Goal: Task Accomplishment & Management: Complete application form

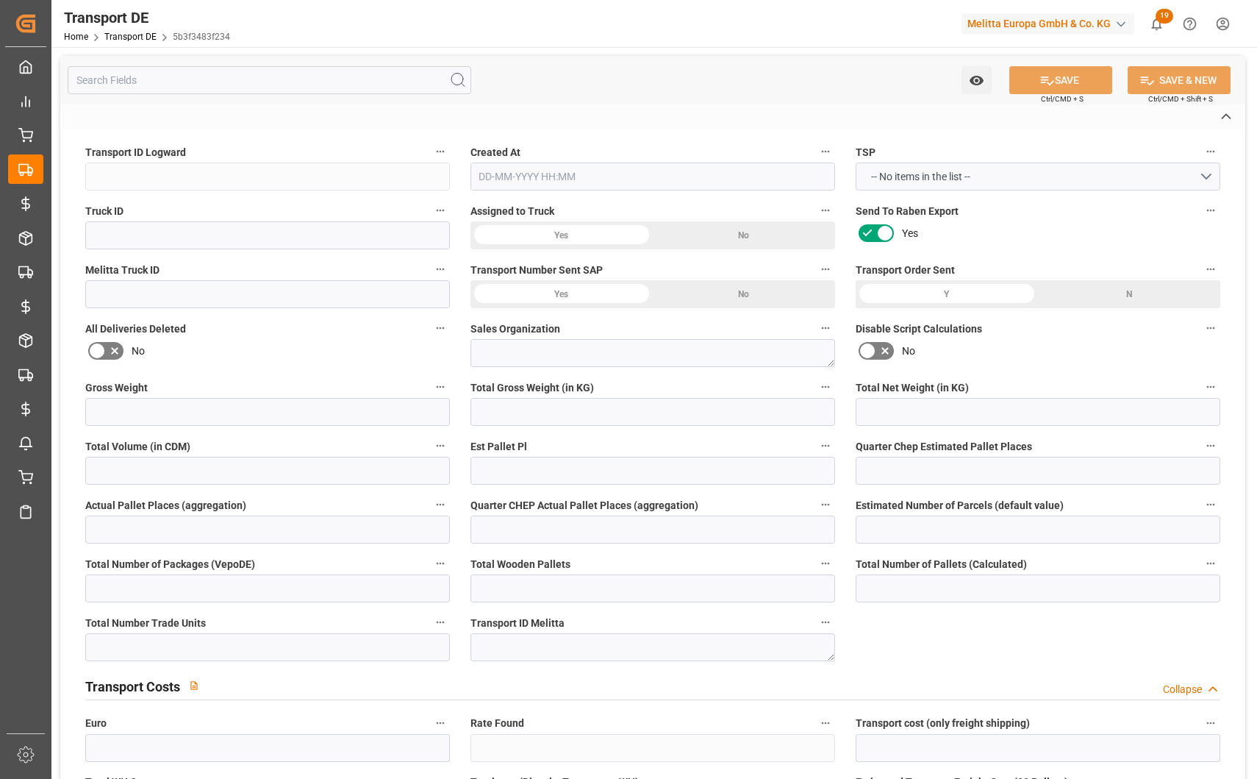
type input "5b3f3483f234"
type input "8a7c719047d4"
type input "600001910"
type textarea "3"
type input "No"
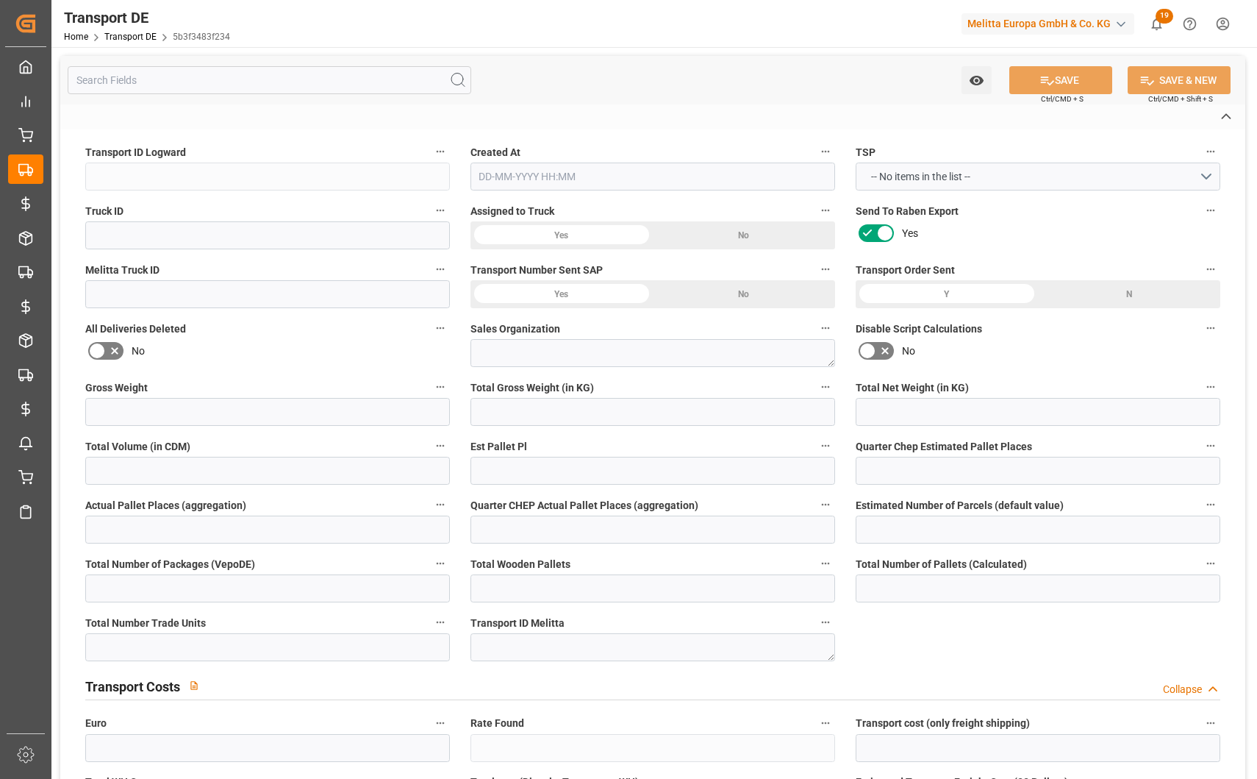
type input "3.039"
type textarea "0000026295"
type textarea "Melitta Europa GmbH Co. KG"
type input "RUE DU TRILOGIPORT 23 25"
type input "4681"
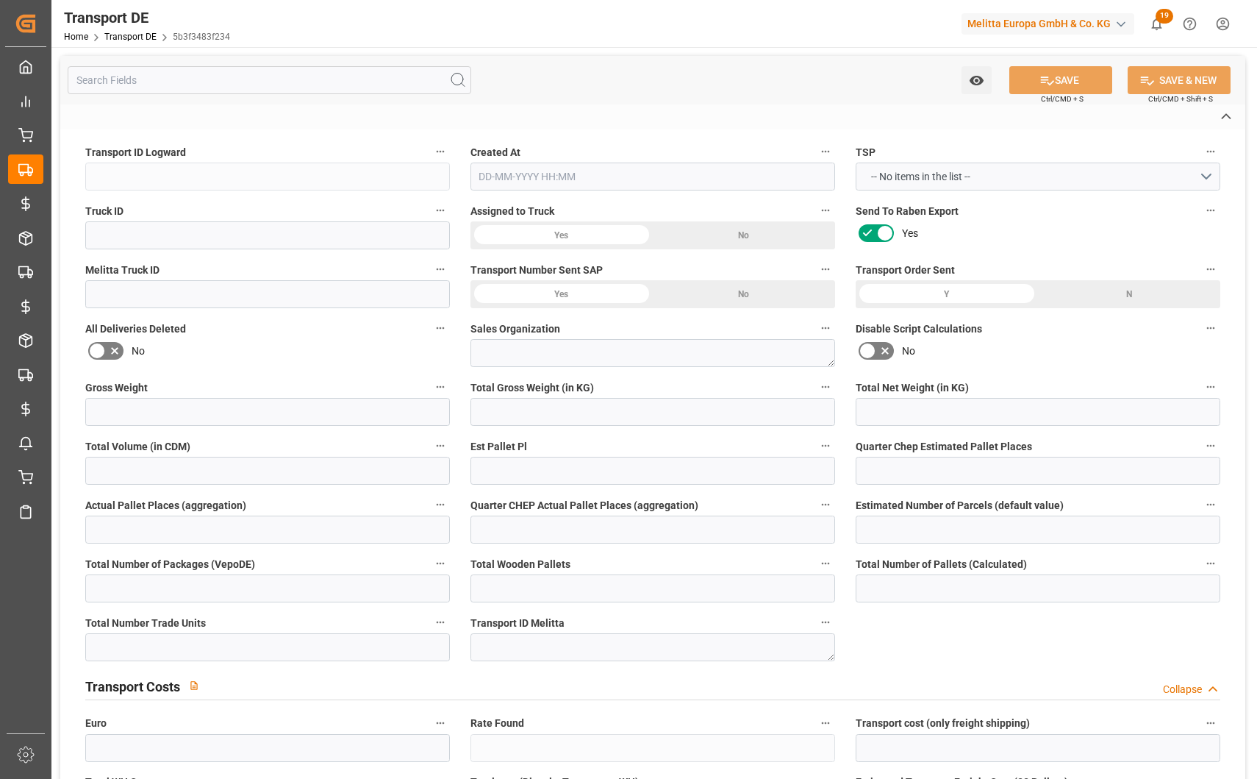
type textarea "HERMALLES"
type input "BE"
type input "DE-32423"
type input "Rhenus Retail Services GmbH"
type input "Hans-Böckler-Strasse 37"
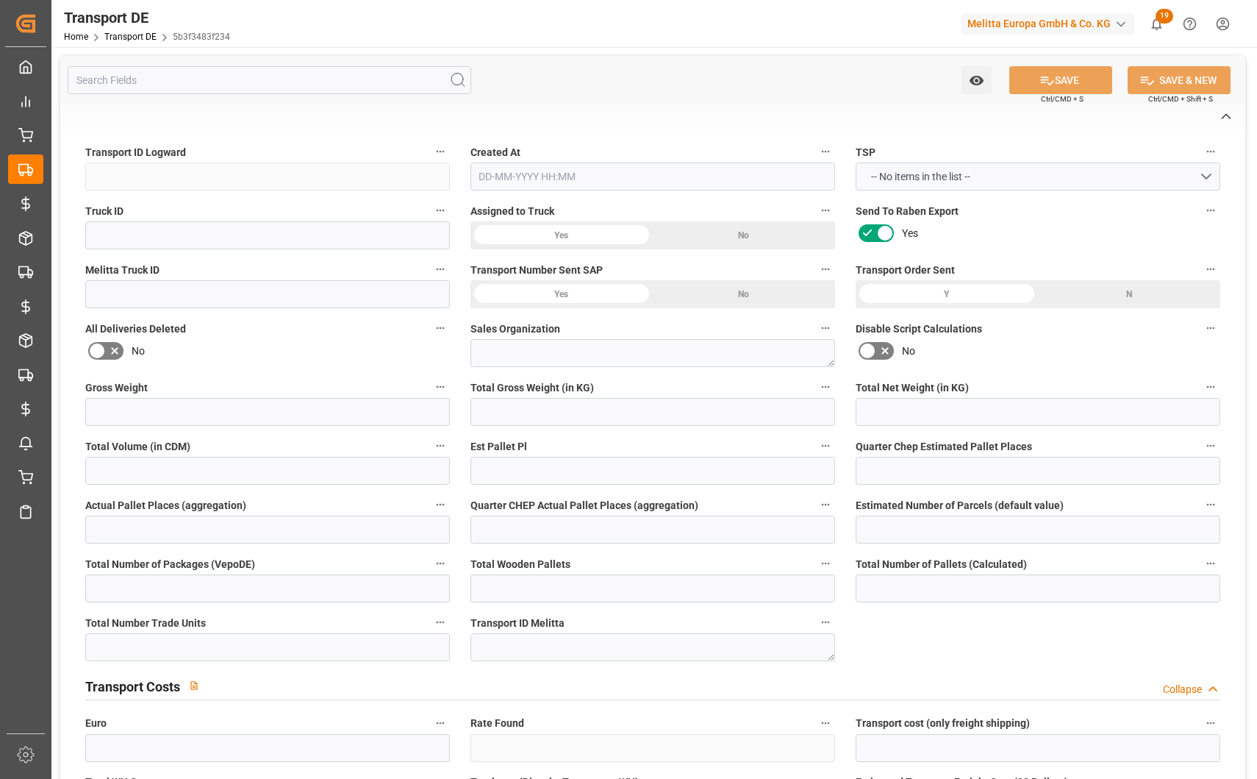
type input "32423"
type input "Minden"
type input "DE"
type input "Melitta Europa GmbH & Co. KG"
type input "[STREET_ADDRESS]"
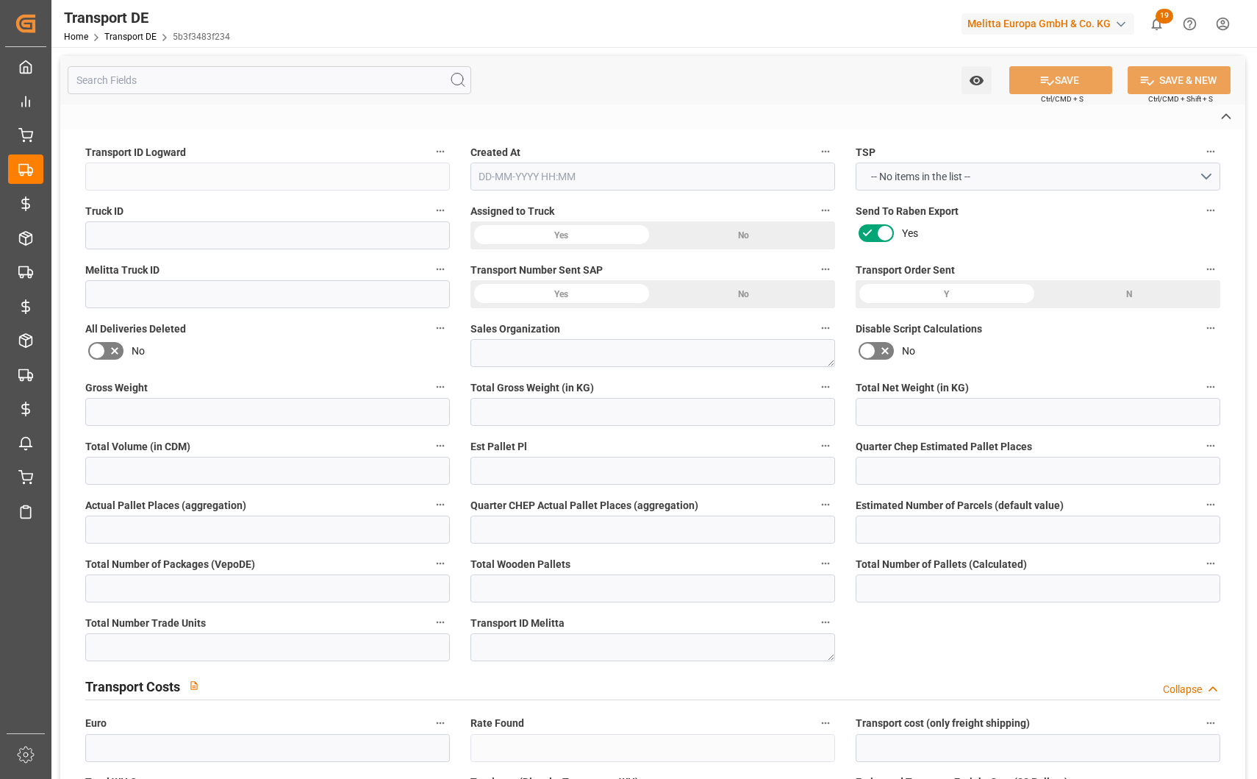
type input "32427"
type input "Minden"
type input "DE"
type input "Road"
type input "DE"
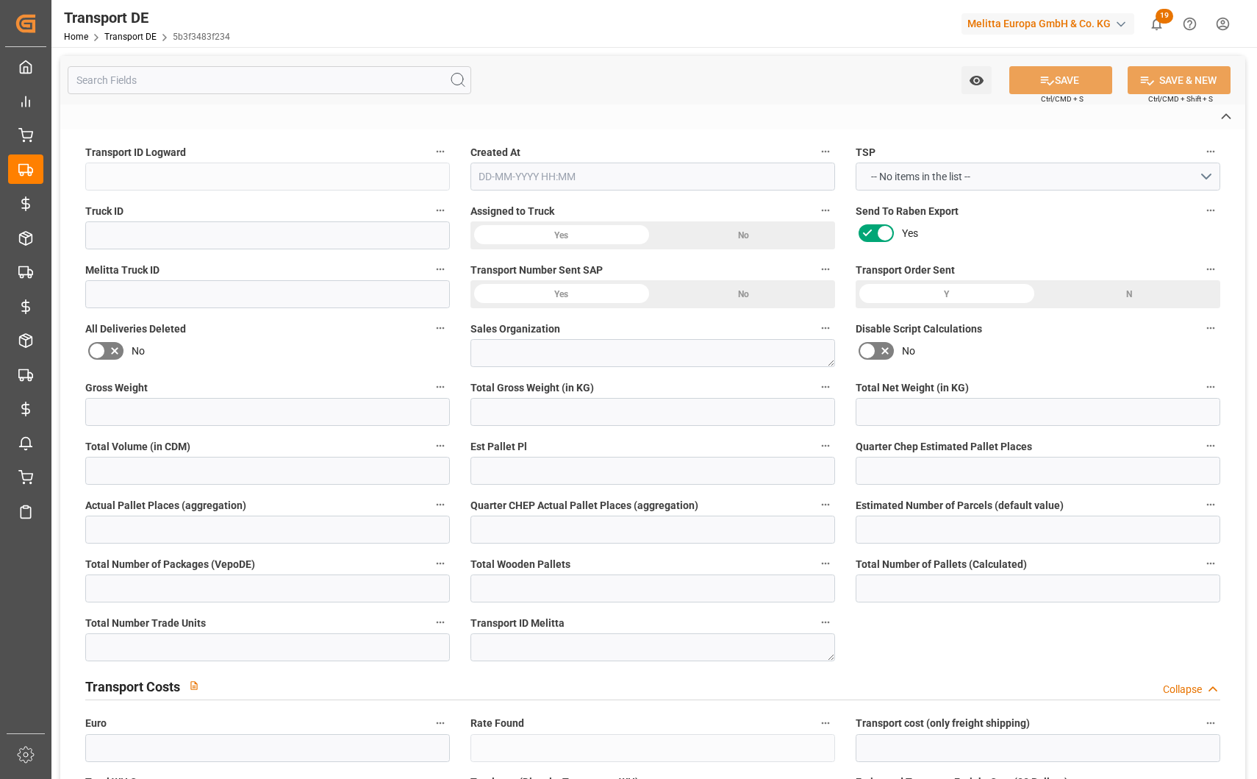
type input "32423"
type input "BE"
type input "4681"
type input "Full Load"
type input "26-40 t"
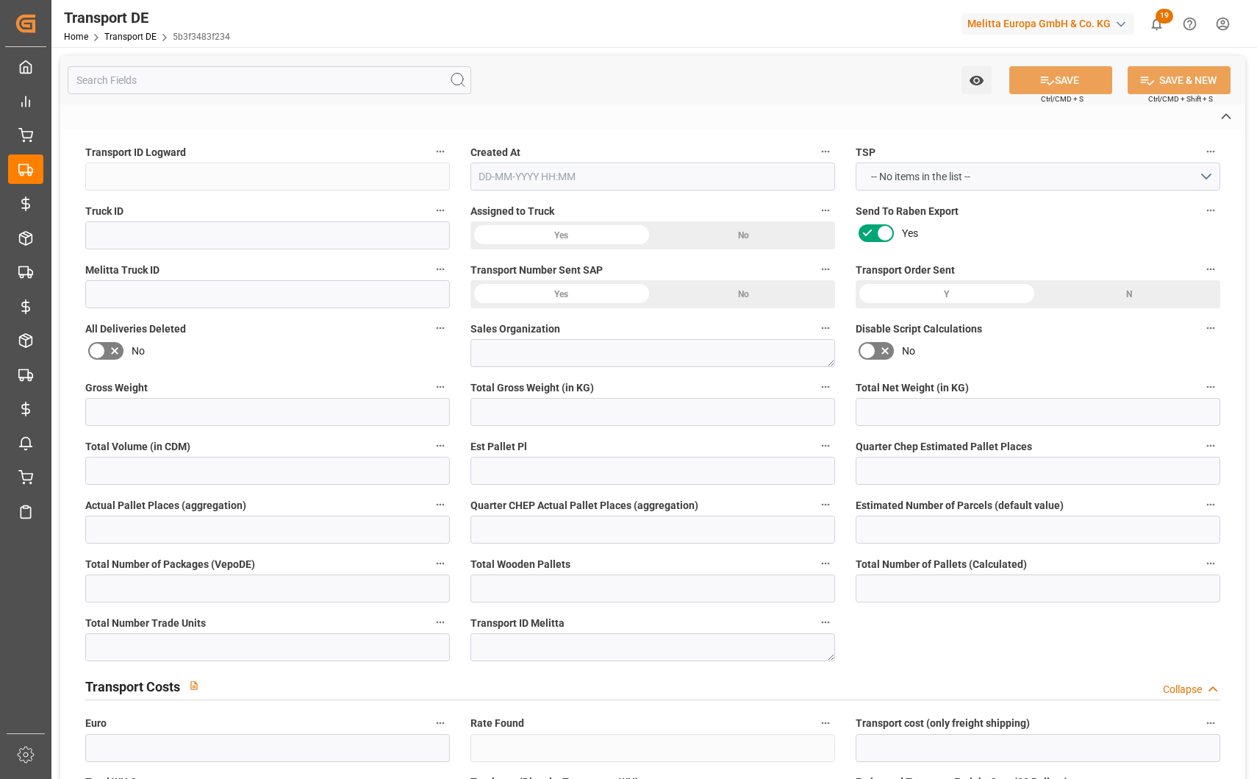
type input "EURO 6"
type input "Diesel"
type input "720"
type input "FCA"
type input "DE 126011900"
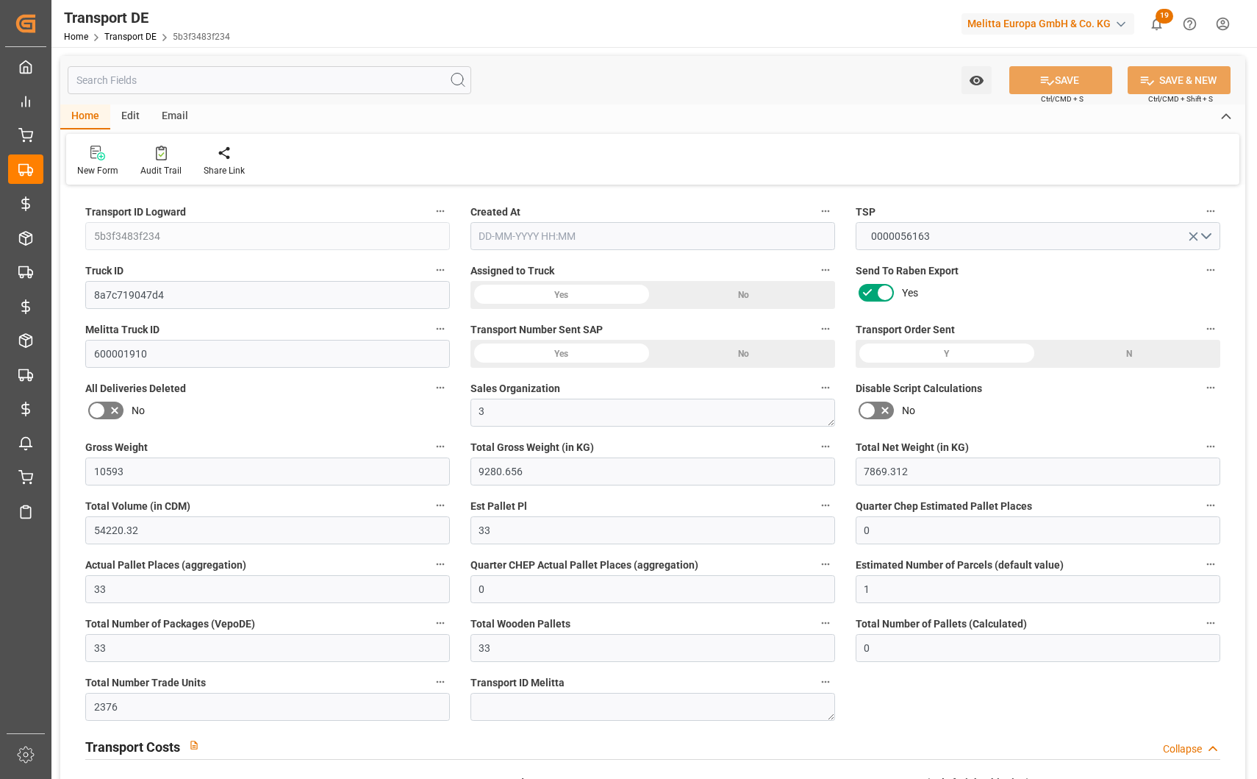
type input "10593"
type input "9280.656"
type input "7869.312"
type input "54220.32"
type input "33"
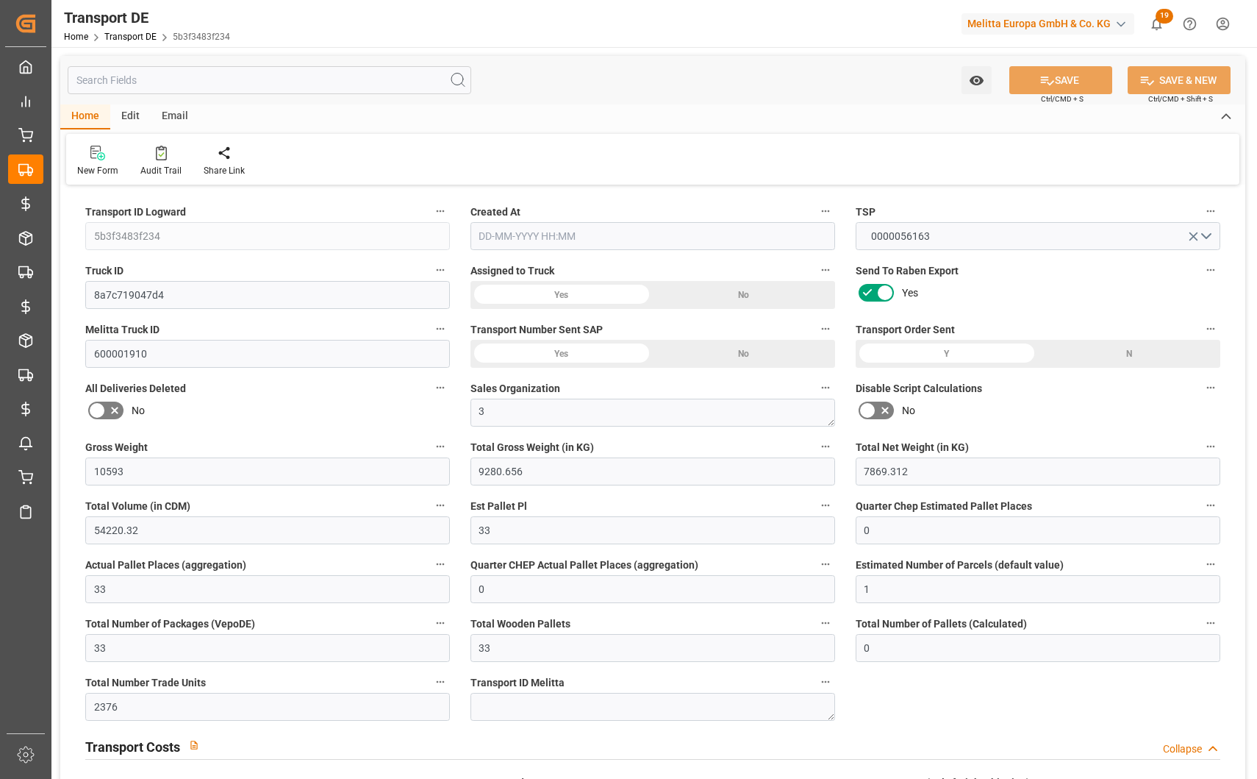
type input "0"
type input "33"
type input "0"
type input "1"
type input "33"
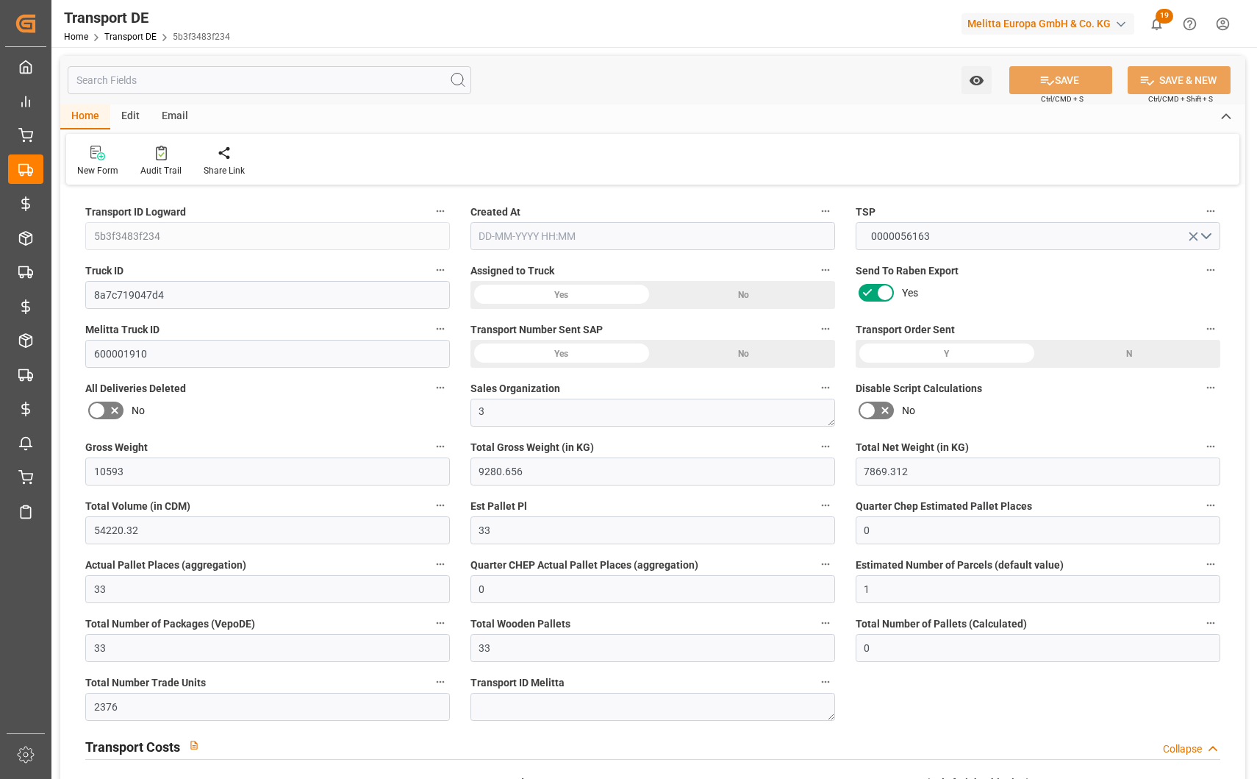
type input "33"
type input "0"
type input "2376"
type input "0"
type input "3.039"
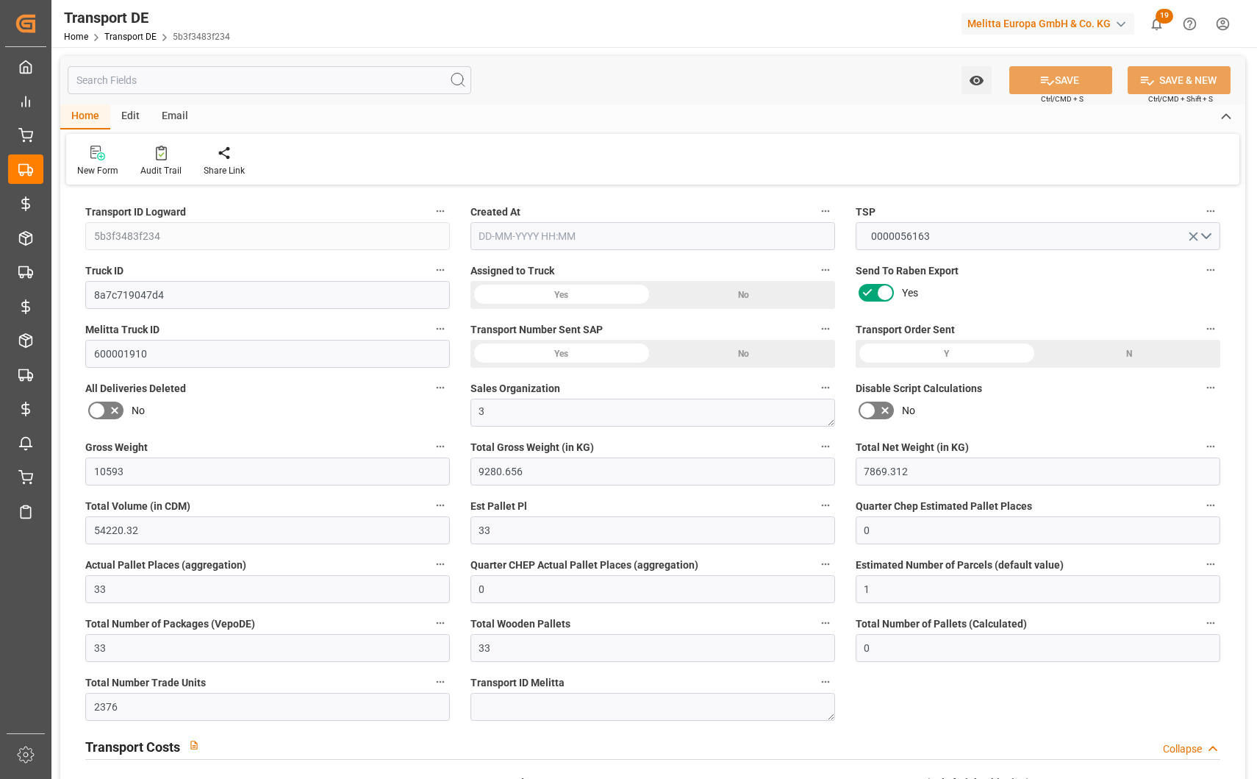
type input "0"
type input "46"
type input "33"
type input "0"
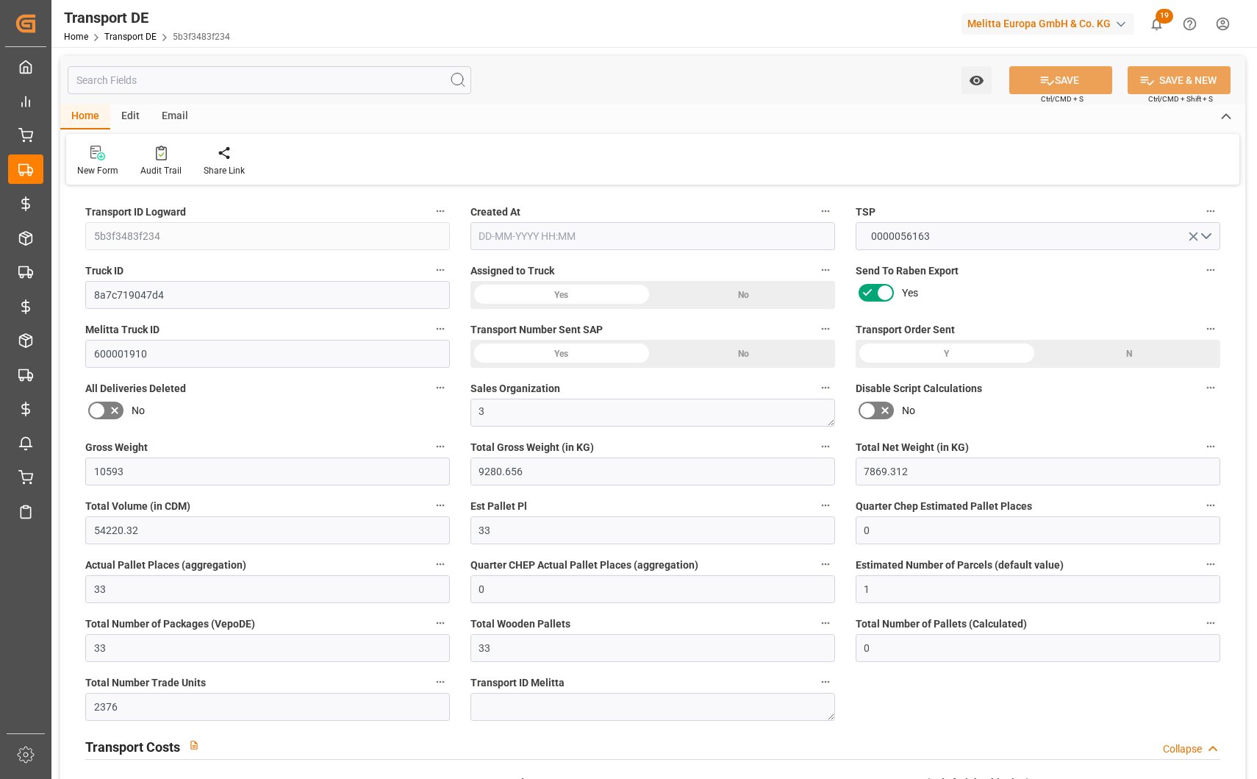
type input "0"
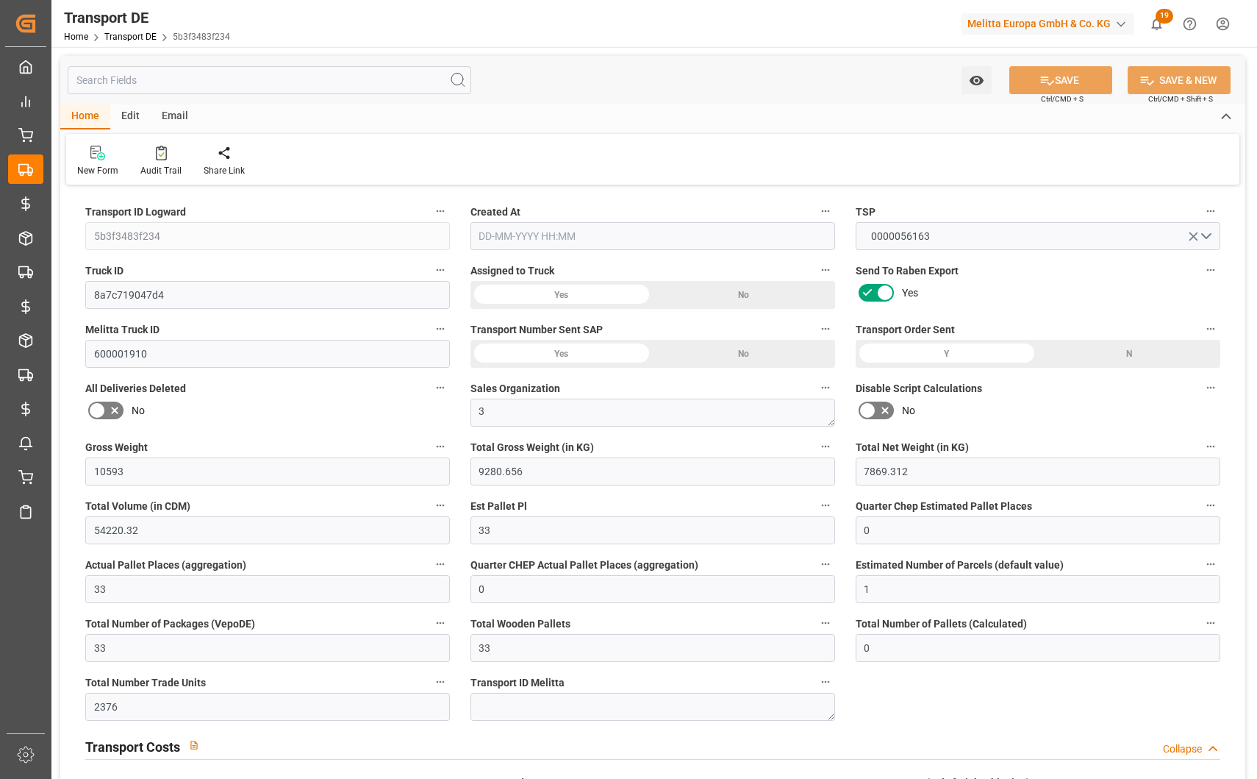
type input "0"
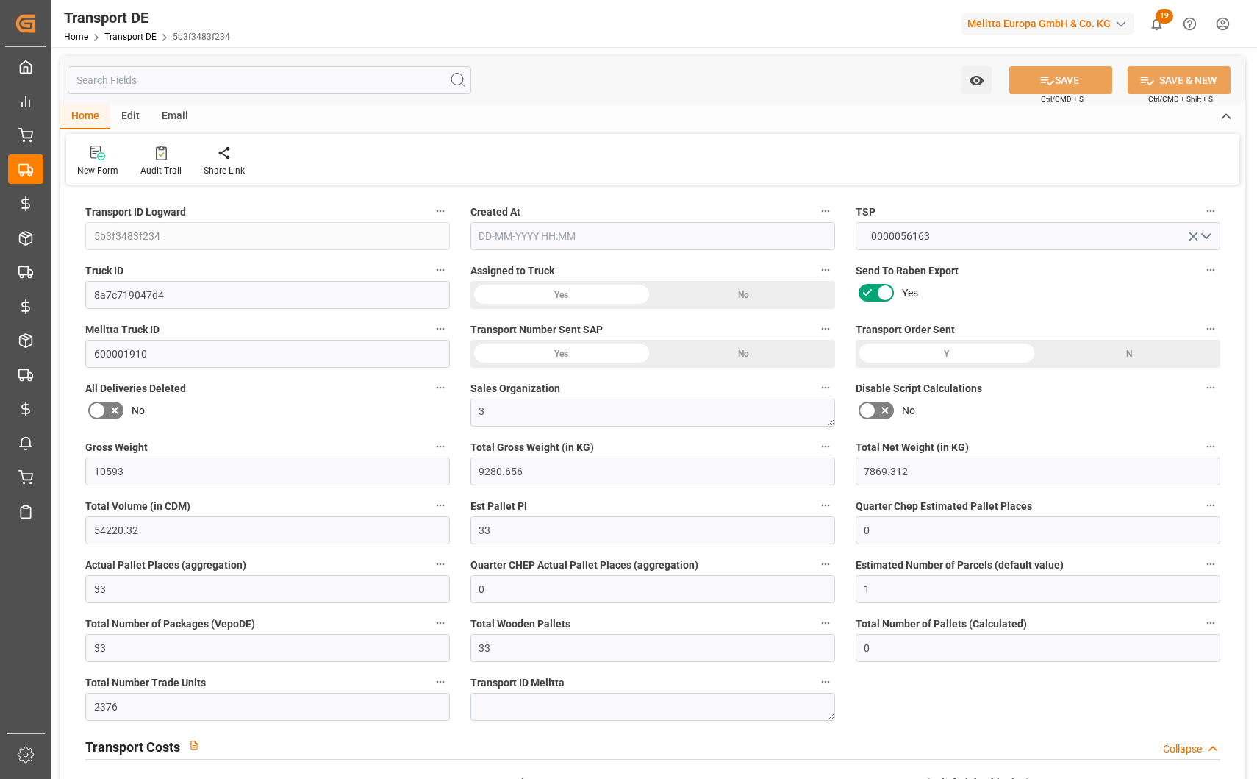
type input "0"
type input "9280.656"
type input "21"
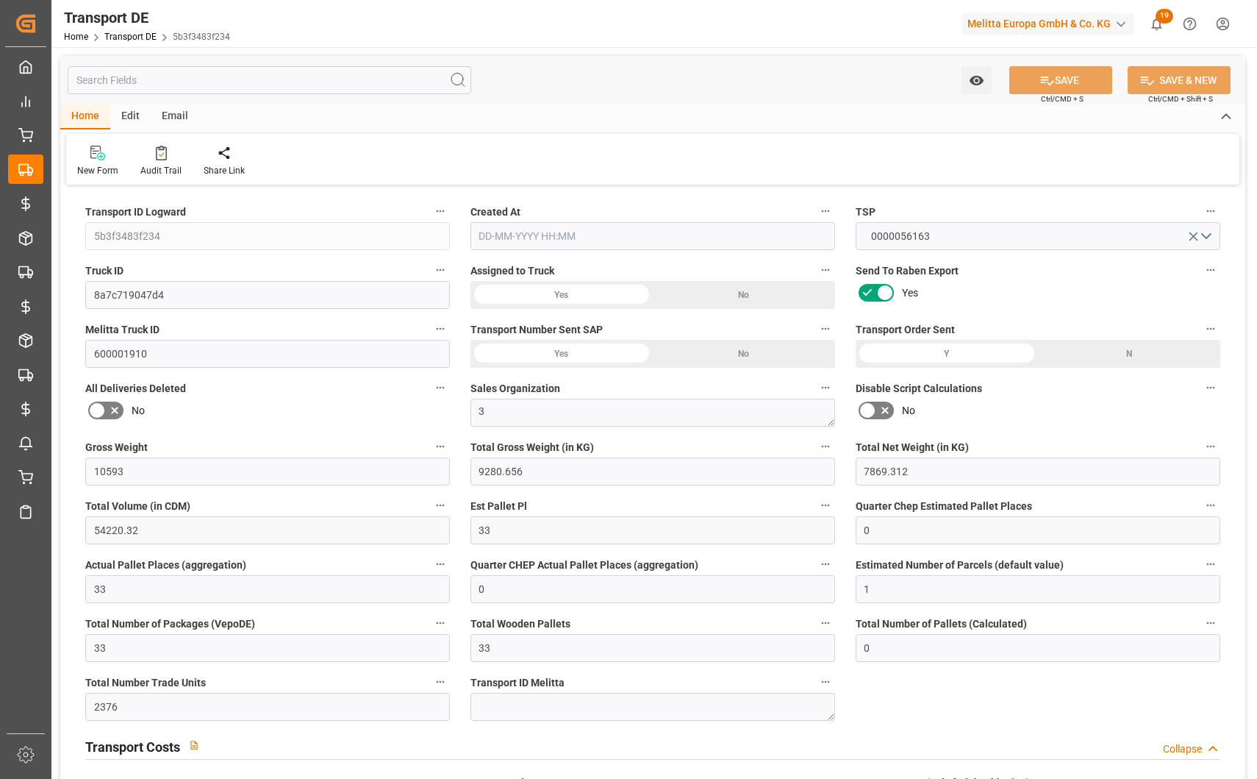
type input "100"
type input "33"
type input "0"
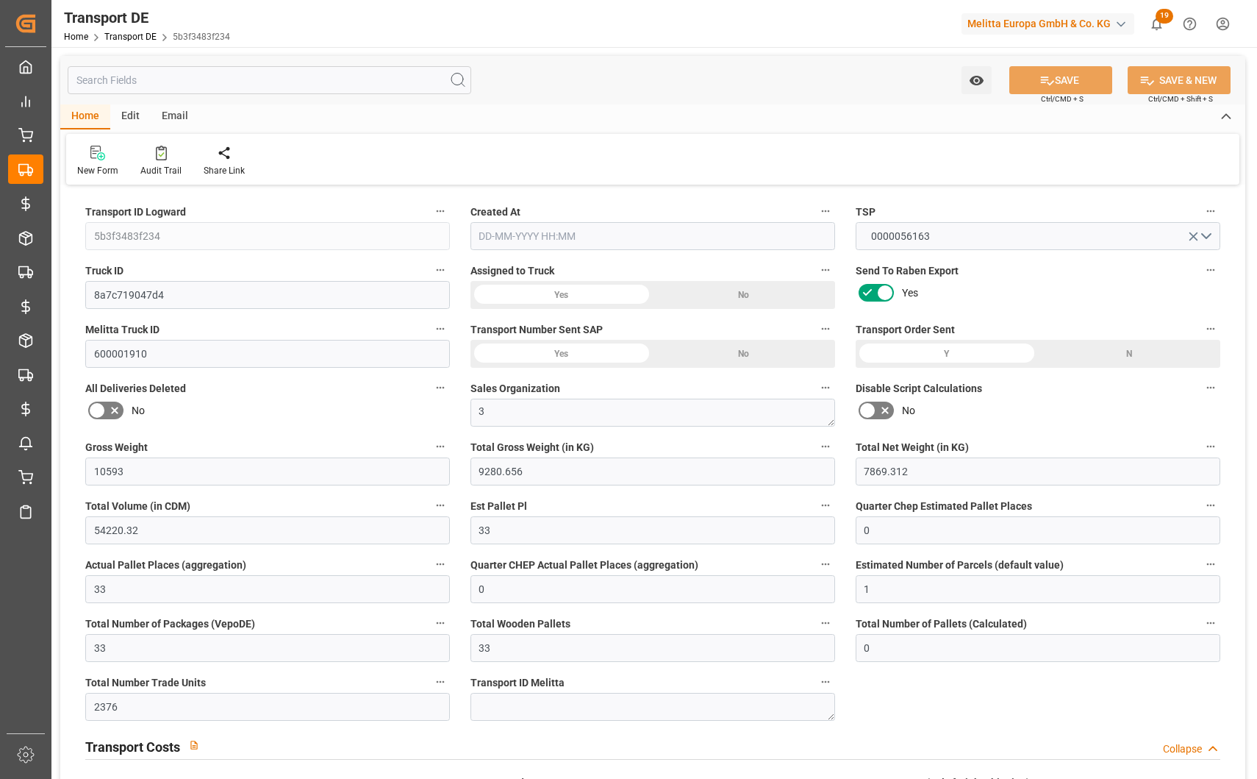
type input "0"
type input "1"
type input "0"
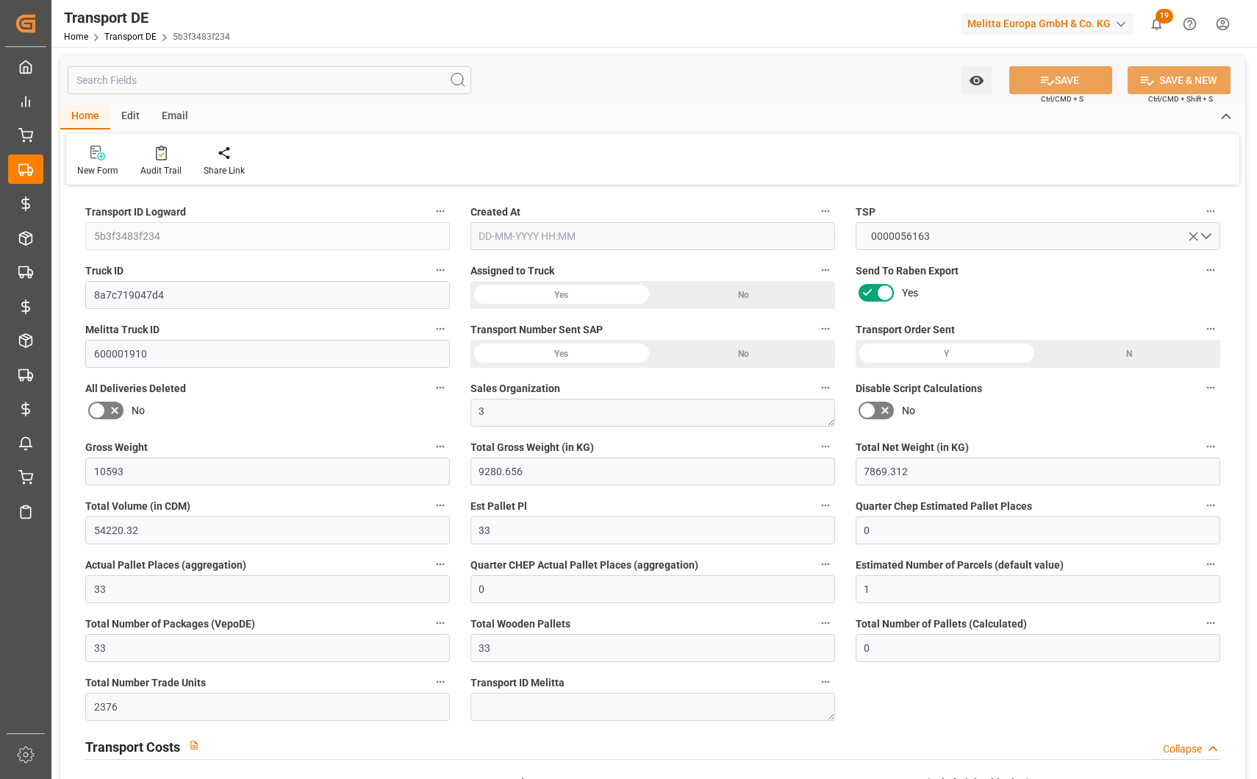
type input "2376"
type input "3.039"
type input "0"
type input "[DATE] 10:05"
type input "[DATE]"
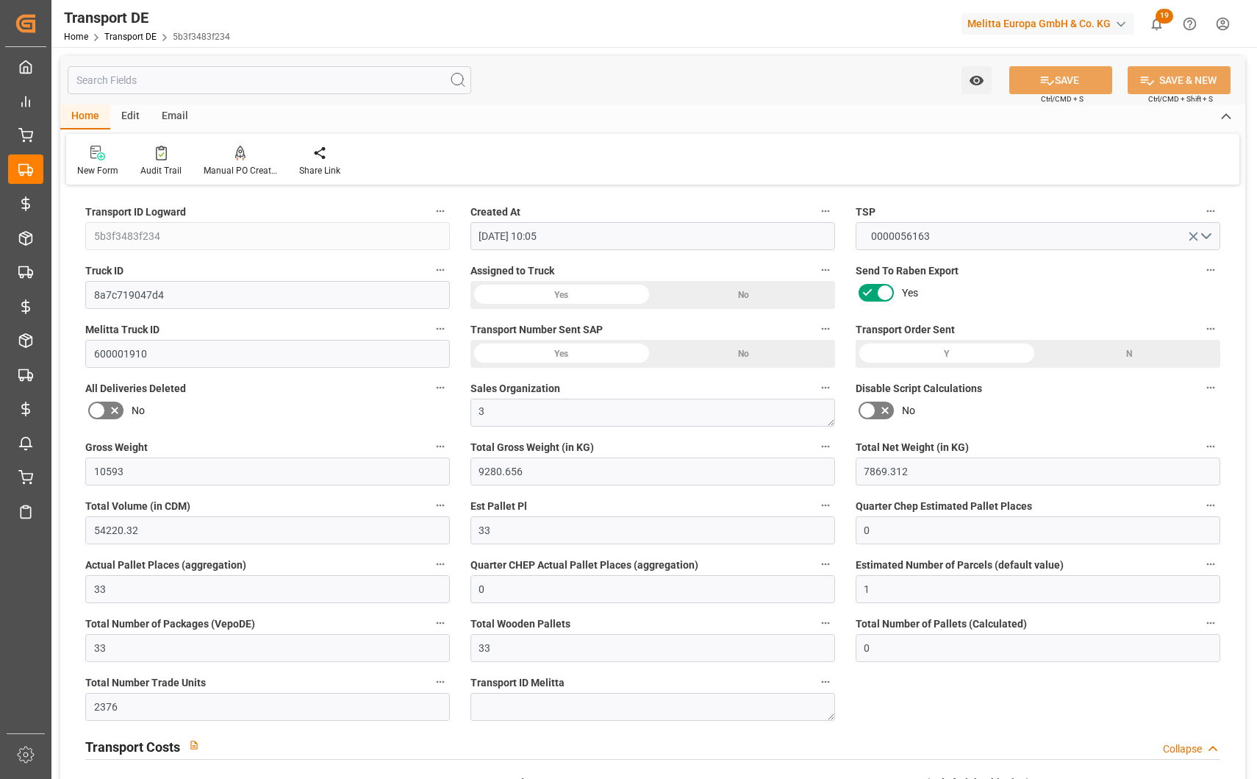
type input "[DATE]"
type input "10593"
type input "9280.656"
type input "7869.312"
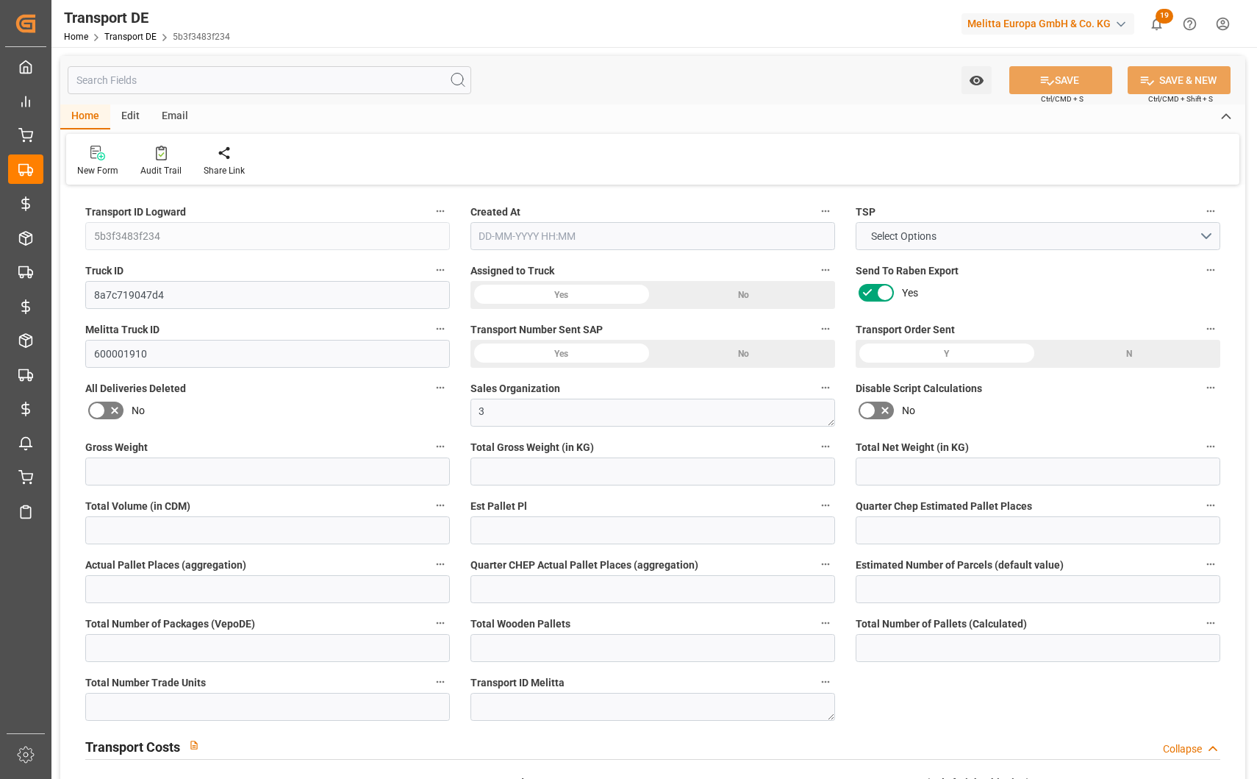
type input "54220.32"
type input "33"
type input "0"
type input "33"
type input "0"
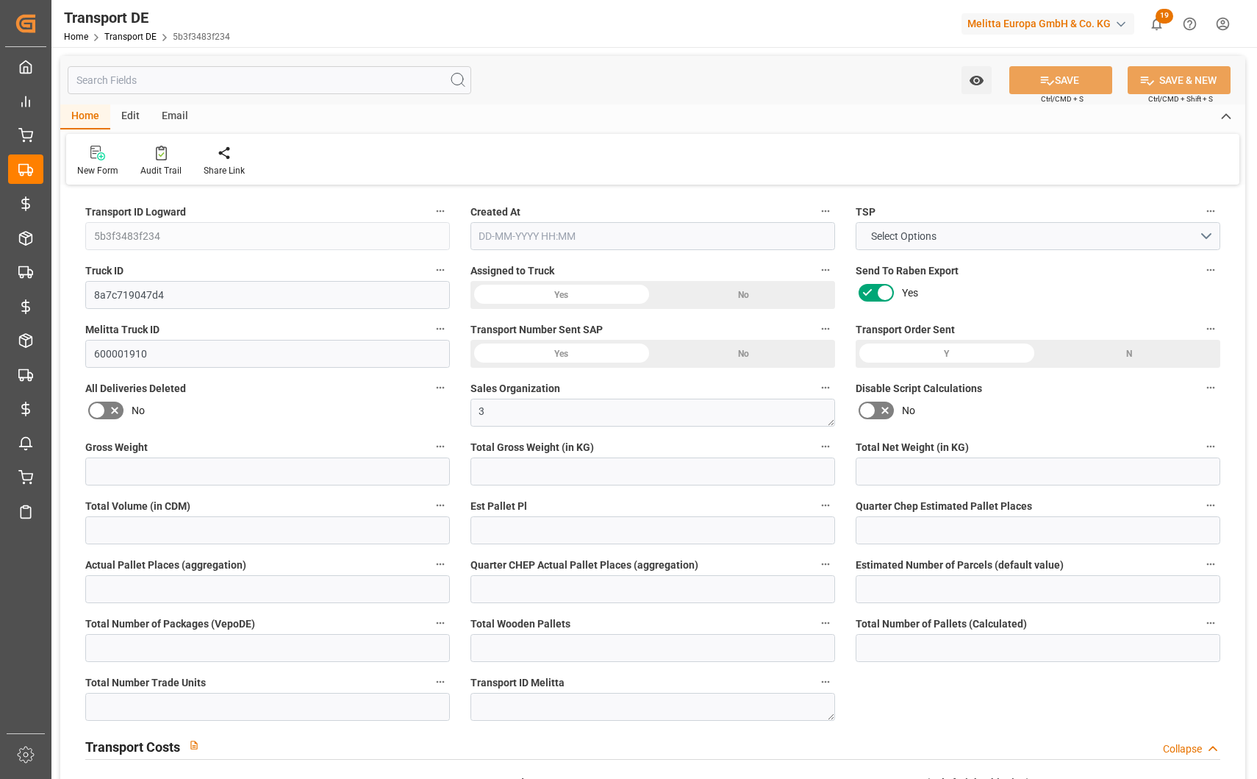
type input "1"
type input "33"
type input "0"
type input "2376"
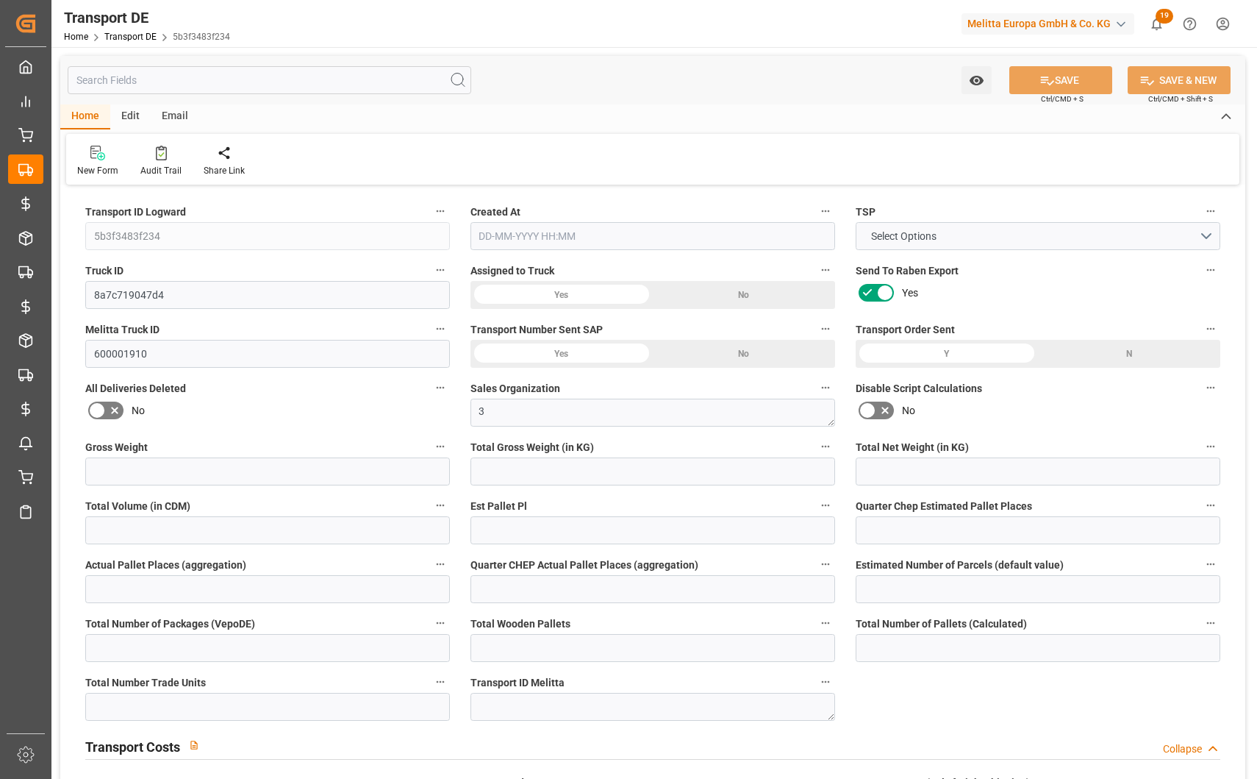
type input "0"
type input "3.039"
type input "0"
type input "46"
type input "33"
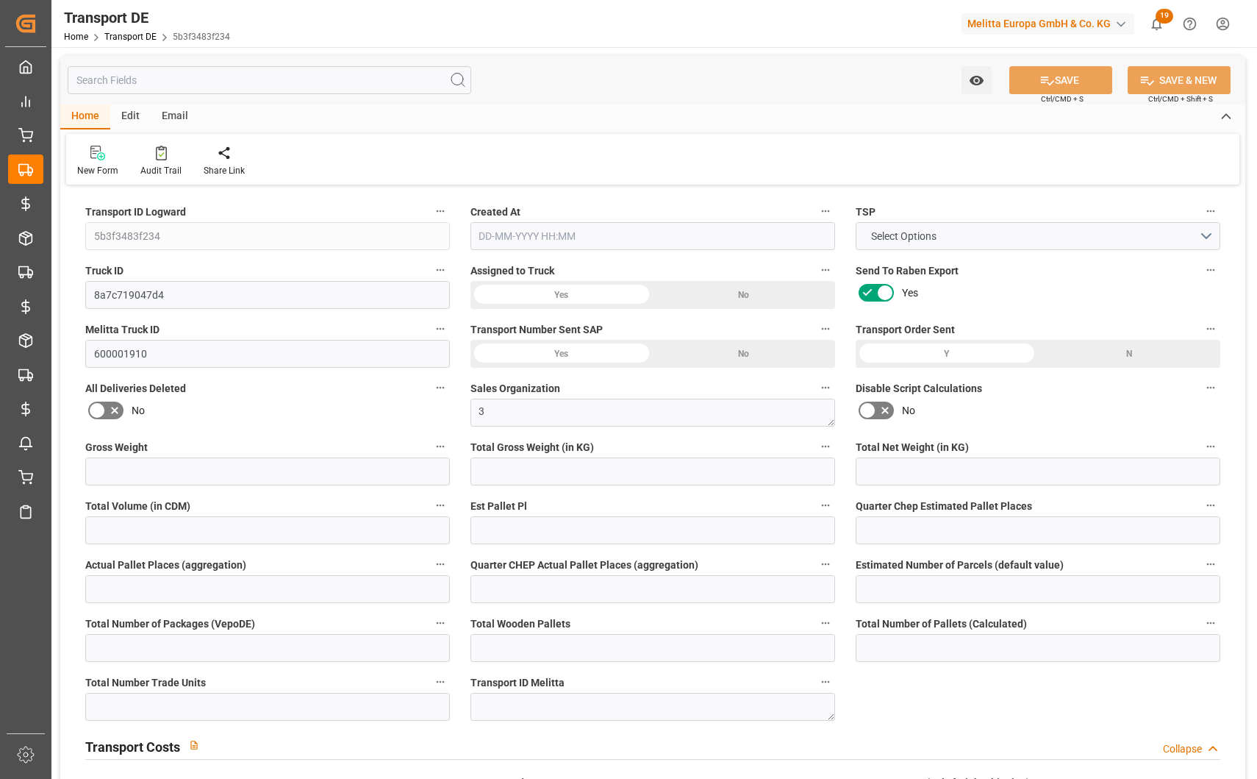
type input "0"
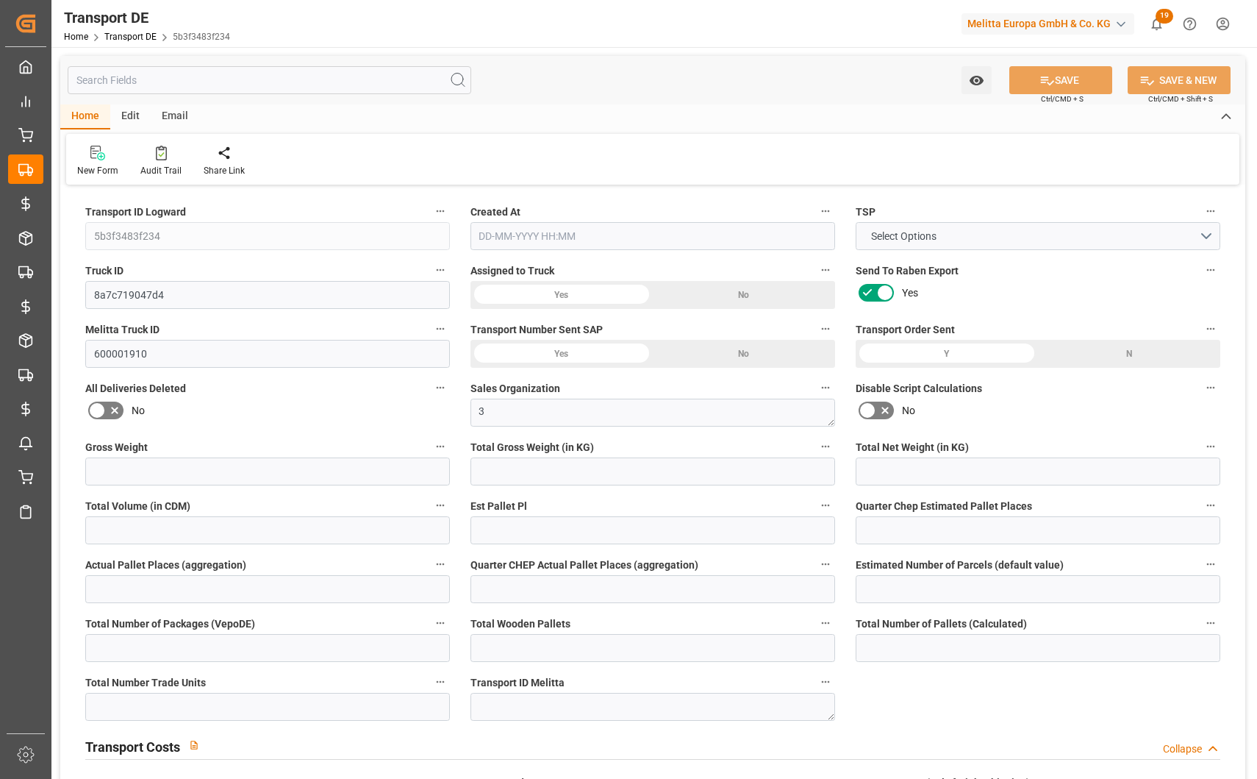
type input "0"
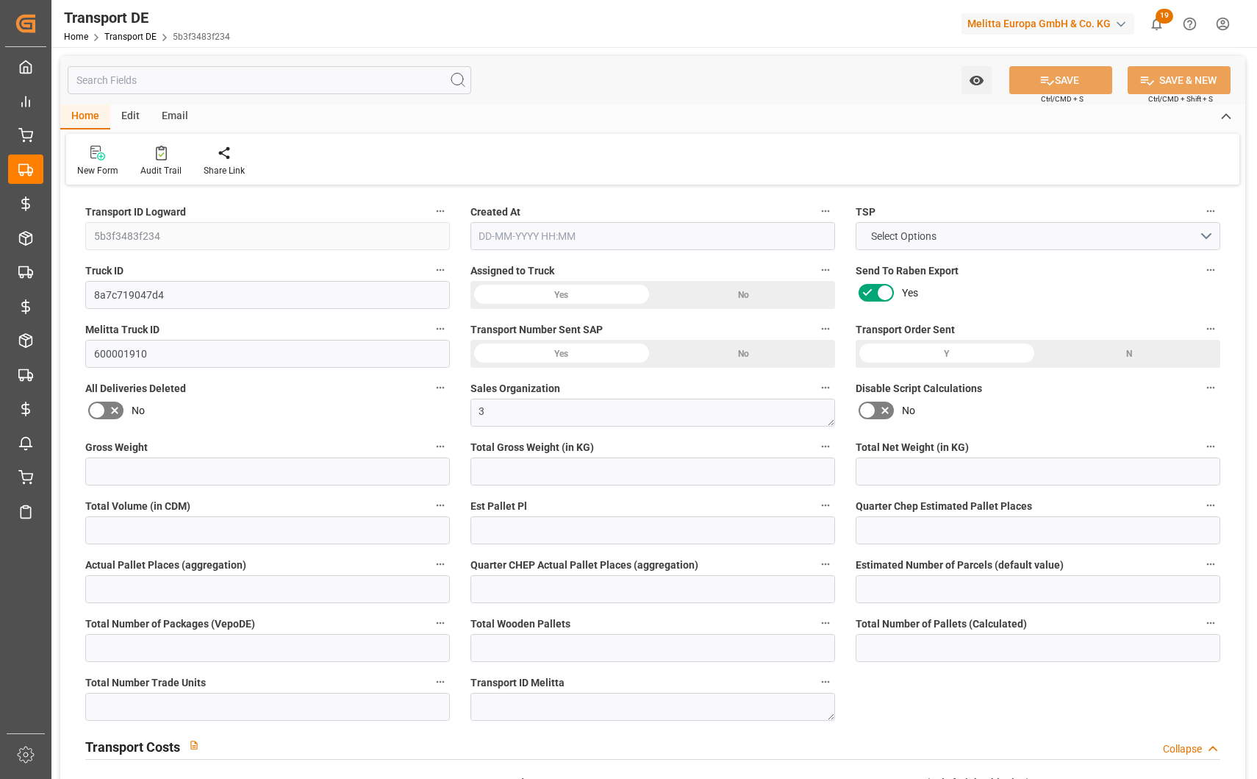
type input "0"
type input "9280.656"
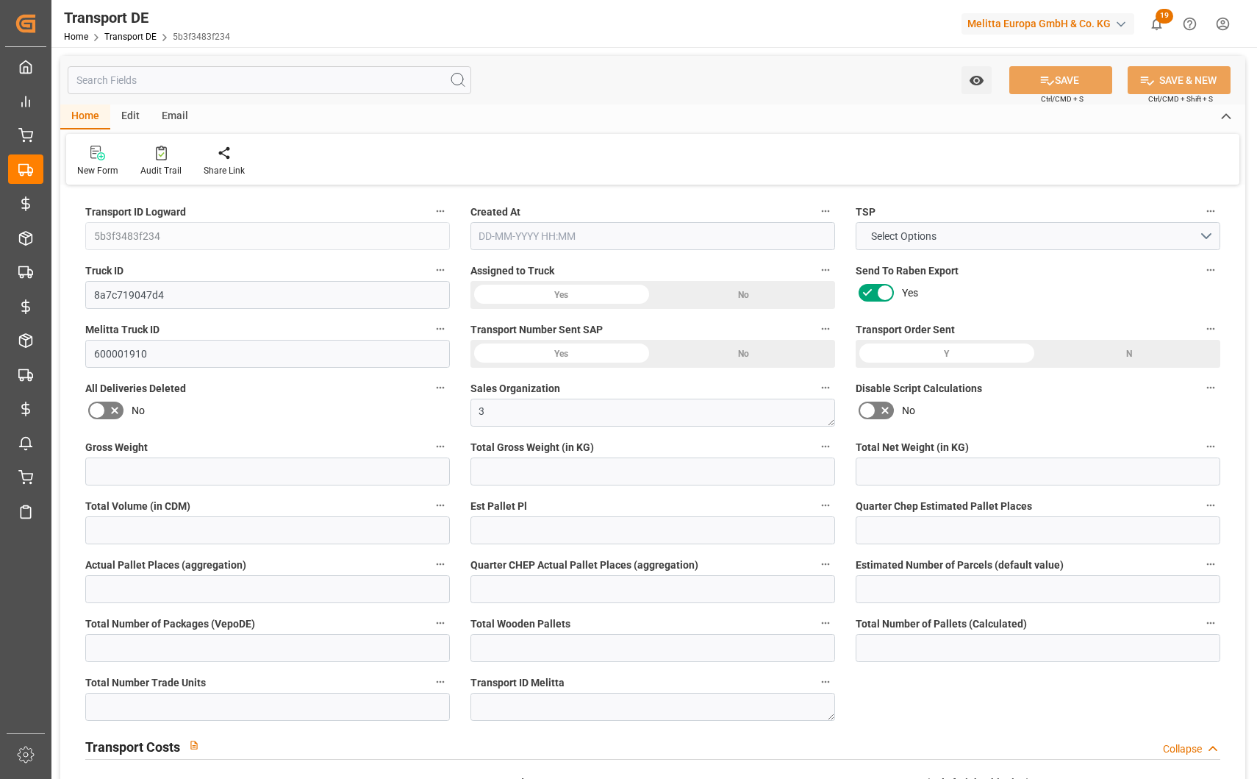
type input "9280.656"
type input "21"
type input "100"
type input "33"
type input "0"
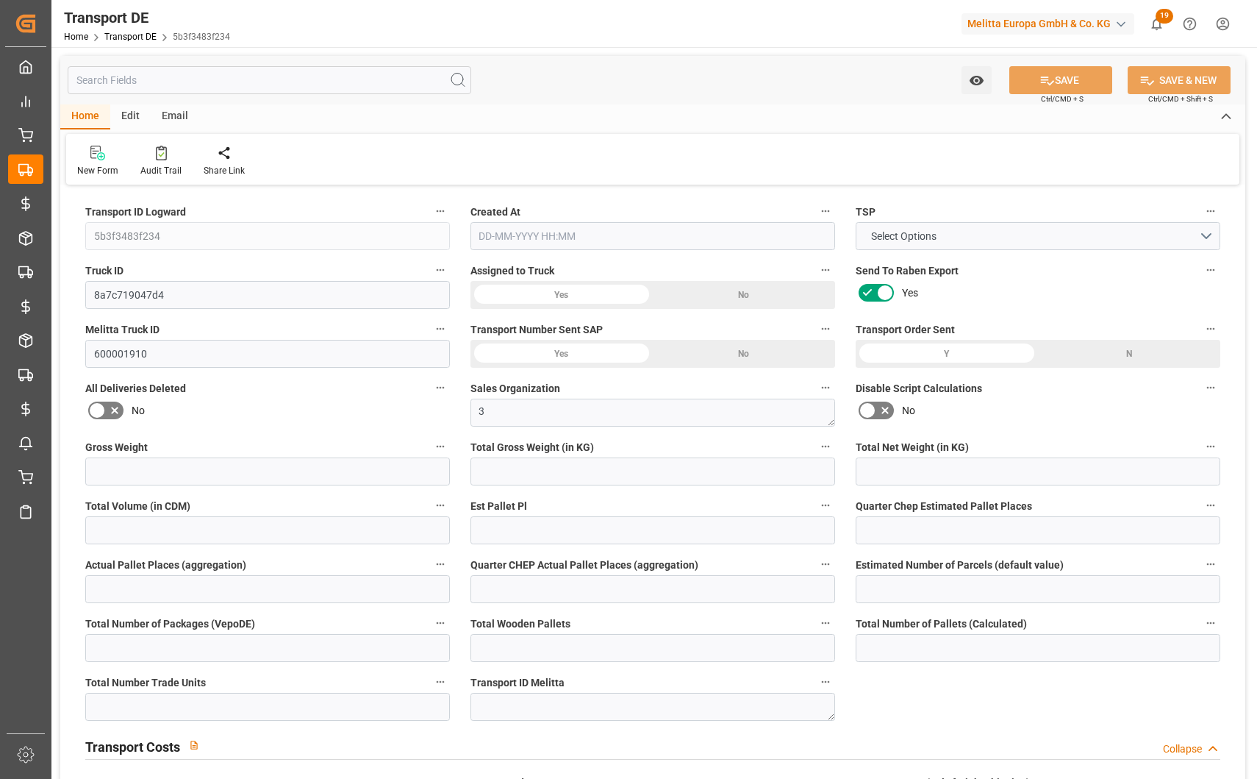
type input "0"
type input "1"
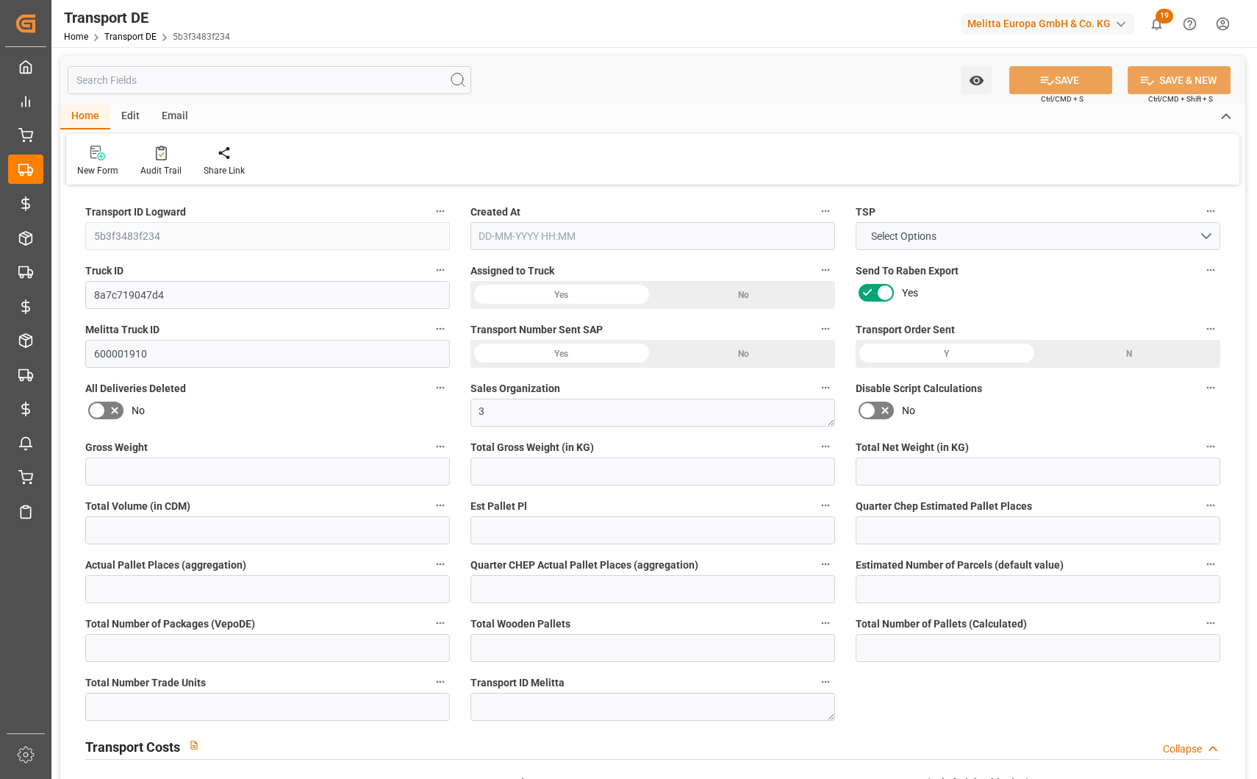
type input "0"
type input "2376"
type input "3.039"
type input "0"
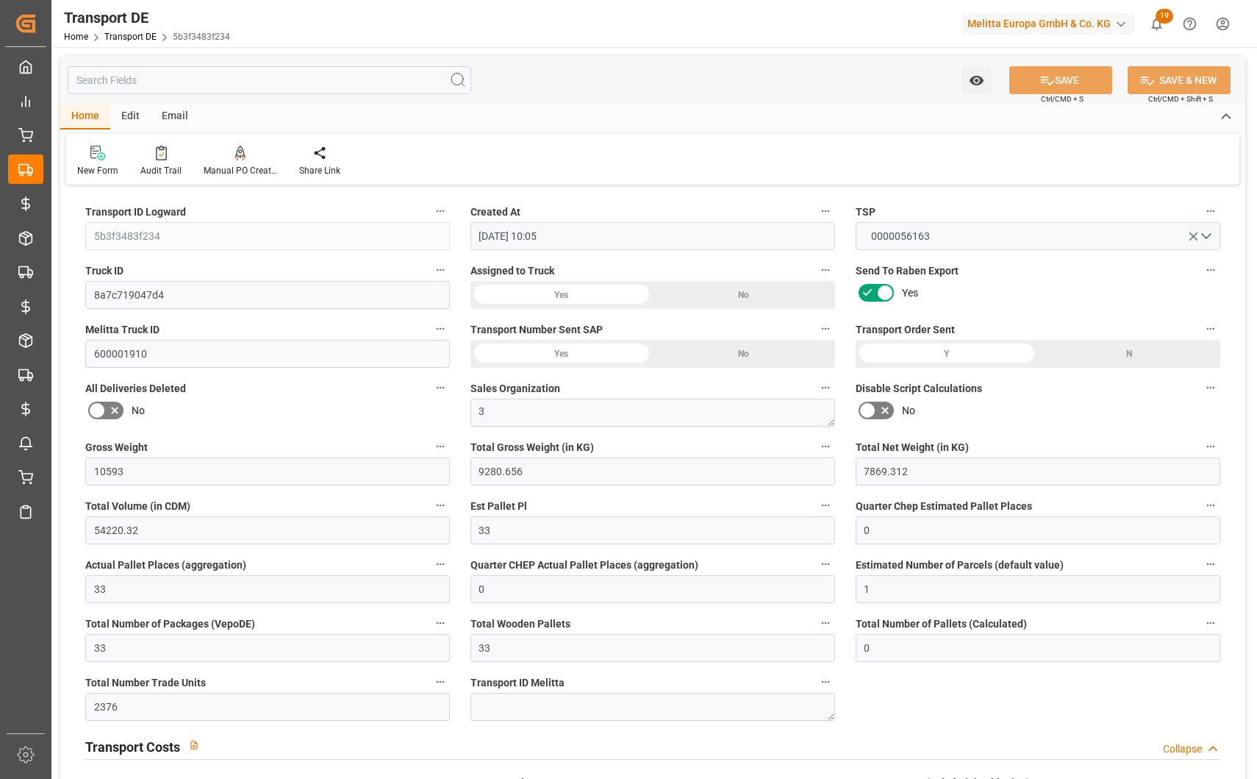
type input "[DATE] 10:05"
type input "[DATE]"
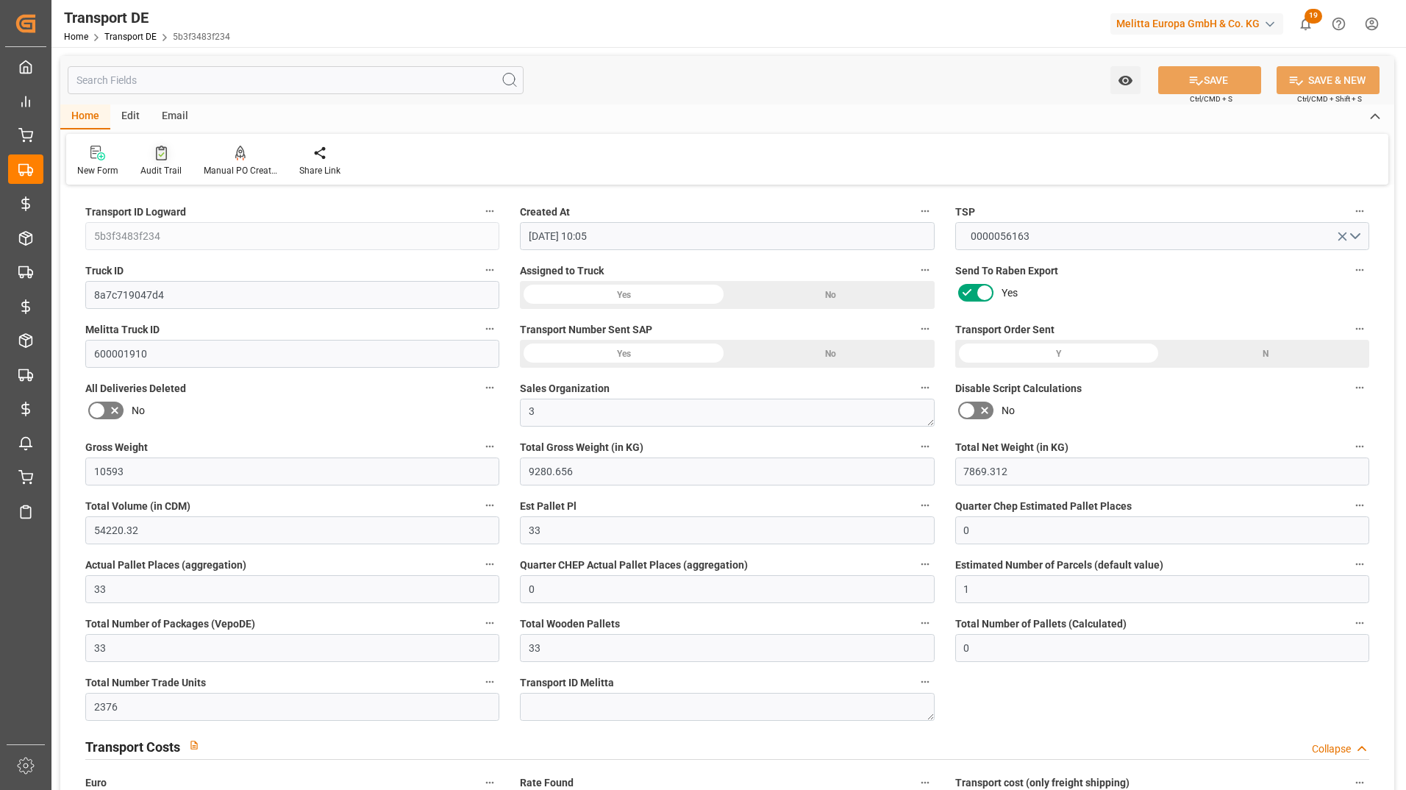
click at [156, 151] on icon at bounding box center [161, 153] width 11 height 15
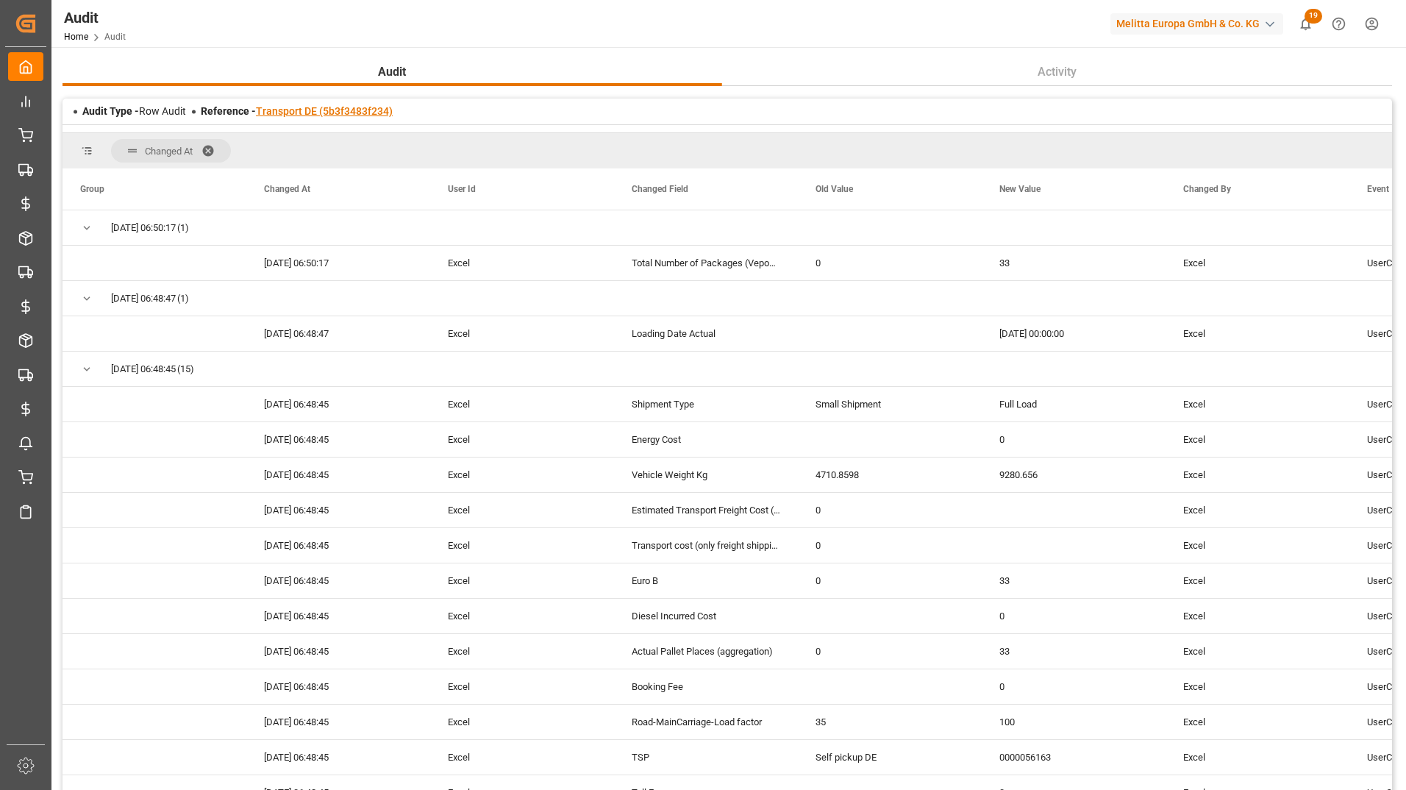
click at [307, 115] on link "Transport DE (5b3f3483f234)" at bounding box center [324, 111] width 137 height 12
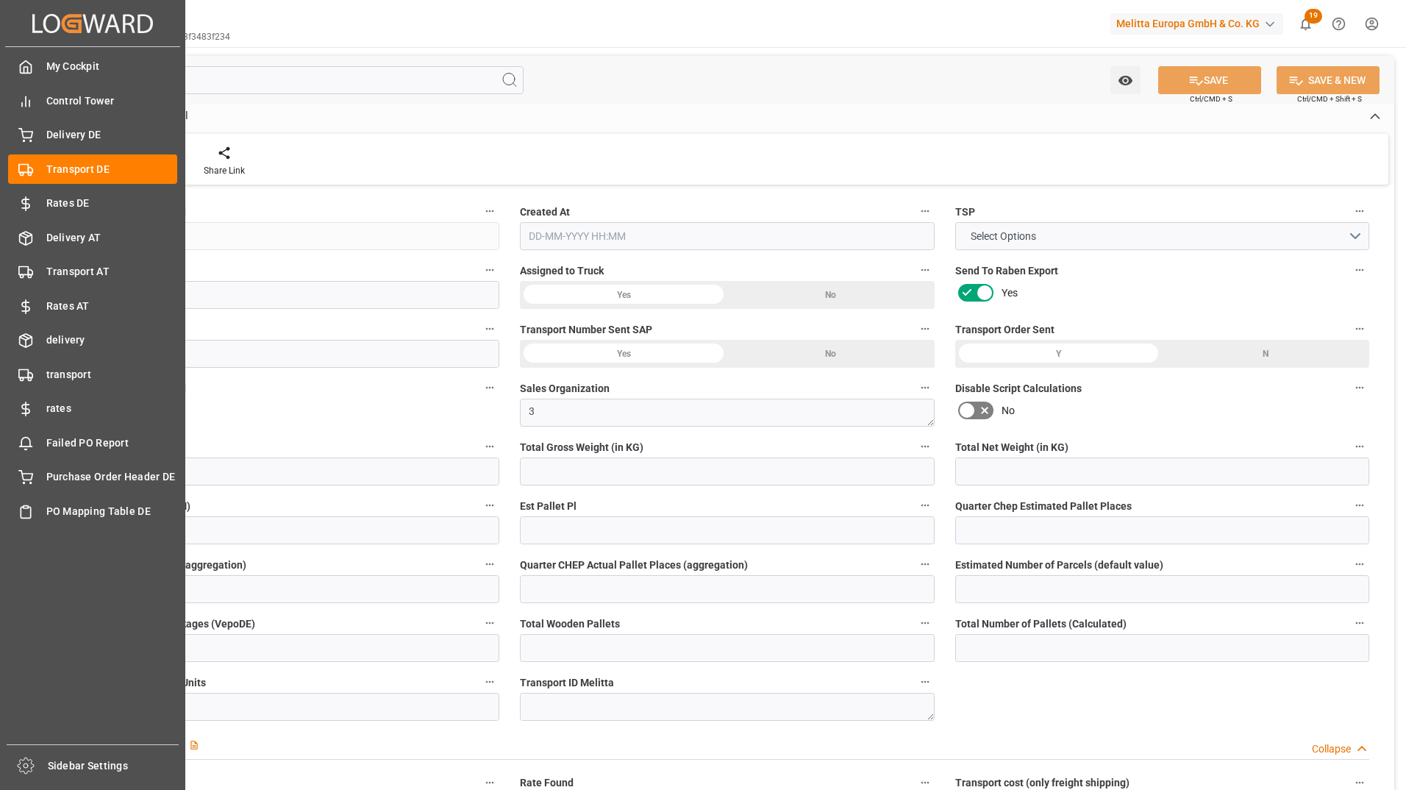
type input "10593"
type input "9280.656"
type input "7869.312"
type input "54220.32"
type input "33"
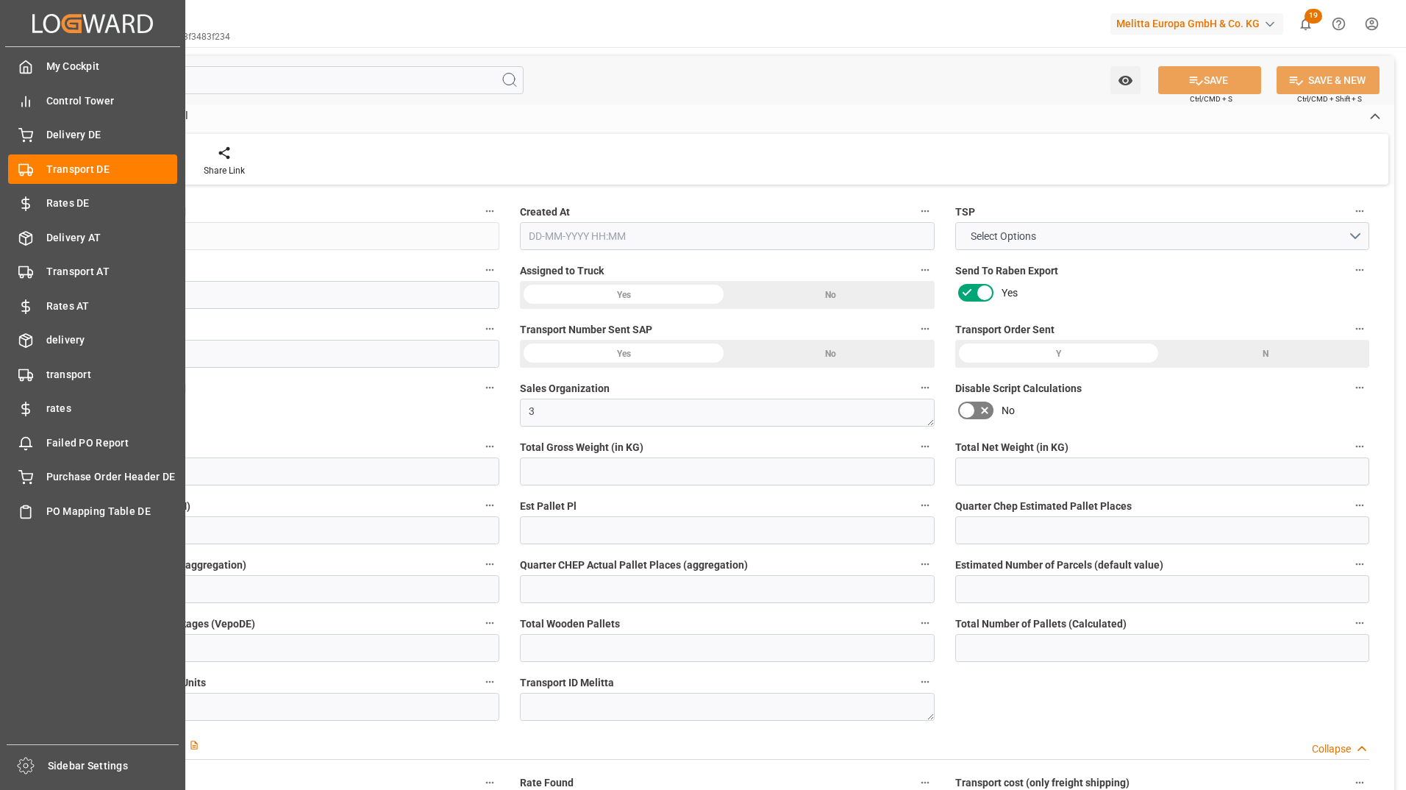
type input "0"
type input "33"
type input "0"
type input "1"
type input "33"
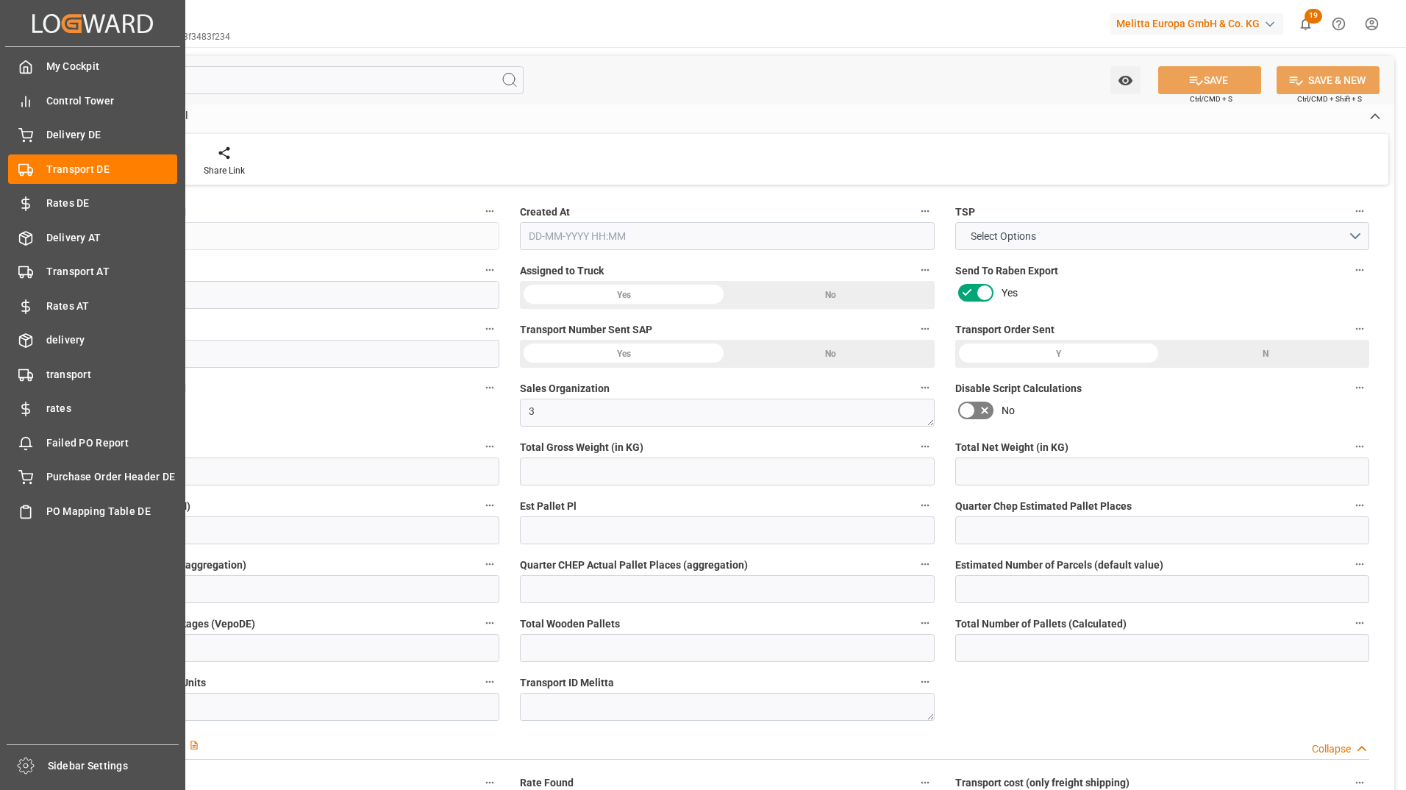
type input "33"
type input "0"
type input "2376"
type input "0"
type input "3.039"
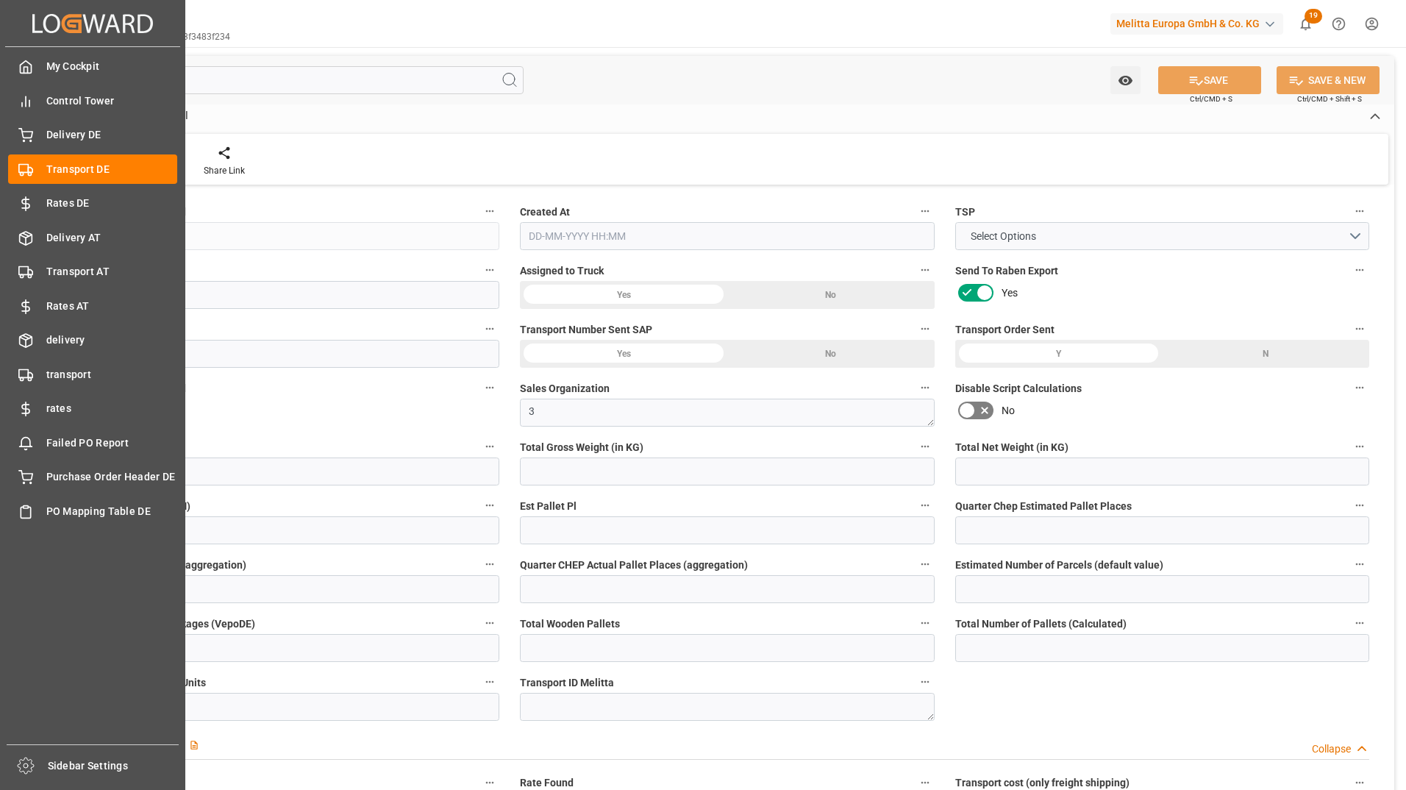
type input "0"
type input "46"
type input "33"
type input "0"
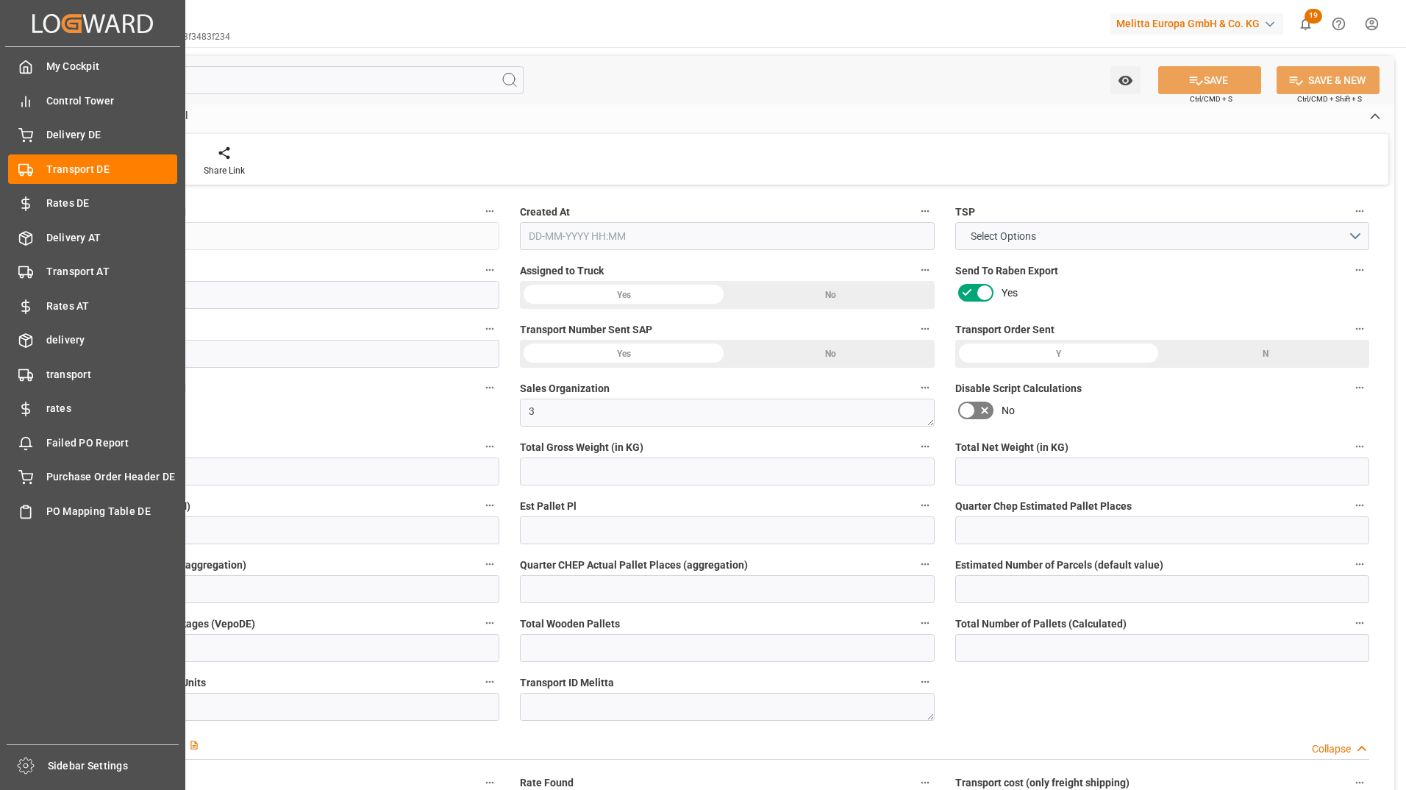
type input "0"
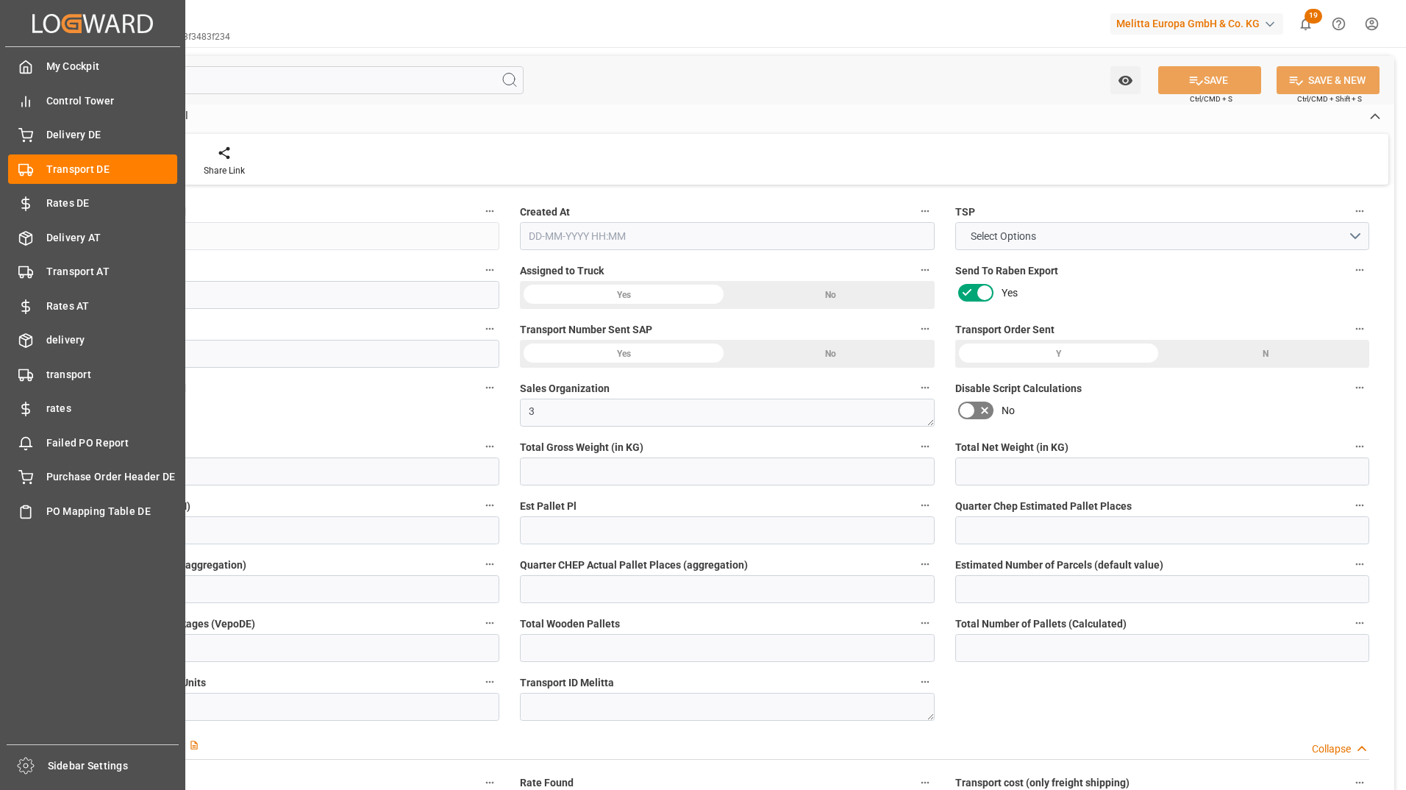
type input "0"
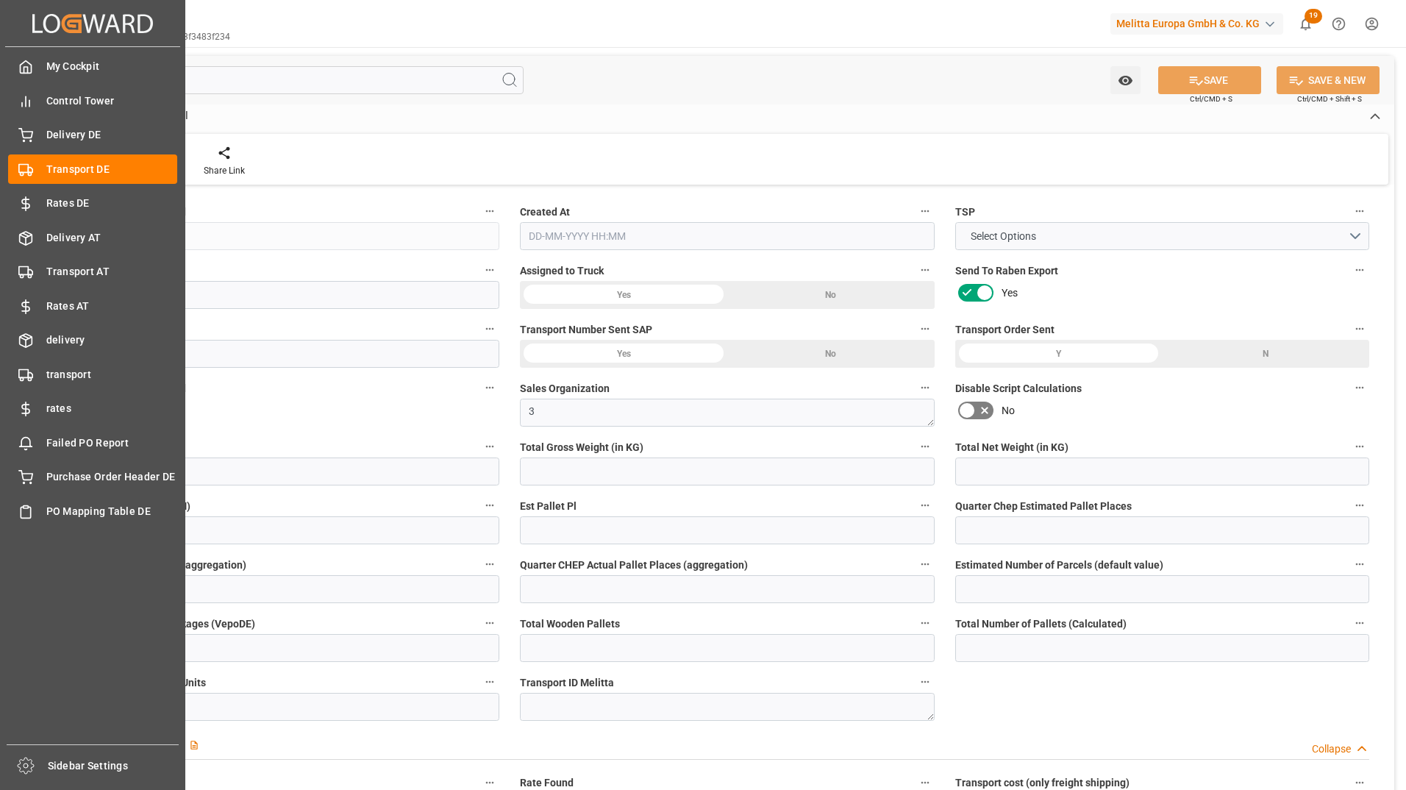
type input "0"
type input "9280.656"
type input "21"
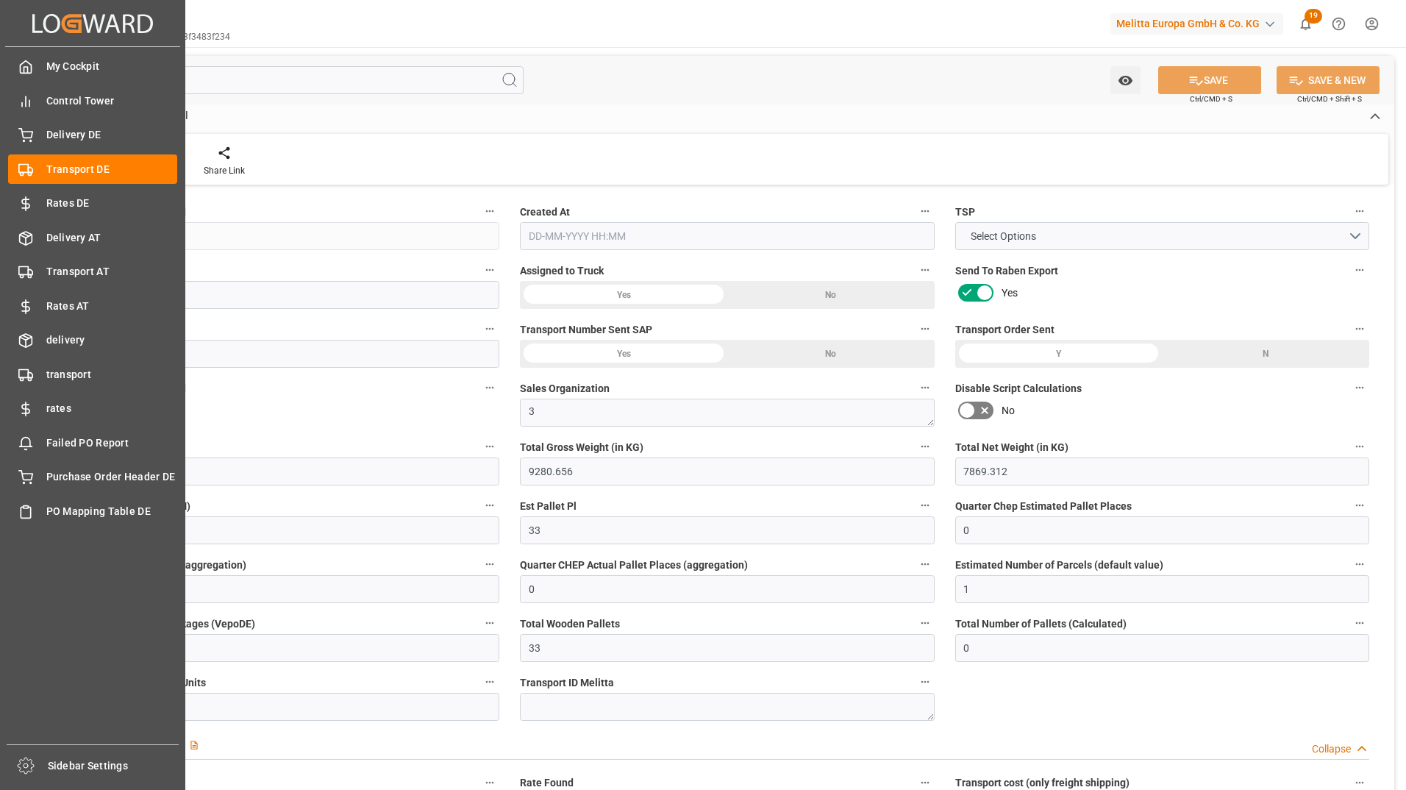
type input "100"
type input "33"
type input "0"
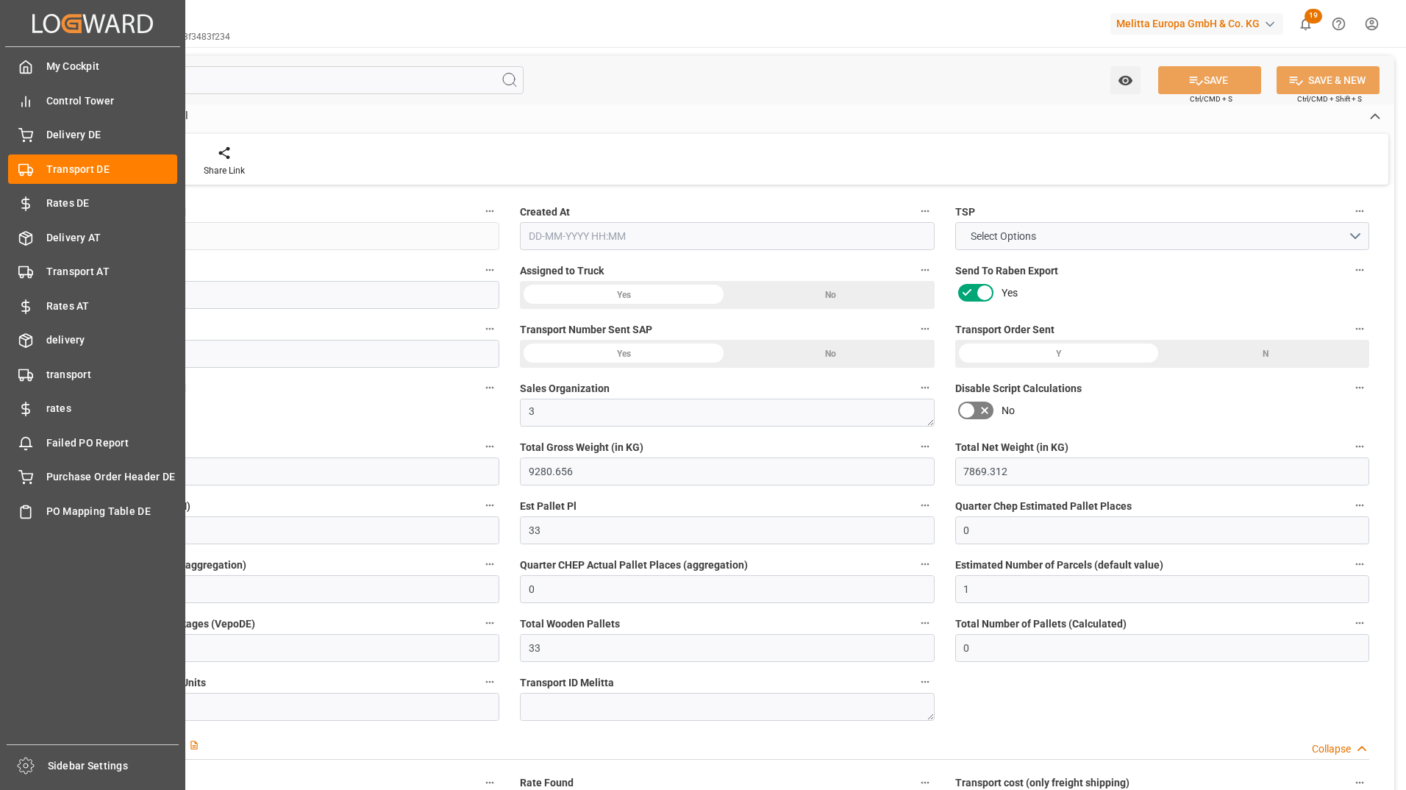
type input "0"
type input "1"
type input "0"
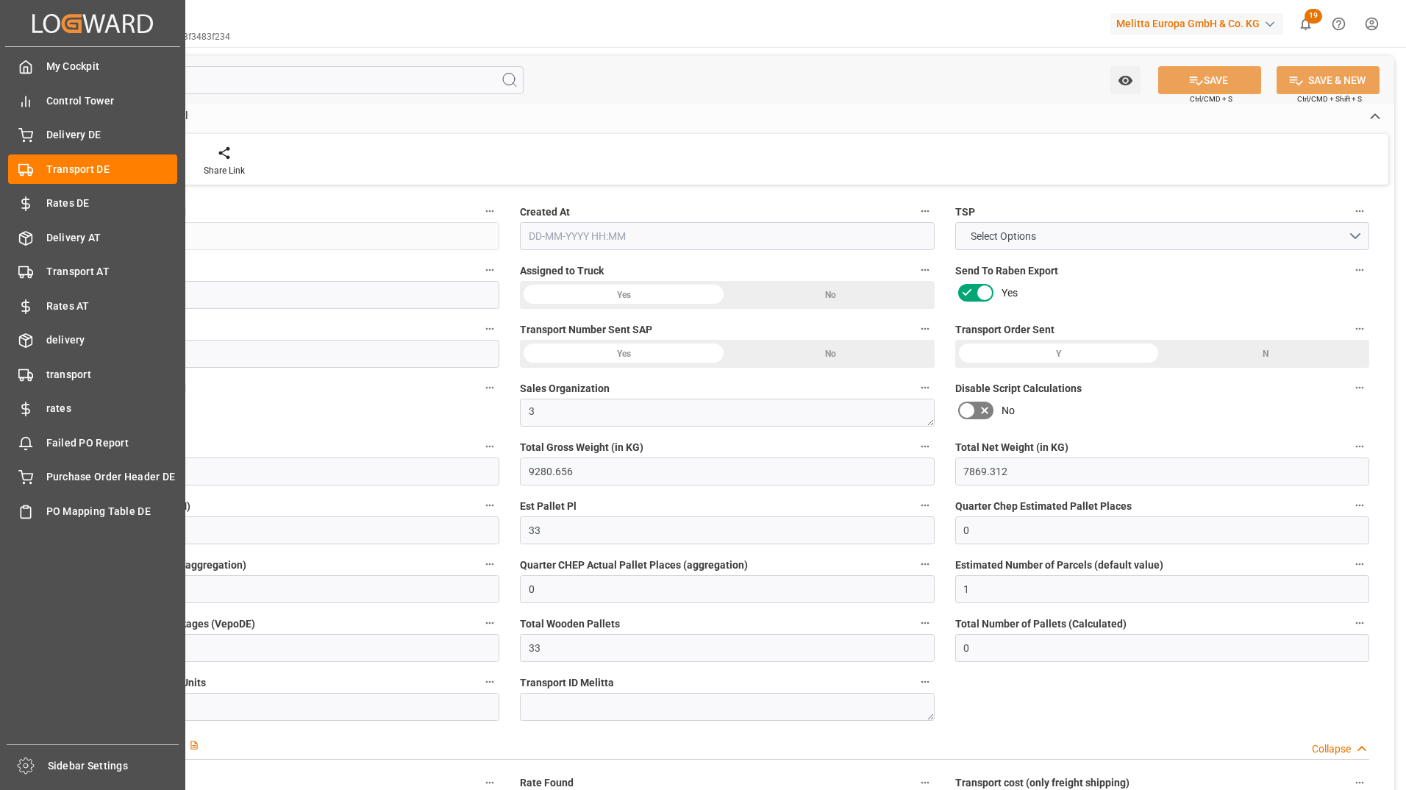
type input "2376"
type input "3.039"
type input "0"
type input "22-08-2025 10:05"
type input "27-08-2025"
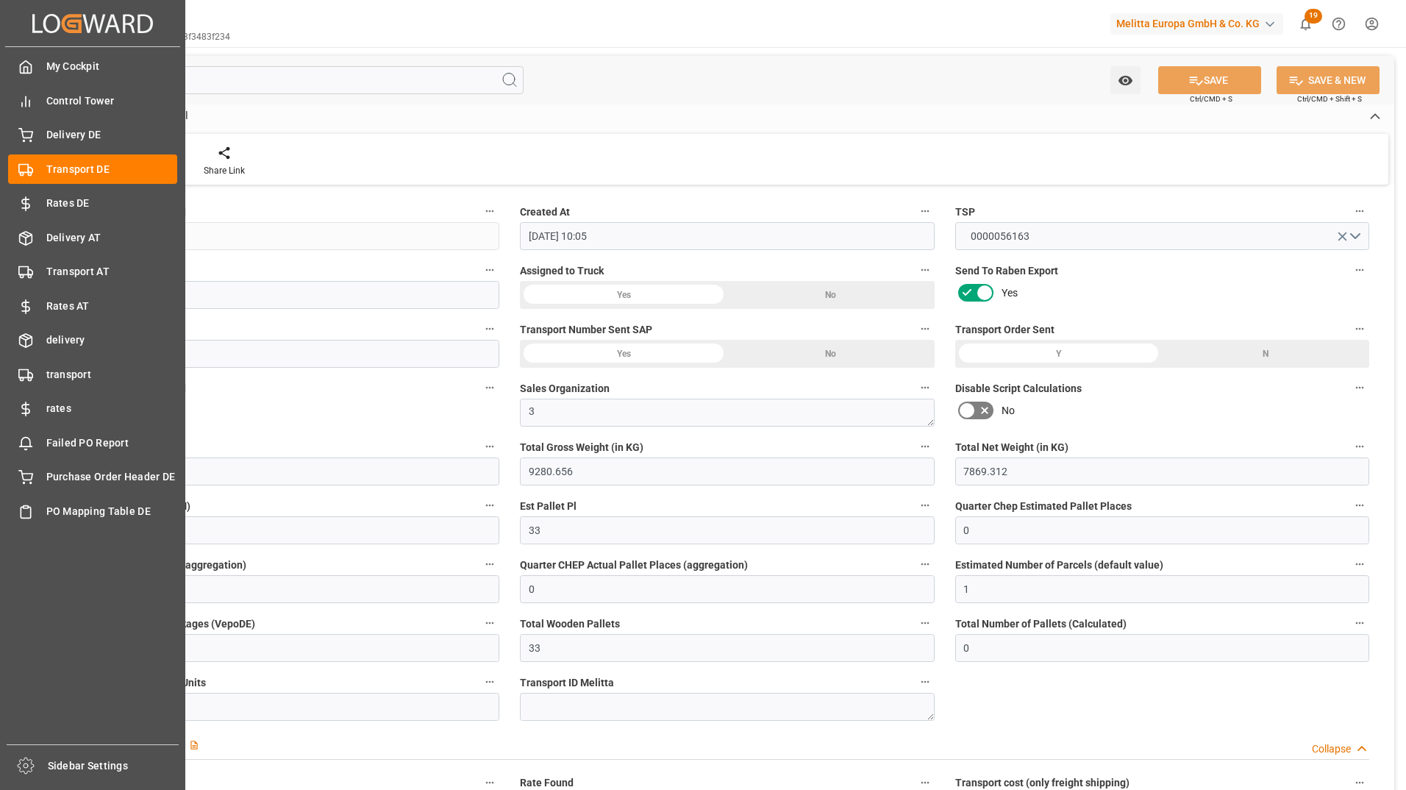
type input "27-08-2025"
type input "28-08-2025"
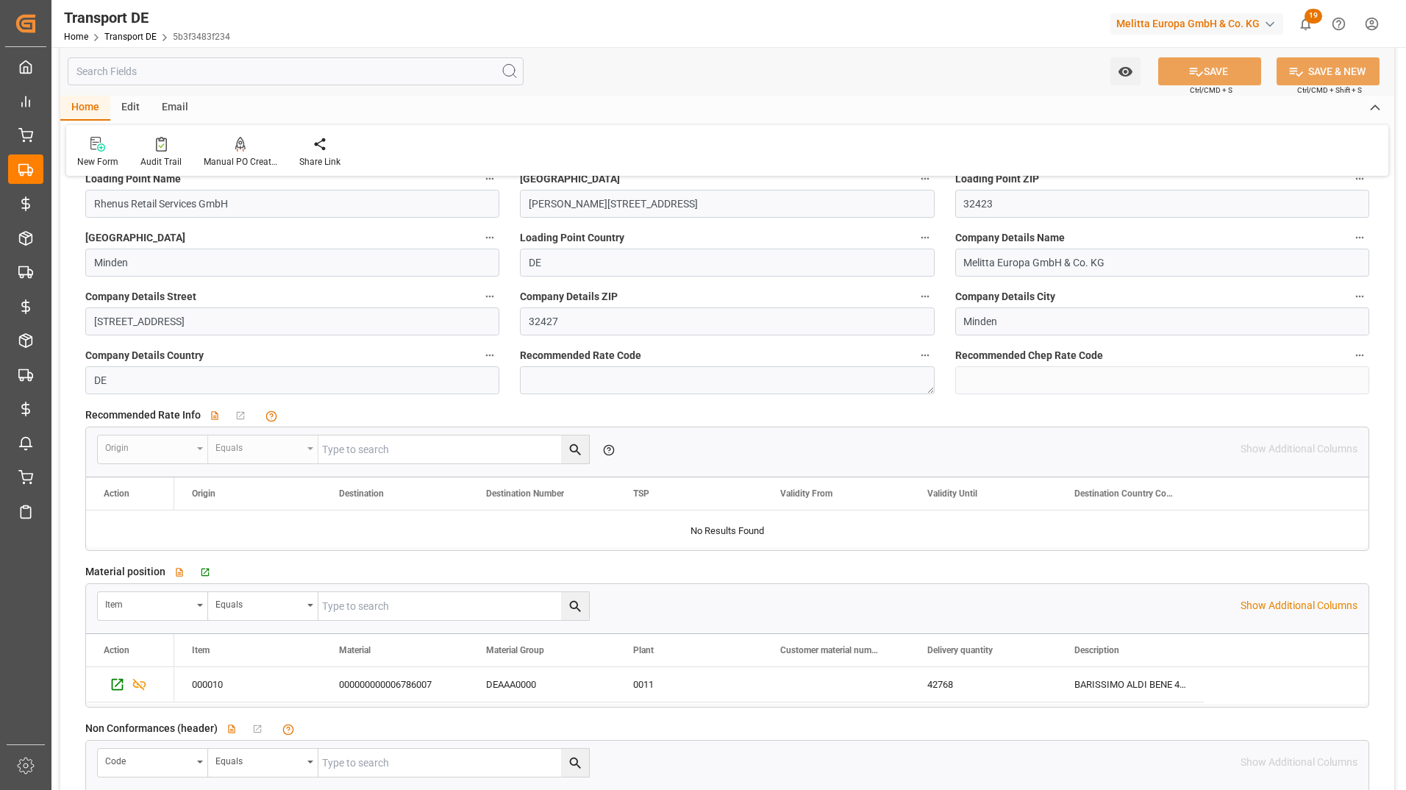
scroll to position [2206, 0]
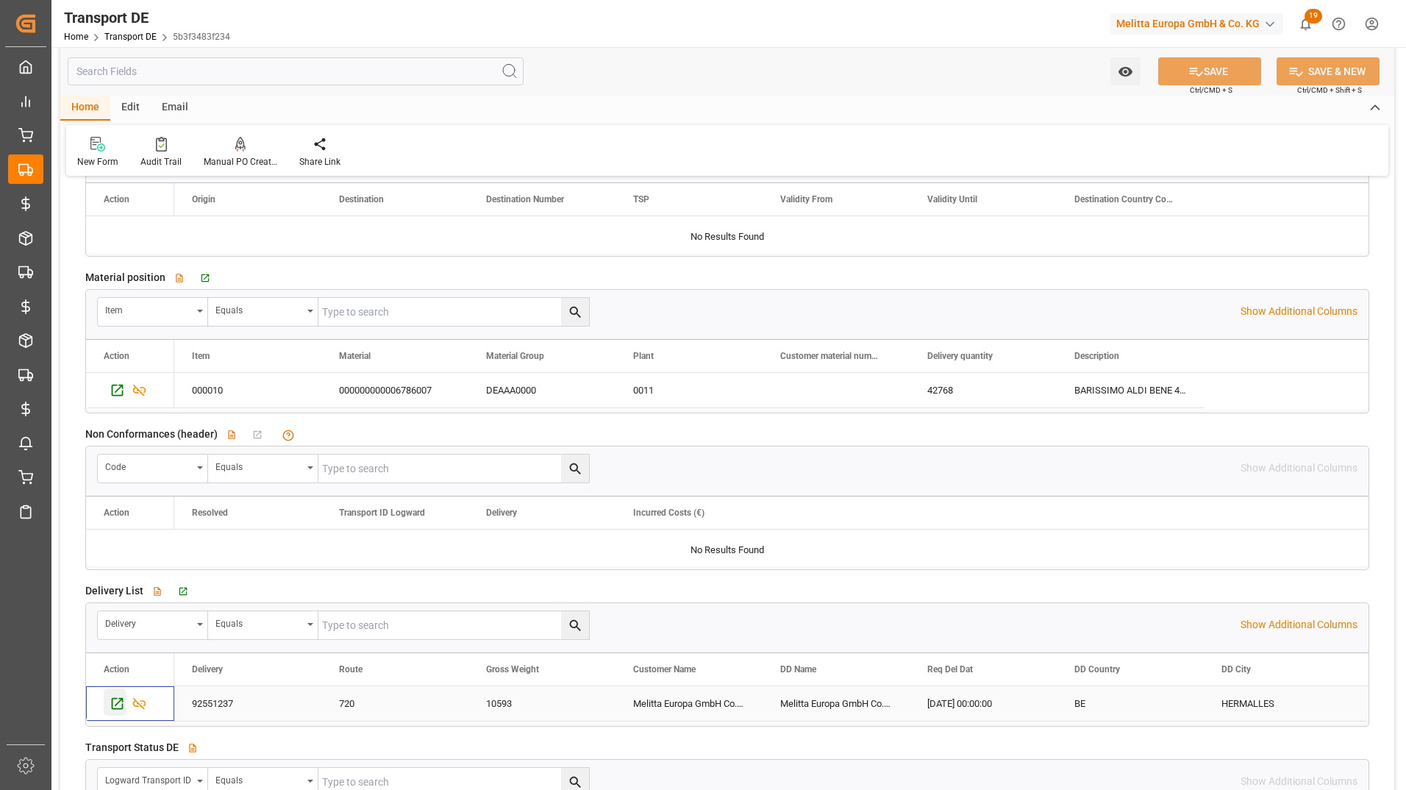
click at [108, 704] on div "Press SPACE to select this row." at bounding box center [115, 701] width 22 height 27
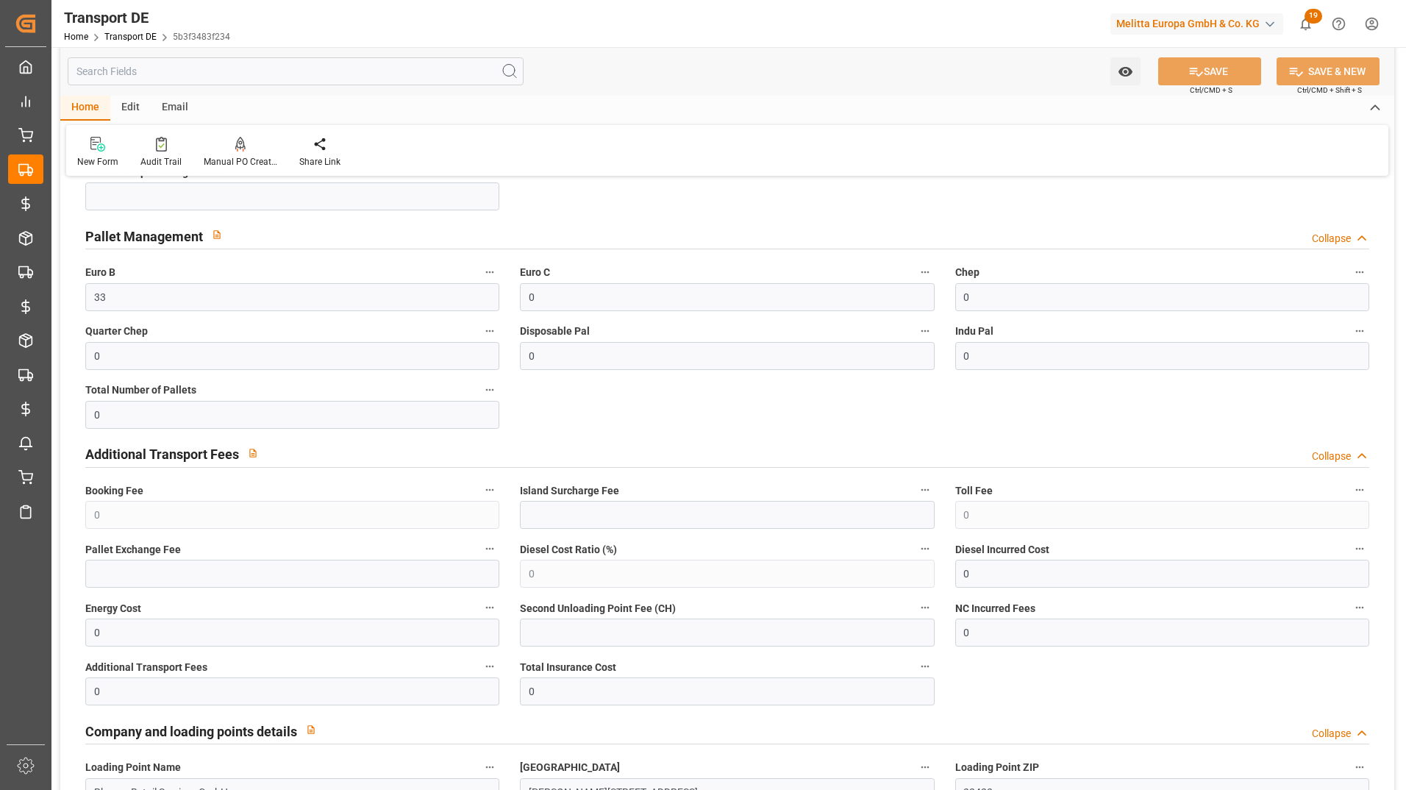
scroll to position [882, 0]
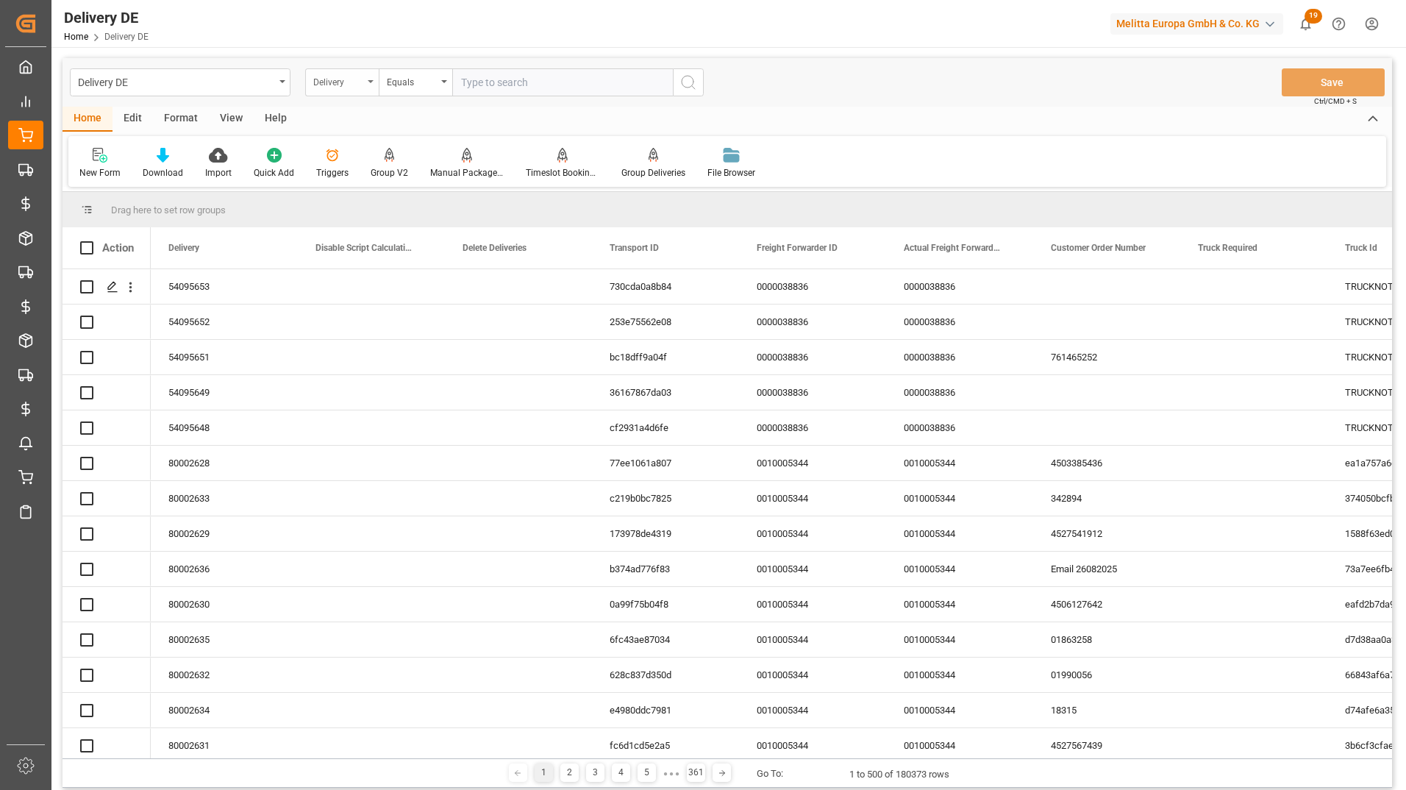
click at [332, 78] on div "Delivery" at bounding box center [338, 80] width 50 height 17
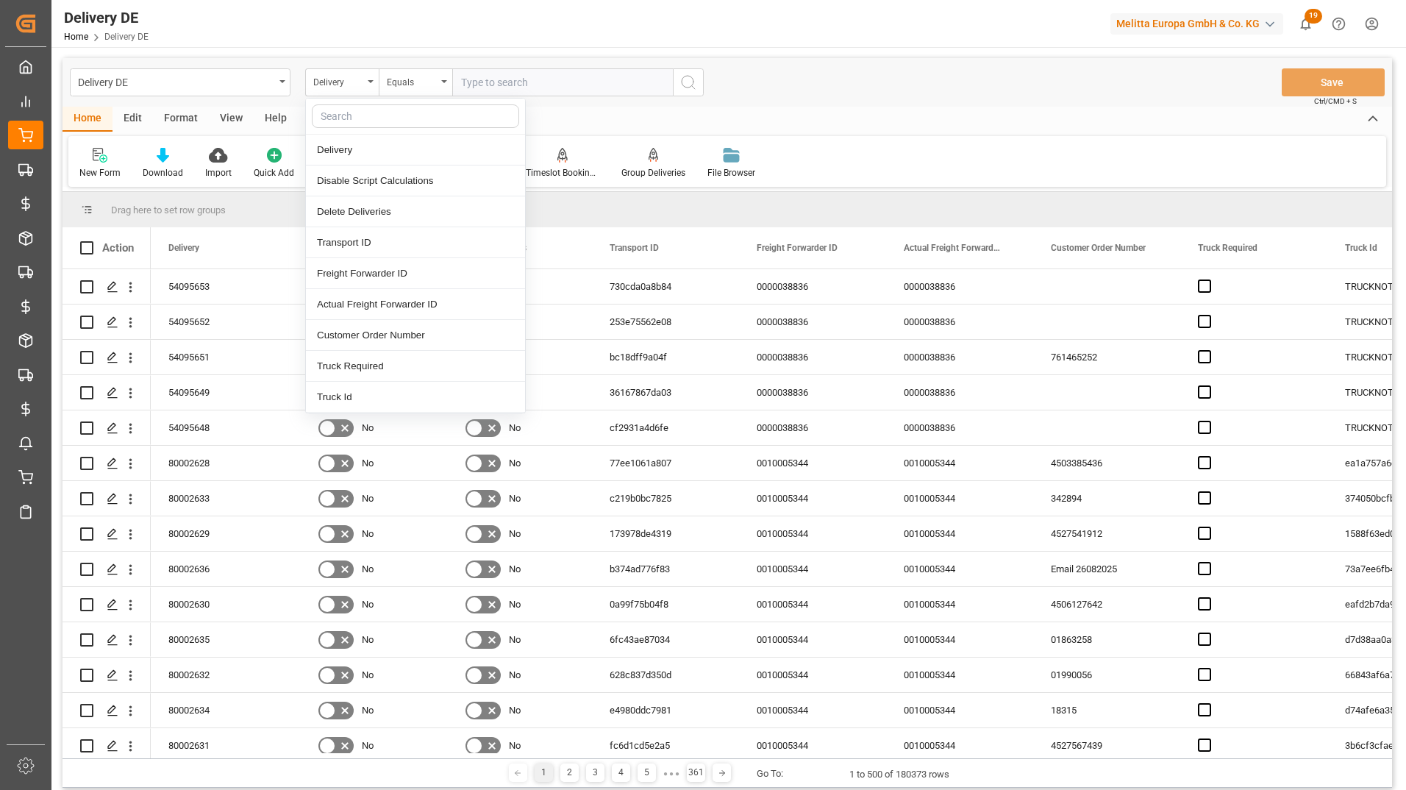
click at [346, 112] on input "text" at bounding box center [415, 116] width 207 height 24
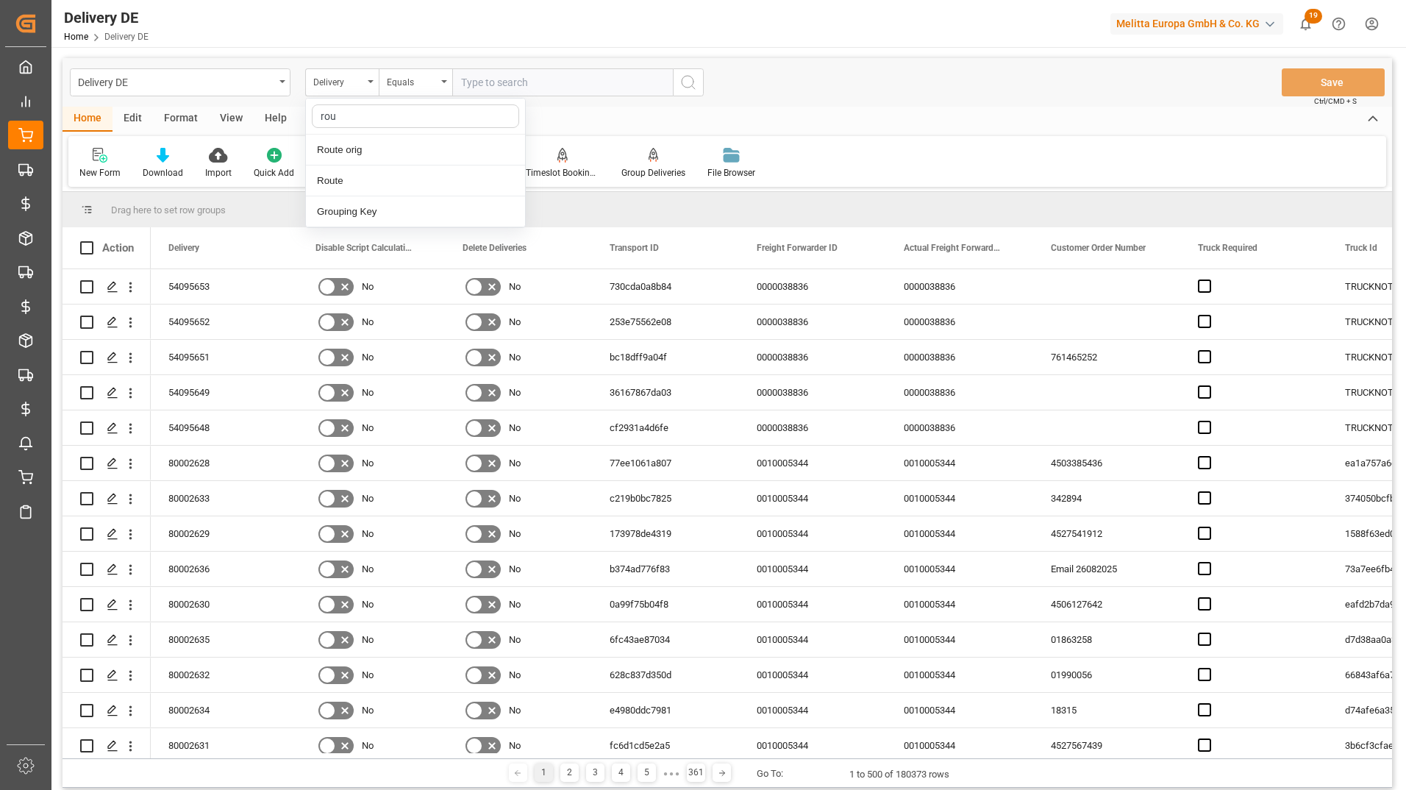
type input "rout"
click at [341, 171] on div "Route" at bounding box center [415, 180] width 219 height 31
click at [484, 79] on input "text" at bounding box center [562, 82] width 221 height 28
type input "720"
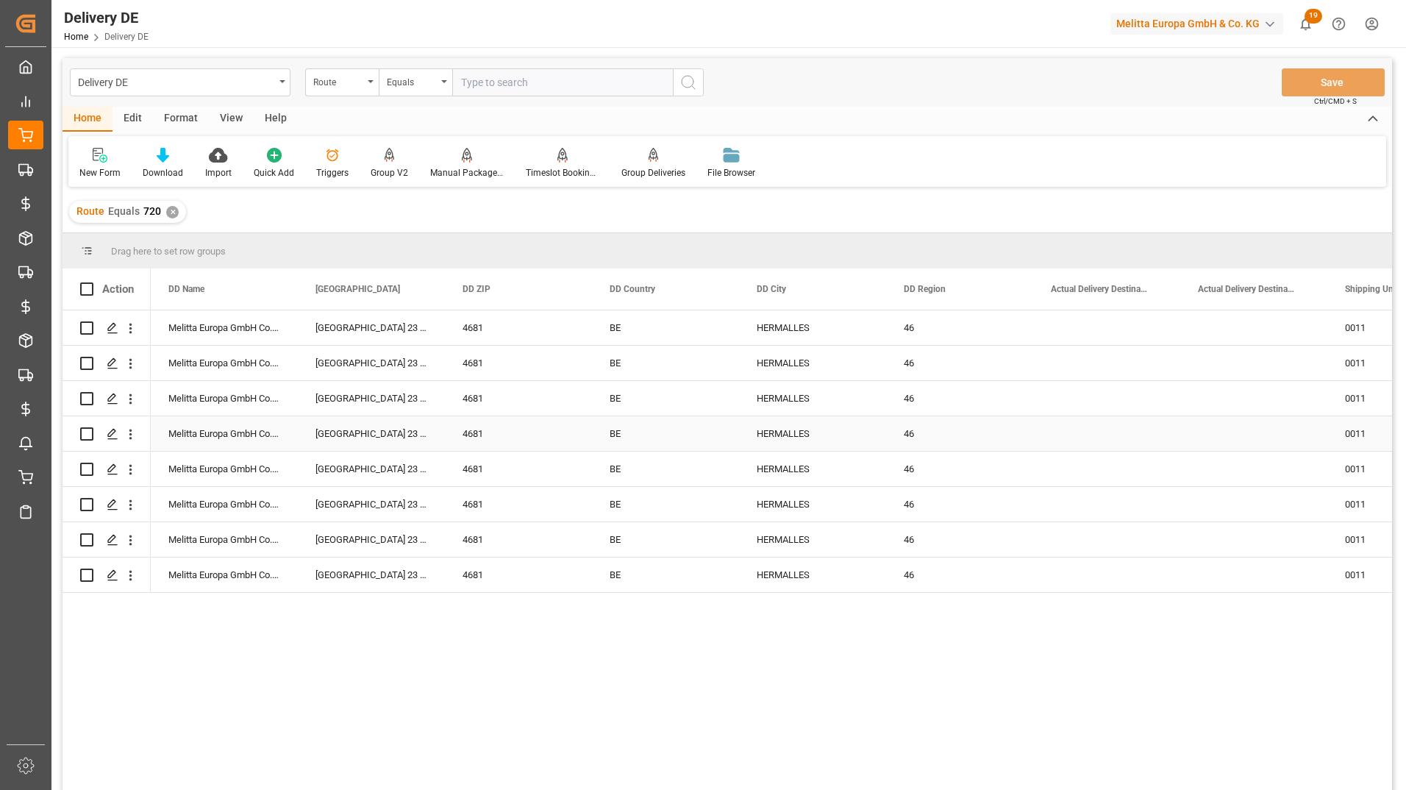
scroll to position [0, 2701]
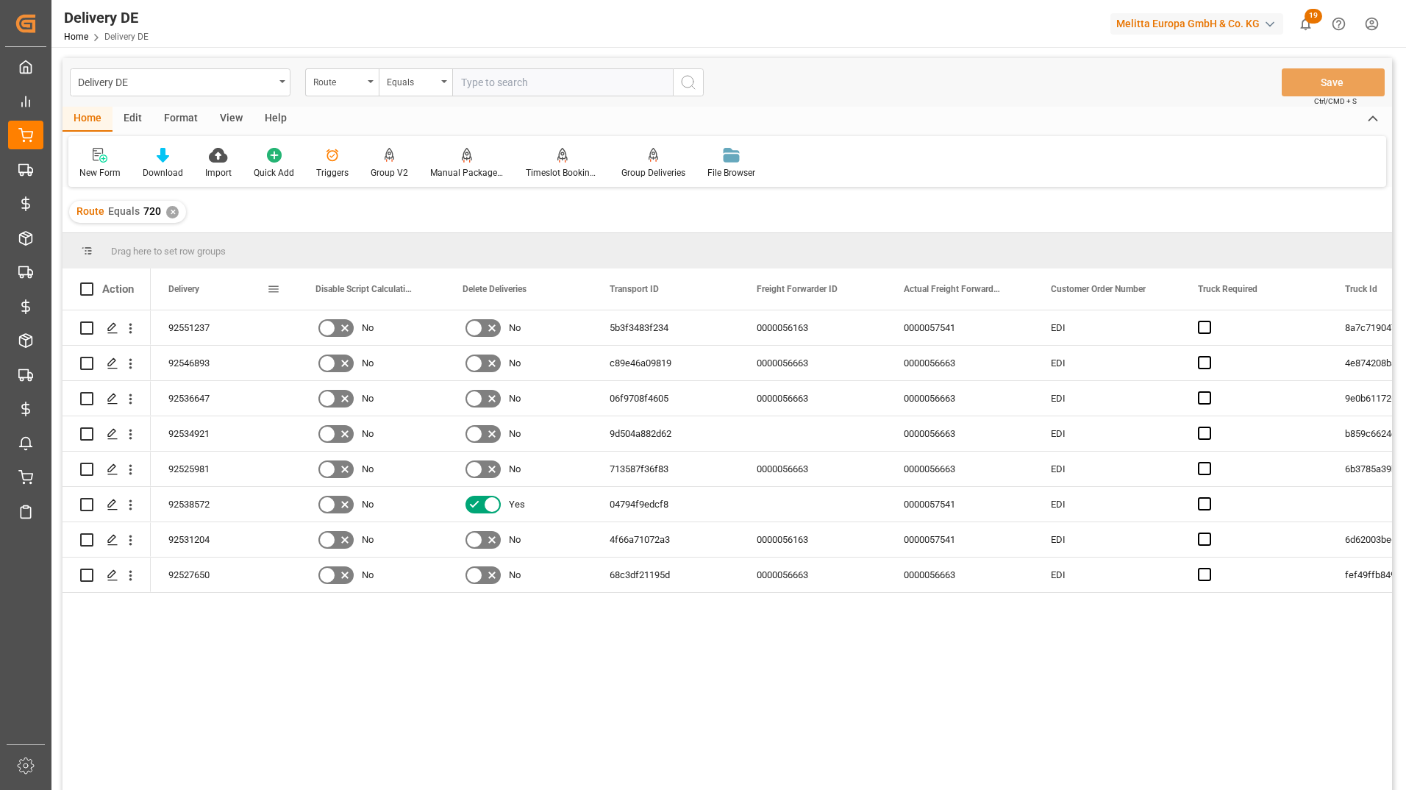
click at [279, 292] on span at bounding box center [273, 288] width 13 height 13
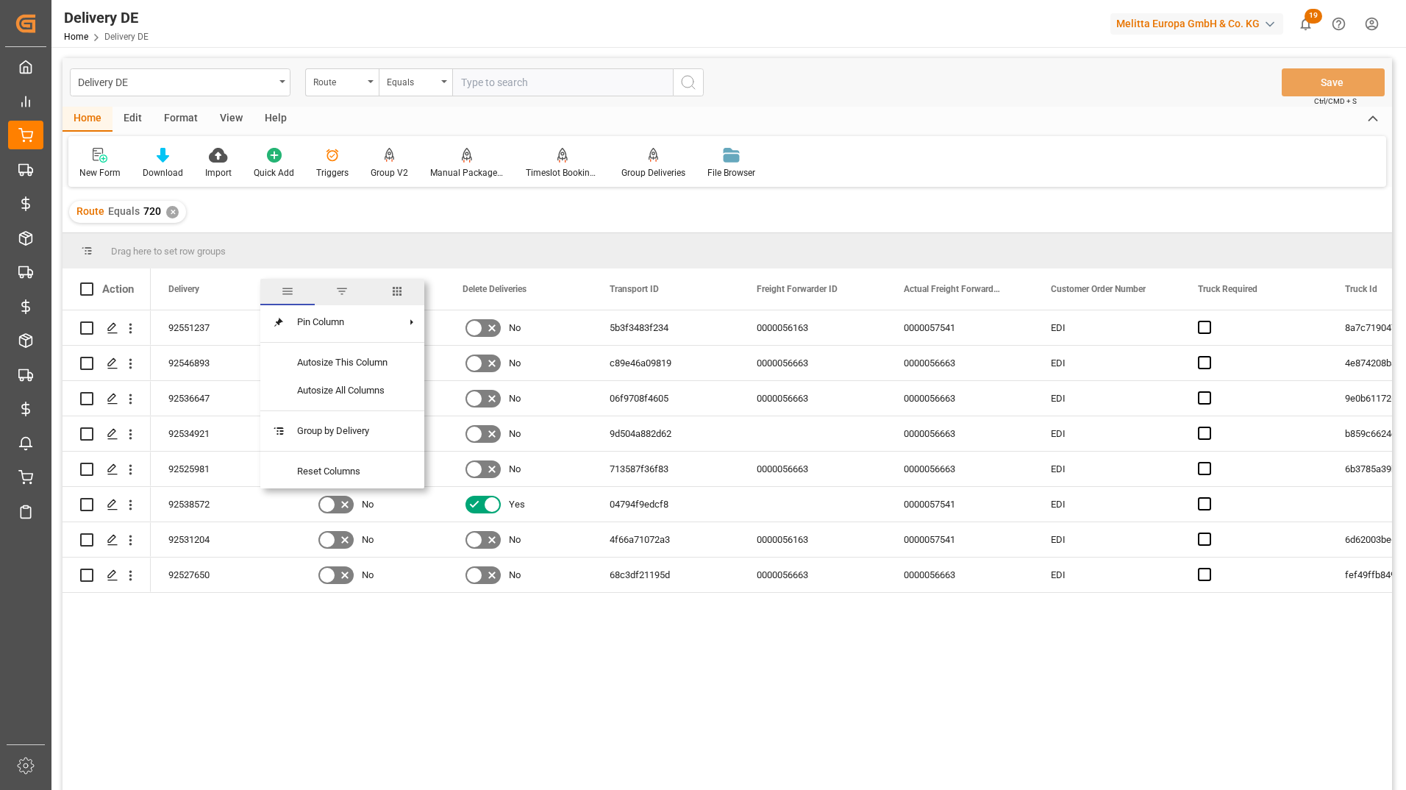
click at [382, 296] on span "columns" at bounding box center [397, 292] width 54 height 26
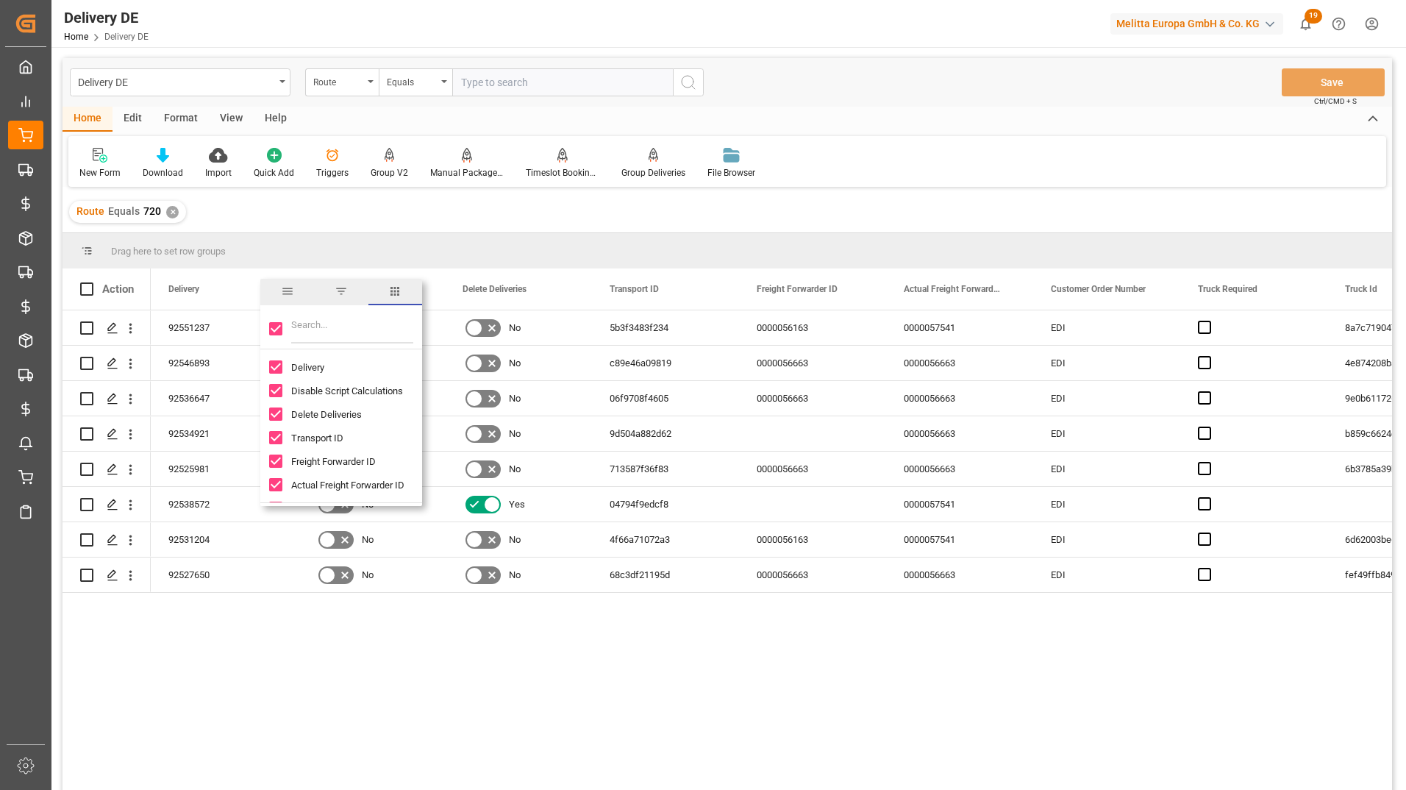
click at [279, 332] on input "Toggle Select All Columns" at bounding box center [275, 328] width 13 height 13
checkbox input "false"
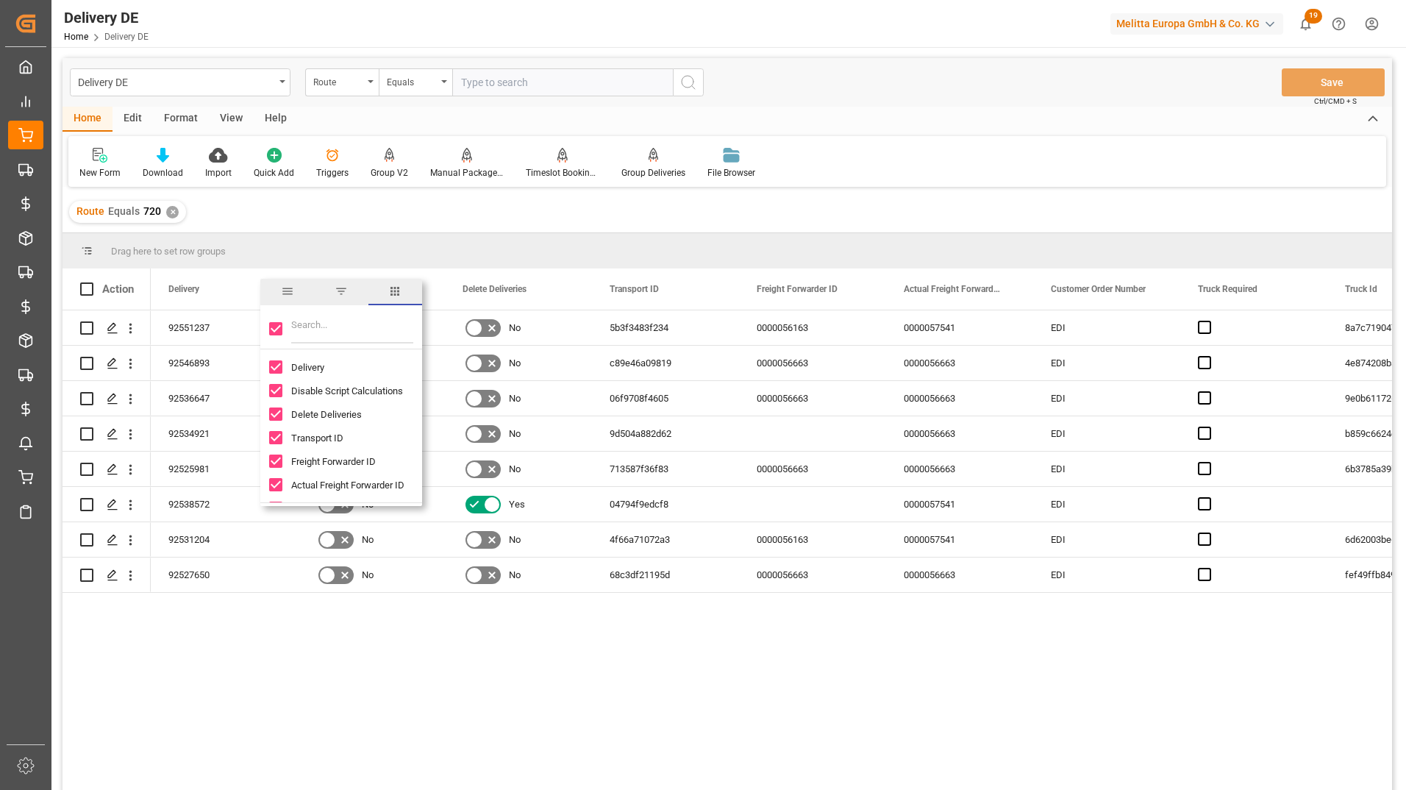
checkbox input "false"
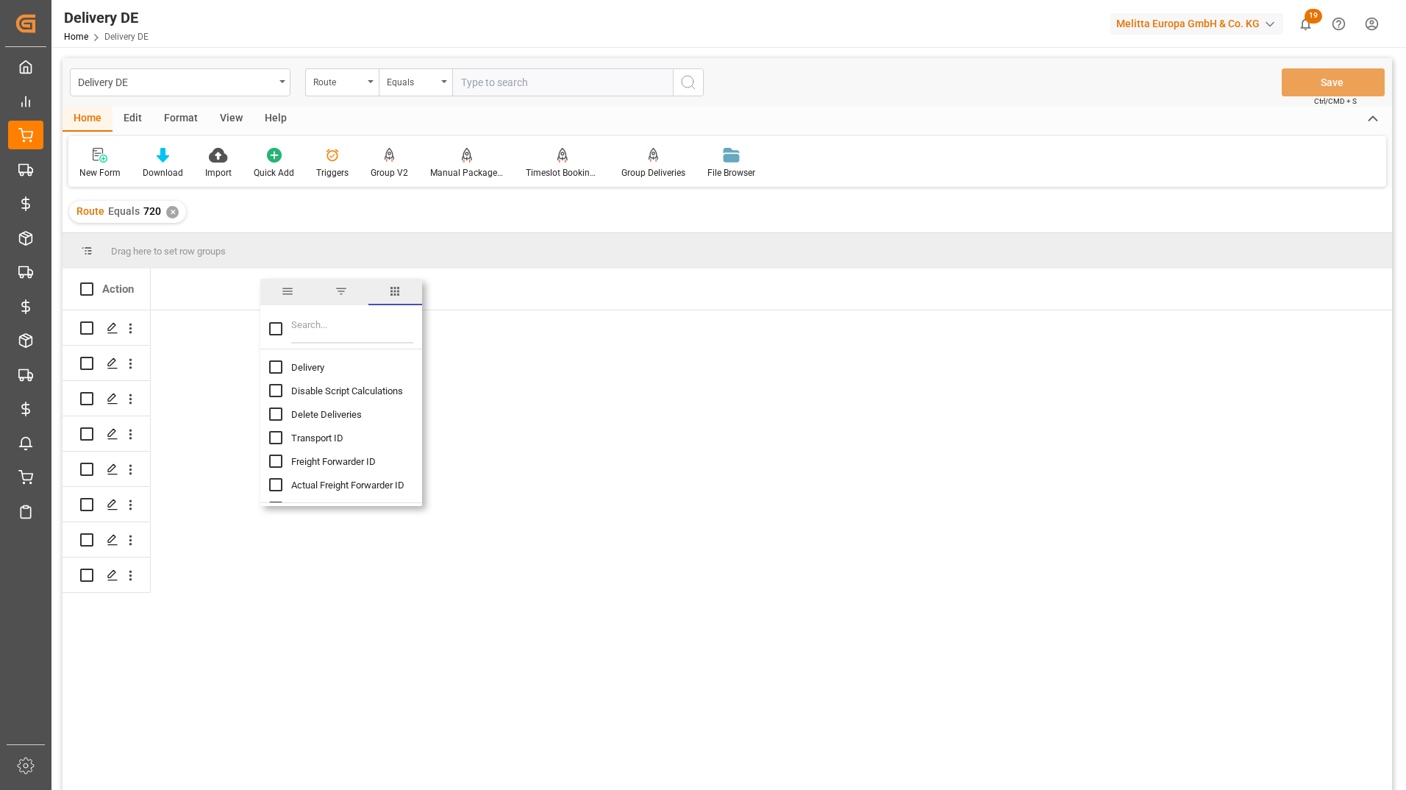
click at [279, 363] on input "Delivery column toggle visibility (hidden)" at bounding box center [275, 366] width 13 height 13
checkbox input "true"
checkbox input "false"
click at [278, 415] on input "Delete Deliveries column toggle visibility (hidden)" at bounding box center [275, 413] width 13 height 13
checkbox input "true"
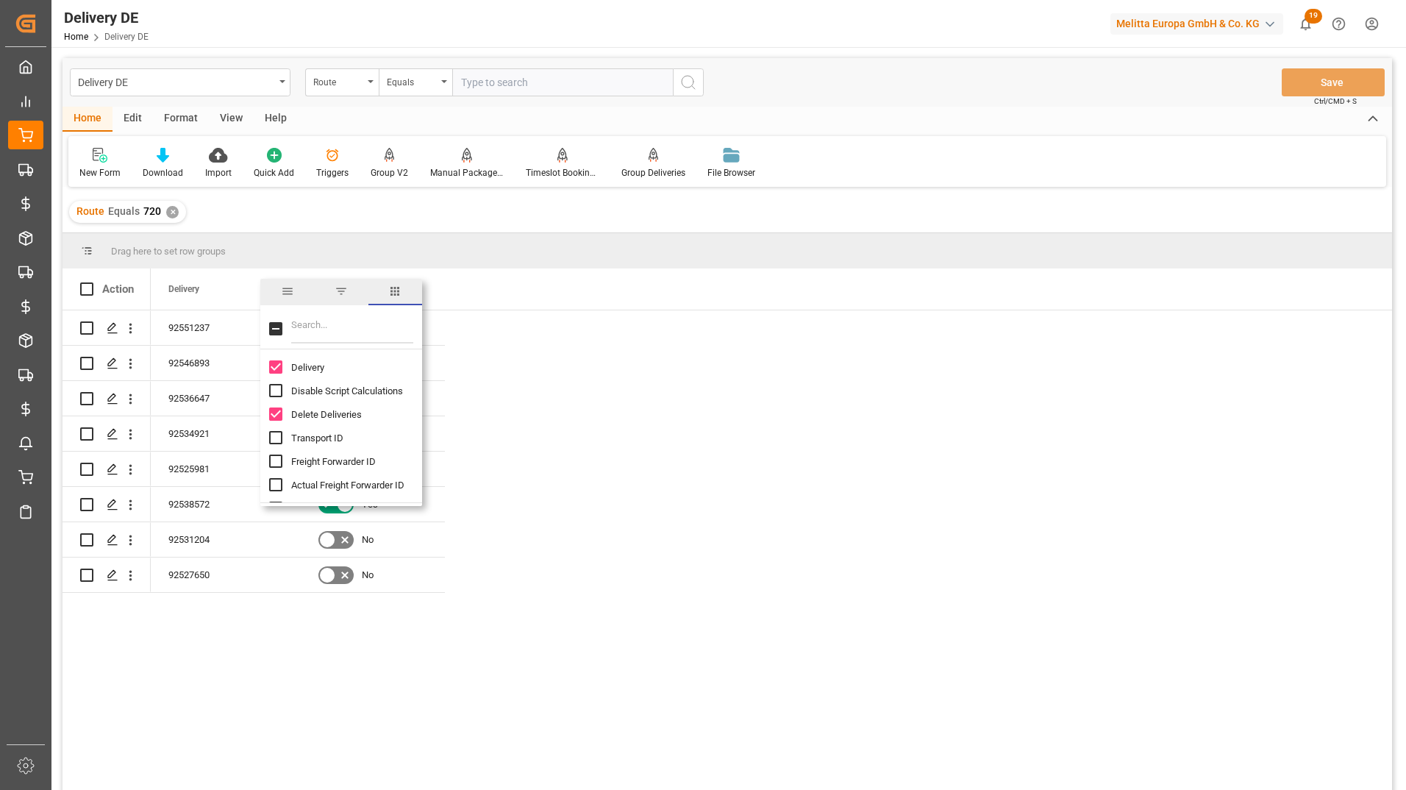
click at [315, 326] on input "Filter Columns Input" at bounding box center [352, 328] width 122 height 29
type input "tru"
click at [273, 392] on input "Truck Id column toggle visibility (hidden)" at bounding box center [275, 390] width 13 height 13
checkbox input "true"
checkbox input "false"
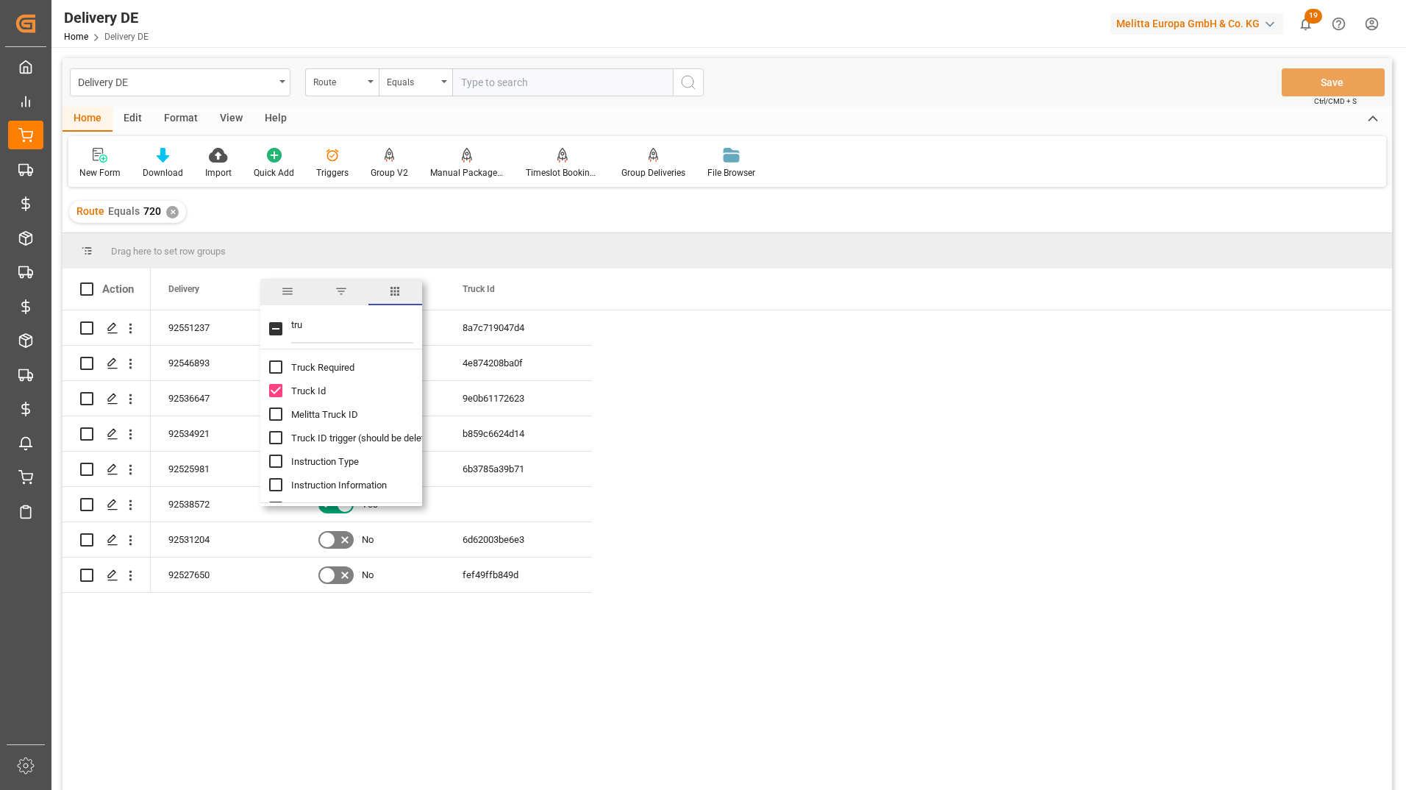
click at [278, 412] on input "Melitta Truck ID column toggle visibility (hidden)" at bounding box center [275, 413] width 13 height 13
checkbox input "true"
drag, startPoint x: 346, startPoint y: 321, endPoint x: 266, endPoint y: 321, distance: 80.1
click at [266, 321] on div "tru" at bounding box center [341, 328] width 162 height 41
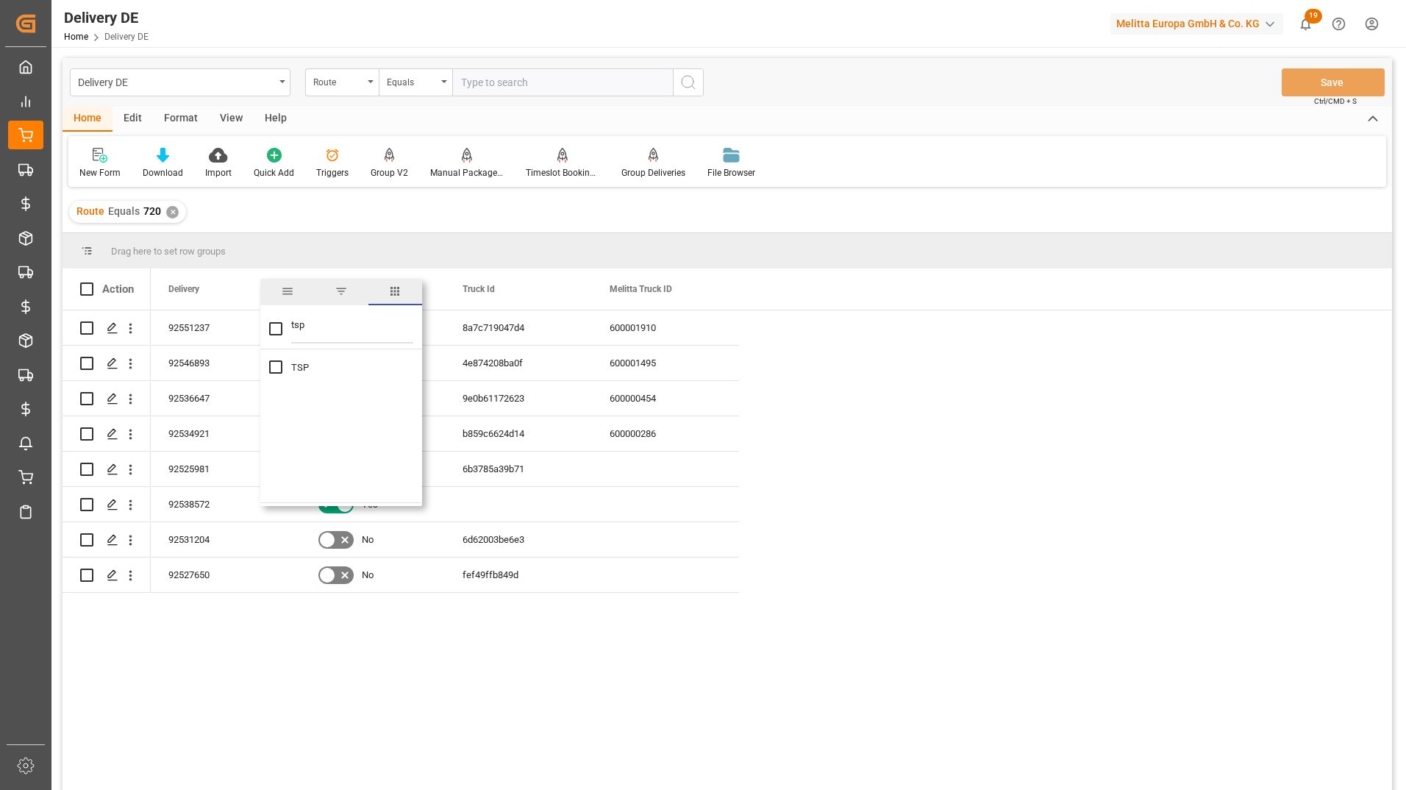
type input "tsp"
click at [277, 365] on input "TSP column toggle visibility (hidden)" at bounding box center [275, 366] width 13 height 13
checkbox input "true"
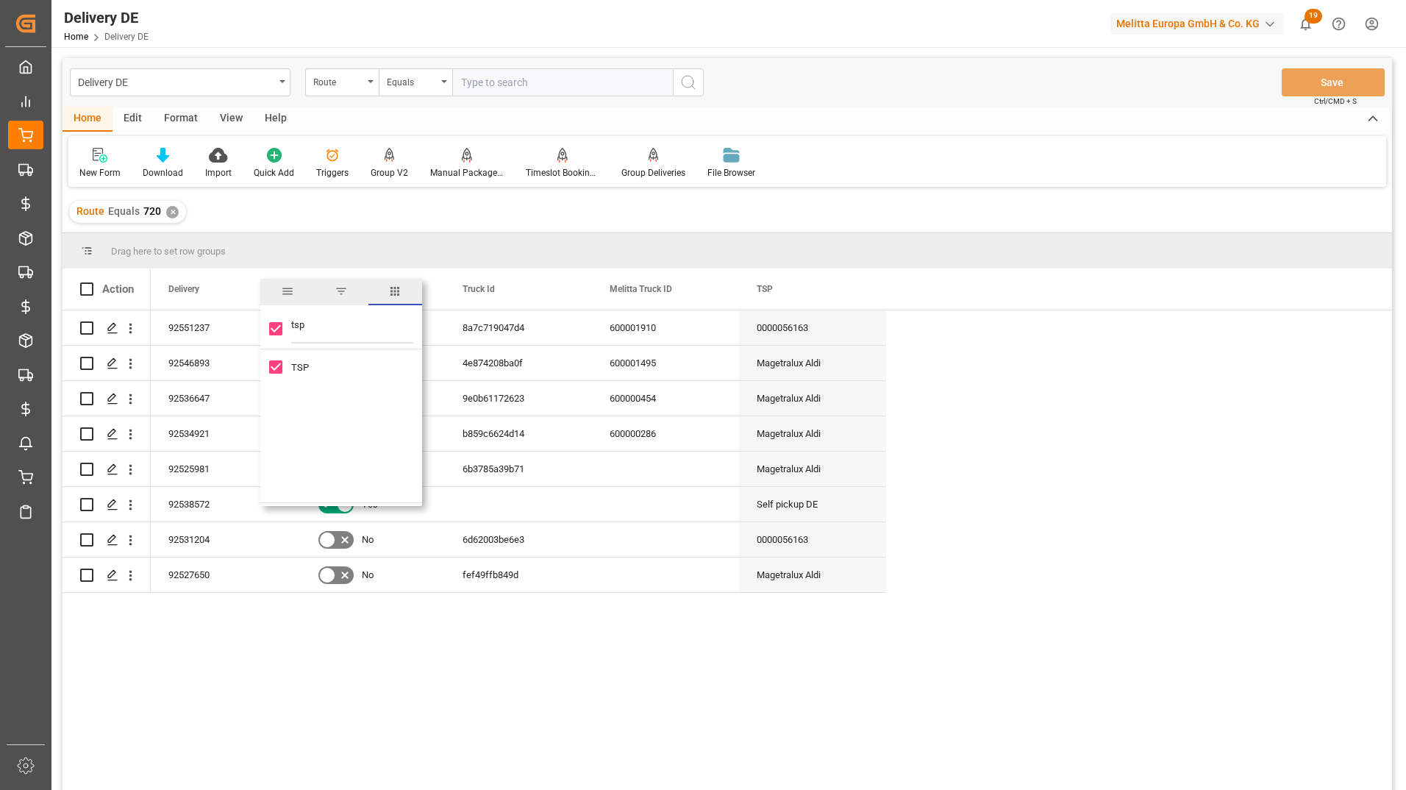
drag, startPoint x: 319, startPoint y: 340, endPoint x: 254, endPoint y: 329, distance: 66.5
click at [254, 329] on div "Drag here to set row groups Drag here to set column labels Action Delivery Dele…" at bounding box center [726, 516] width 1329 height 566
type input "fre"
checkbox input "false"
type input "fre"
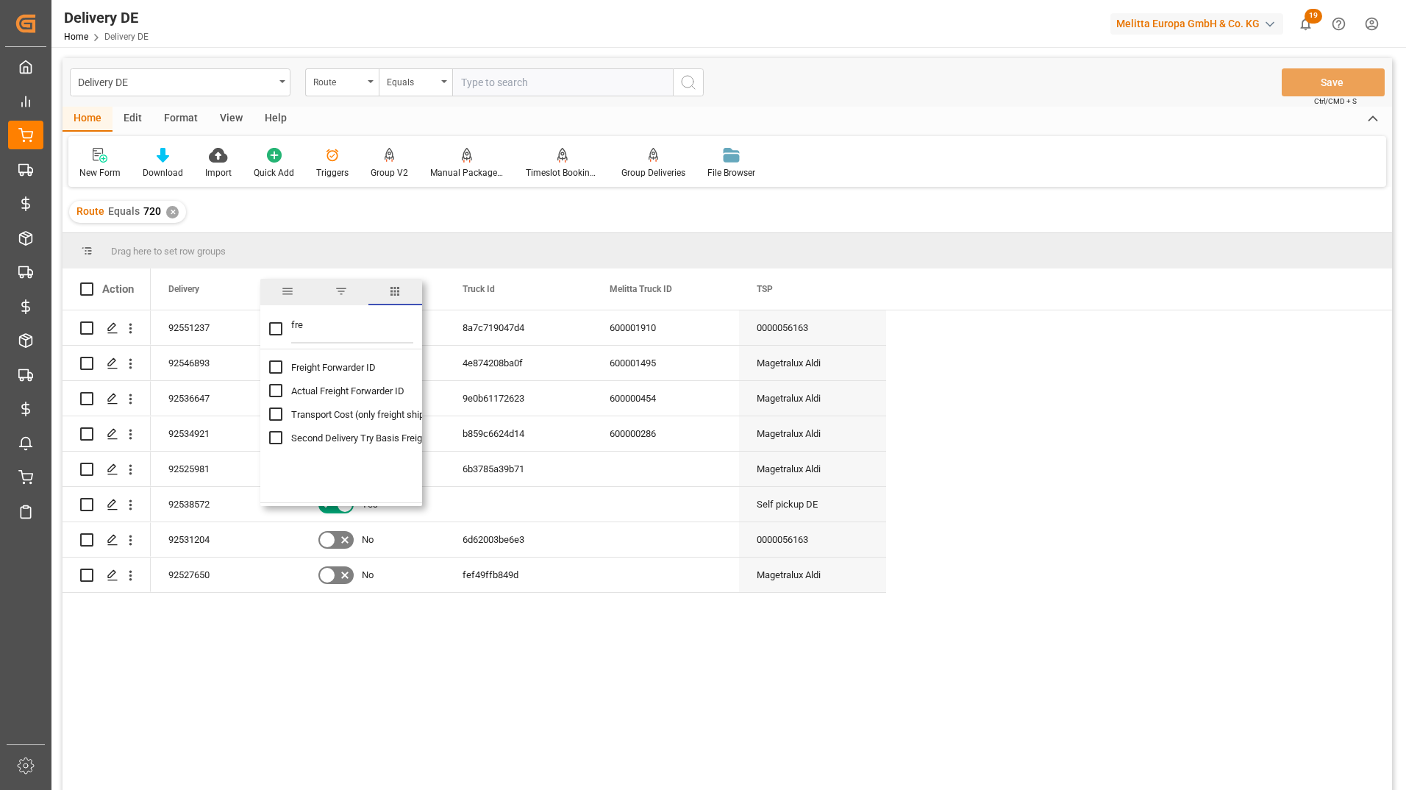
click at [280, 371] on input "Freight Forwarder ID column toggle visibility (hidden)" at bounding box center [275, 366] width 13 height 13
checkbox input "true"
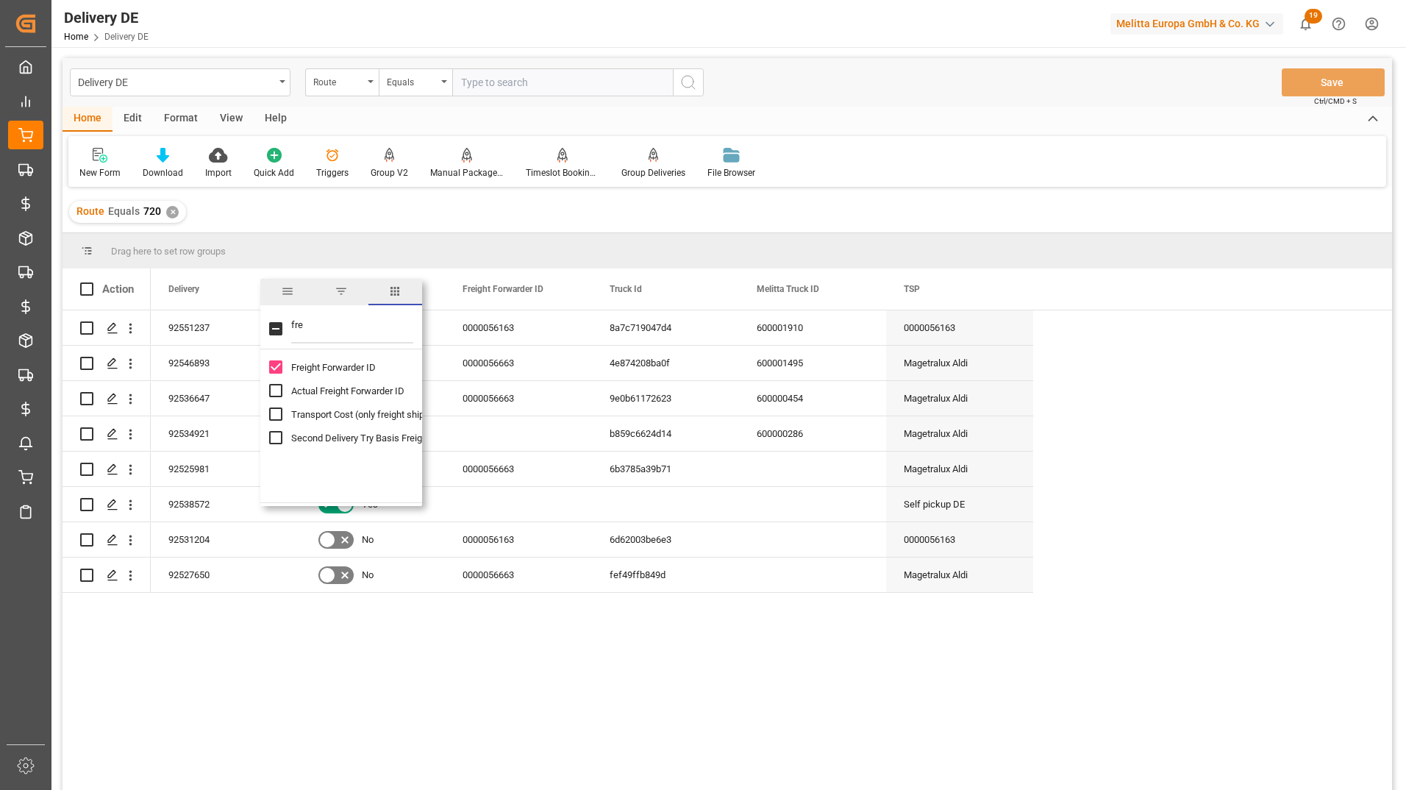
checkbox input "false"
click at [276, 390] on input "Actual Freight Forwarder ID column toggle visibility (hidden)" at bounding box center [275, 390] width 13 height 13
checkbox input "true"
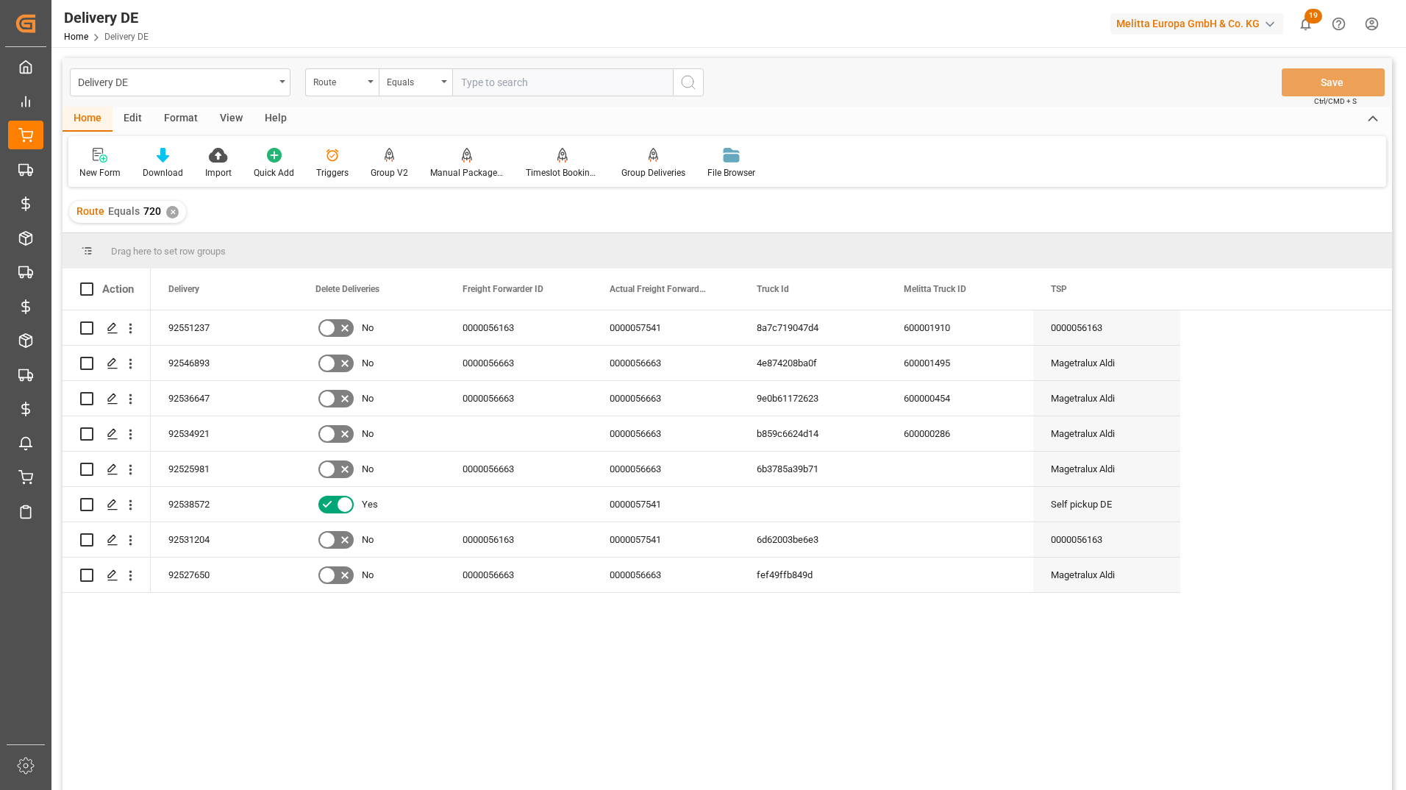
click at [1011, 183] on div "New Form Download Import Quick Add Triggers Group V2 Manual Package TypeDetermi…" at bounding box center [727, 161] width 1318 height 51
click at [524, 368] on div "0000056663" at bounding box center [518, 363] width 147 height 35
click at [521, 330] on div "0000056163" at bounding box center [518, 327] width 147 height 35
click at [490, 357] on div "0000056663" at bounding box center [518, 363] width 147 height 35
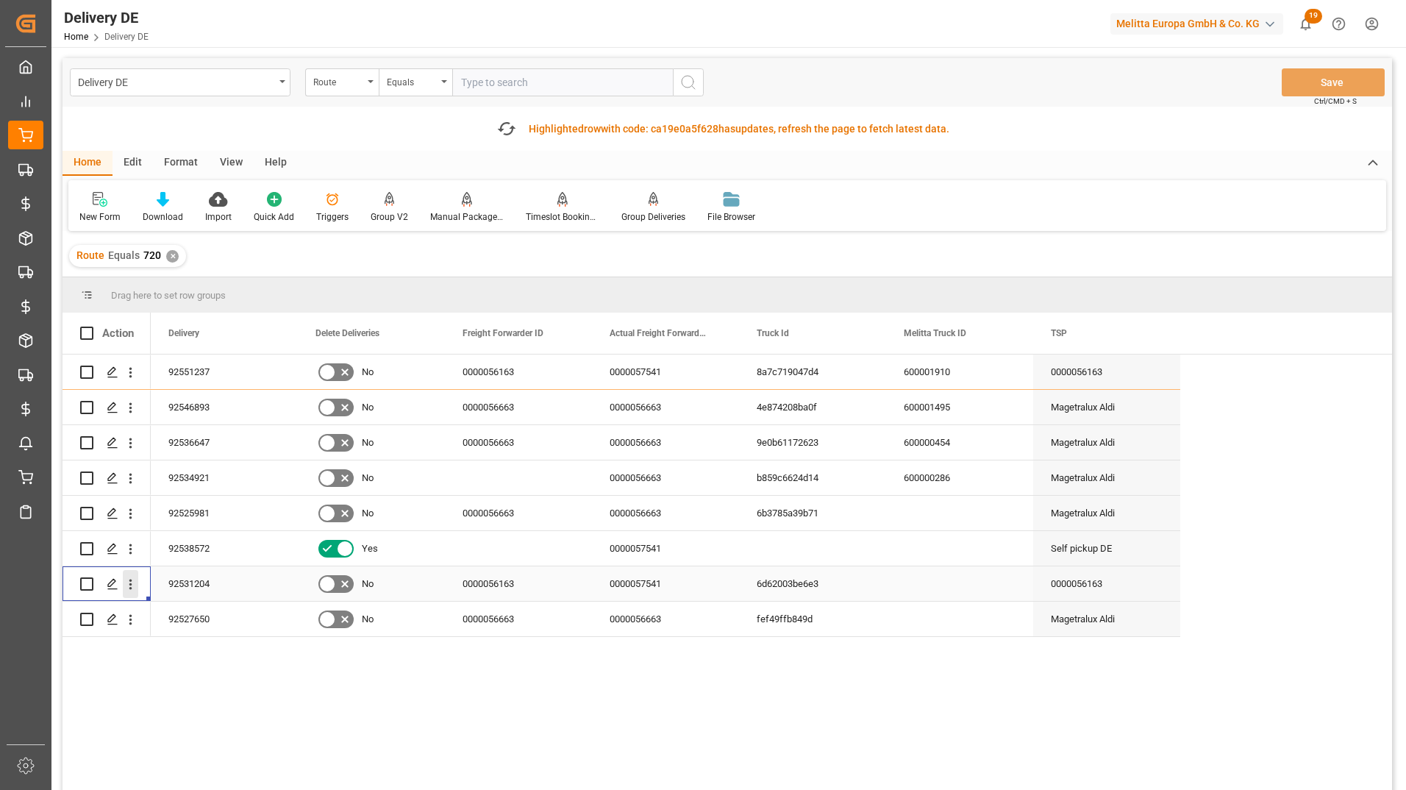
click at [129, 586] on icon "open menu" at bounding box center [130, 583] width 15 height 15
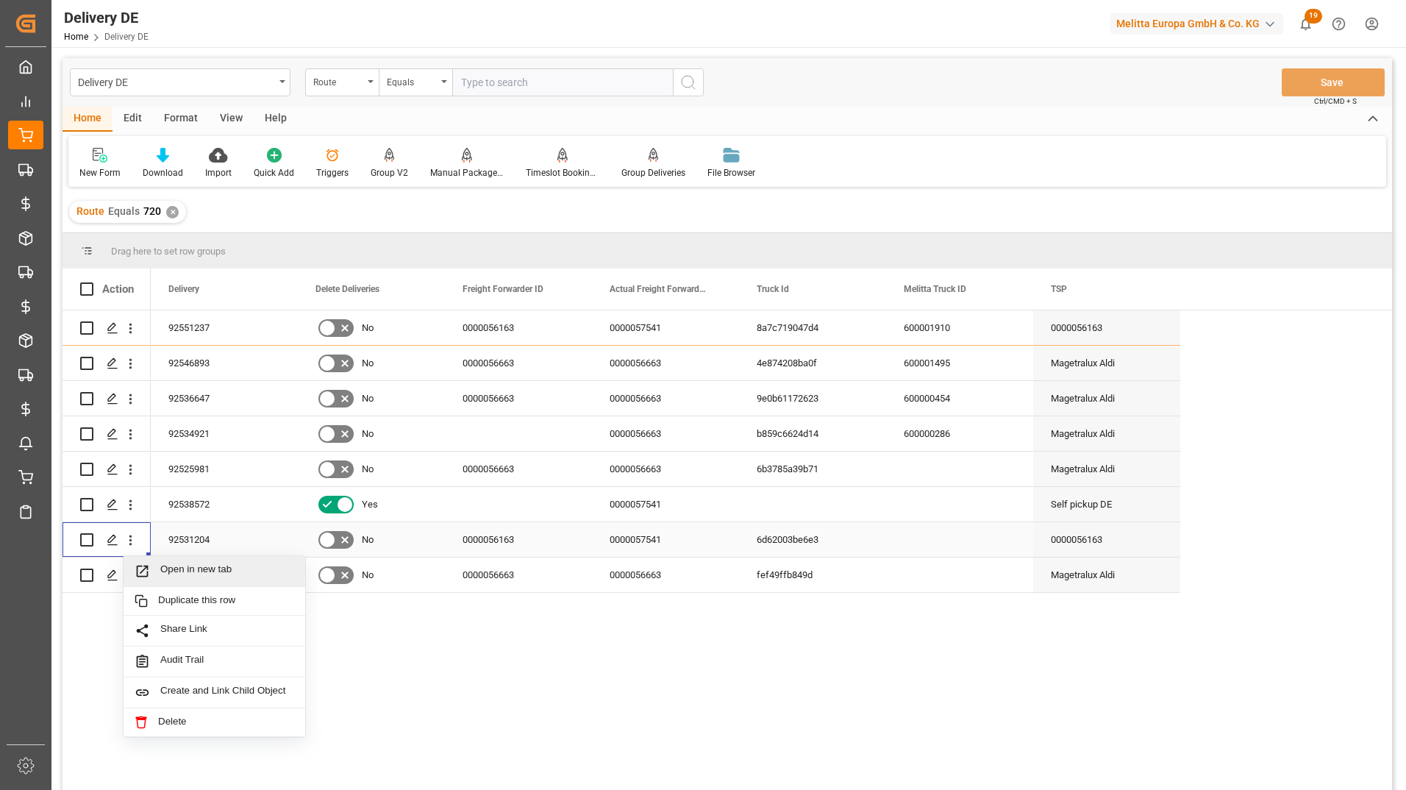
click at [252, 573] on span "Open in new tab" at bounding box center [227, 570] width 134 height 15
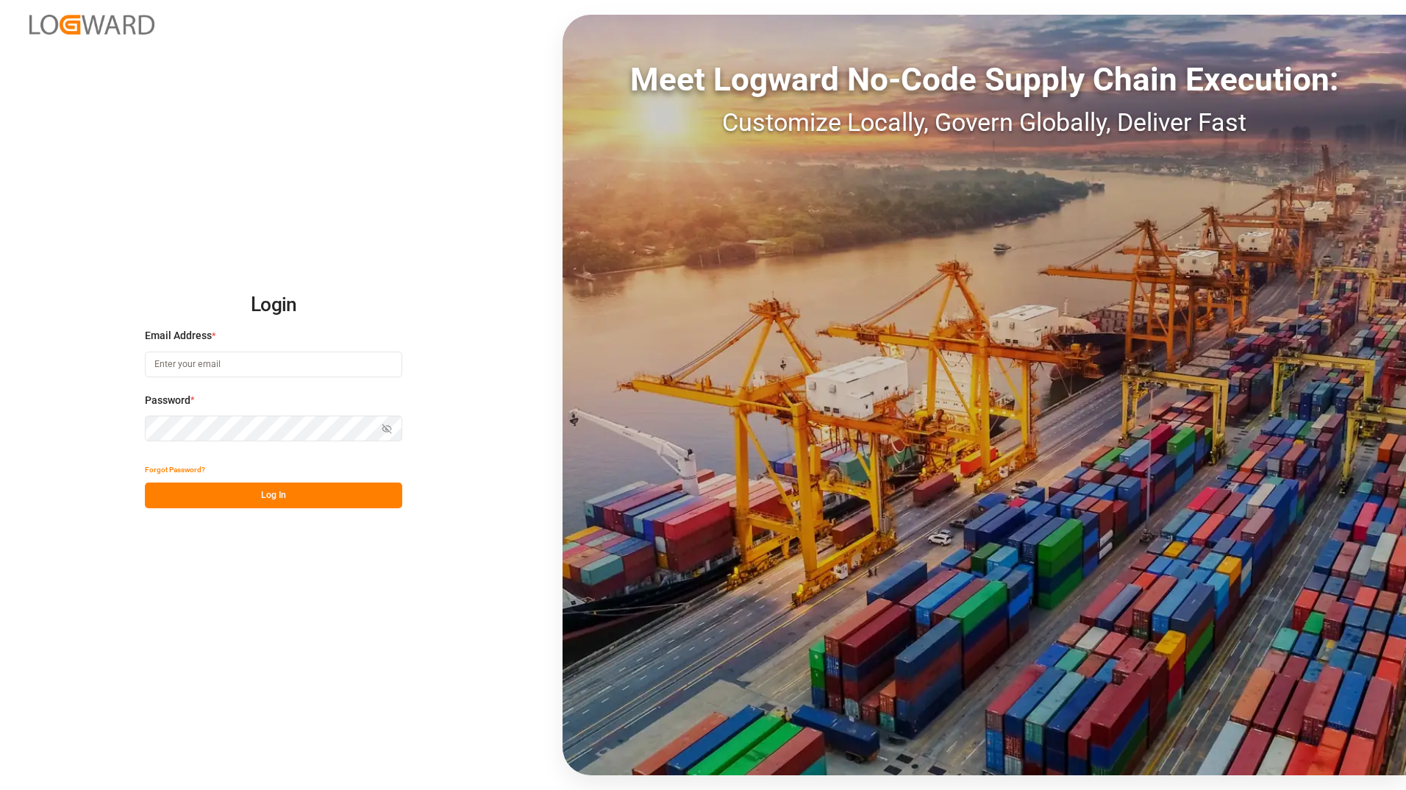
type input "ida.timmen@melitta.de"
click at [304, 496] on button "Log In" at bounding box center [273, 495] width 257 height 26
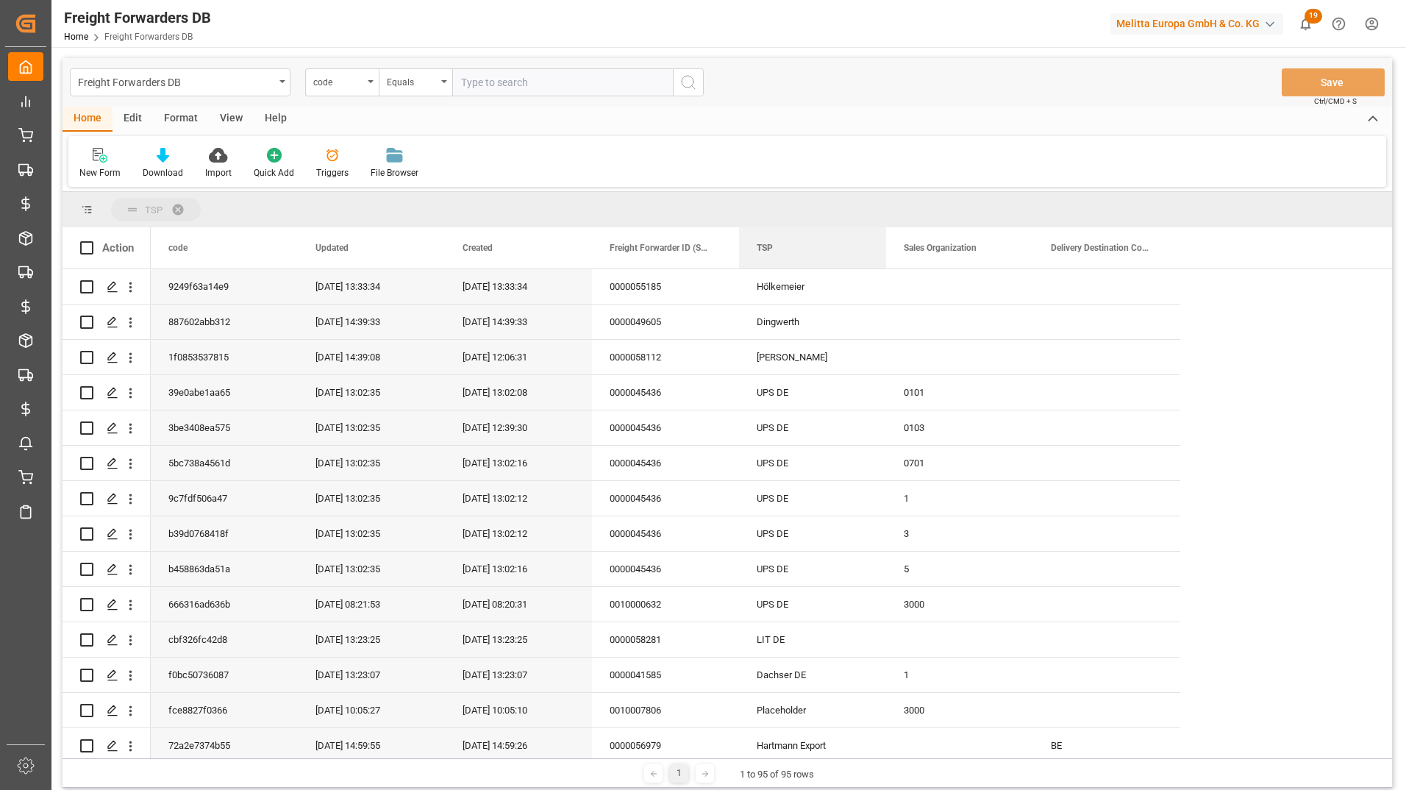
drag, startPoint x: 783, startPoint y: 243, endPoint x: 791, endPoint y: 198, distance: 45.6
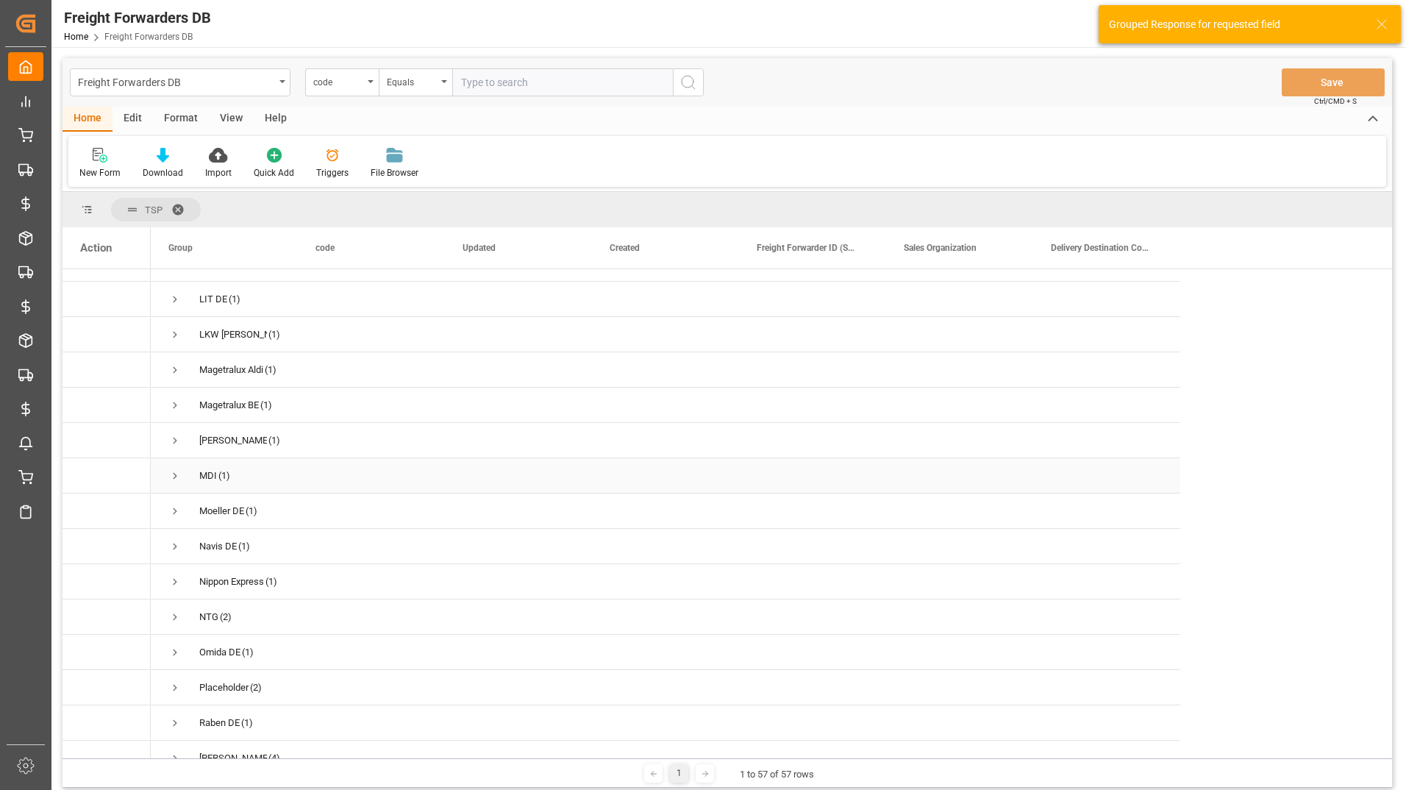
scroll to position [1029, 0]
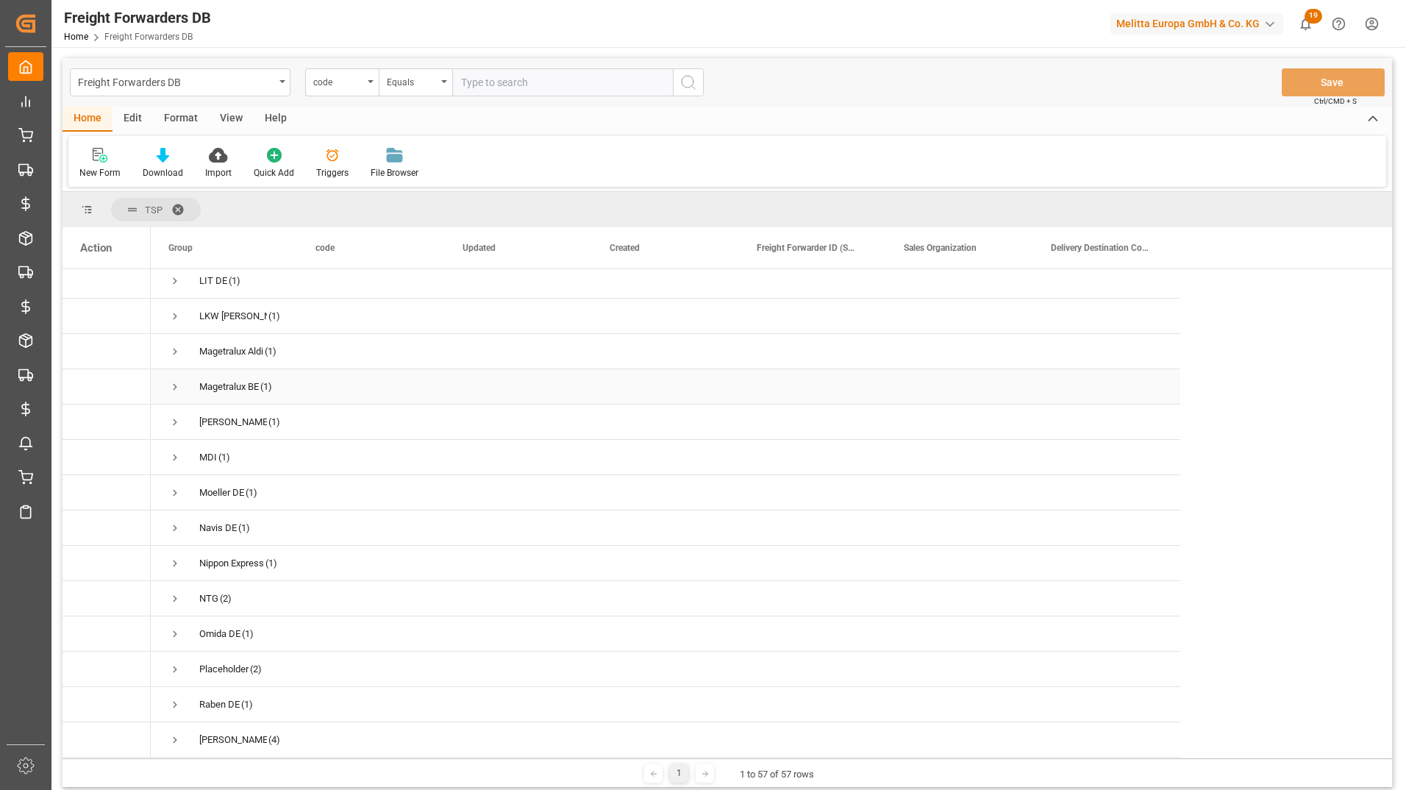
click at [176, 382] on span "Press SPACE to select this row." at bounding box center [174, 386] width 13 height 13
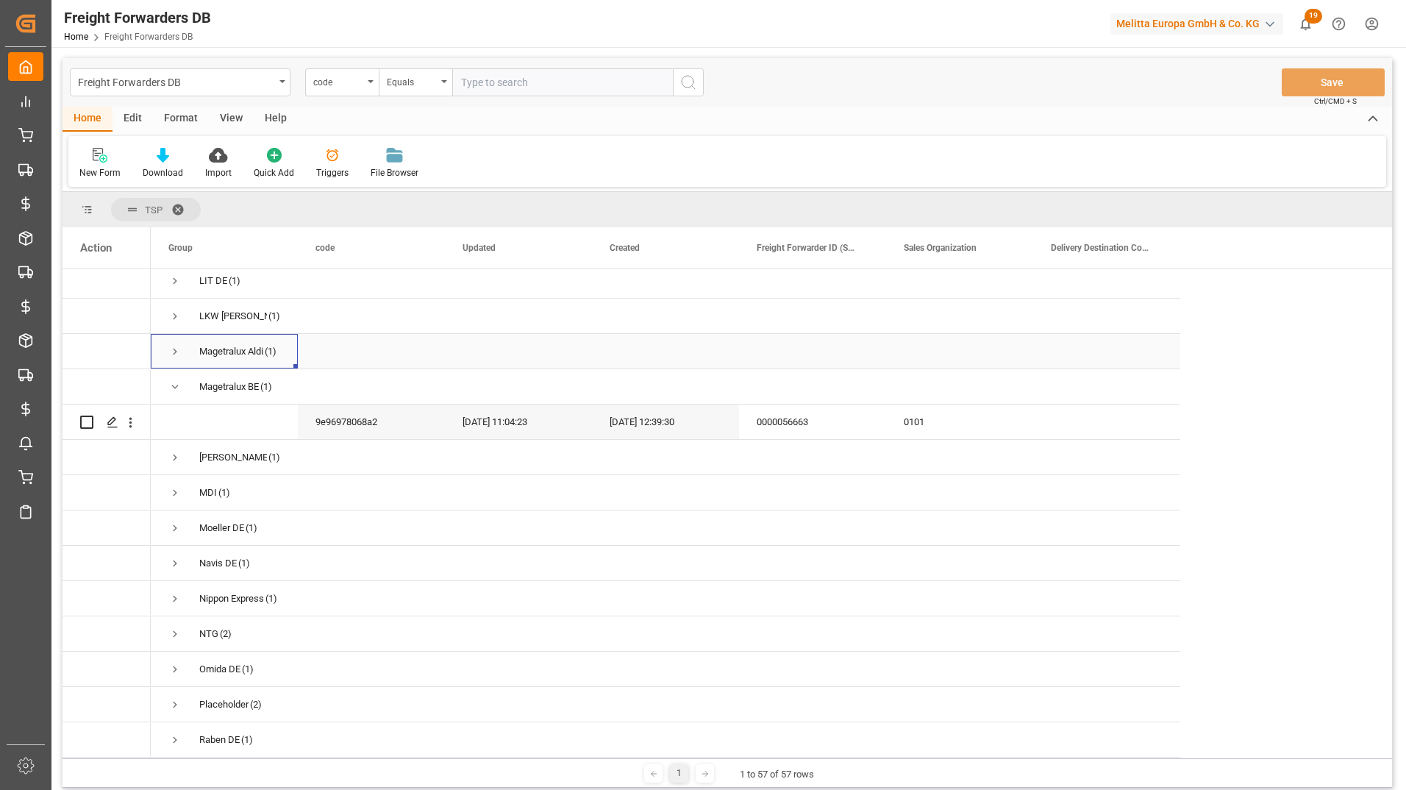
click at [173, 349] on span "Press SPACE to select this row." at bounding box center [174, 351] width 13 height 13
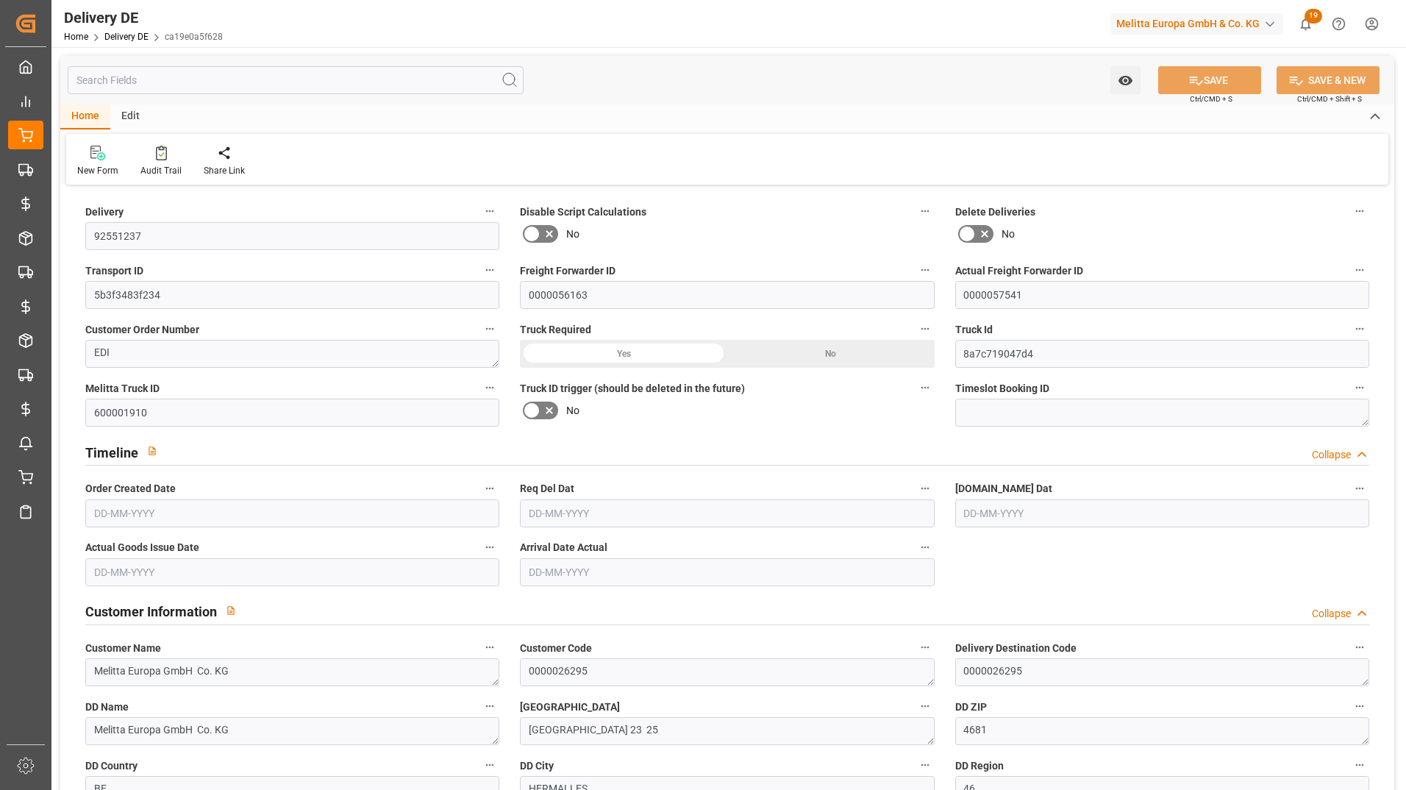
type input "33"
type input "7869.312"
type input "10593"
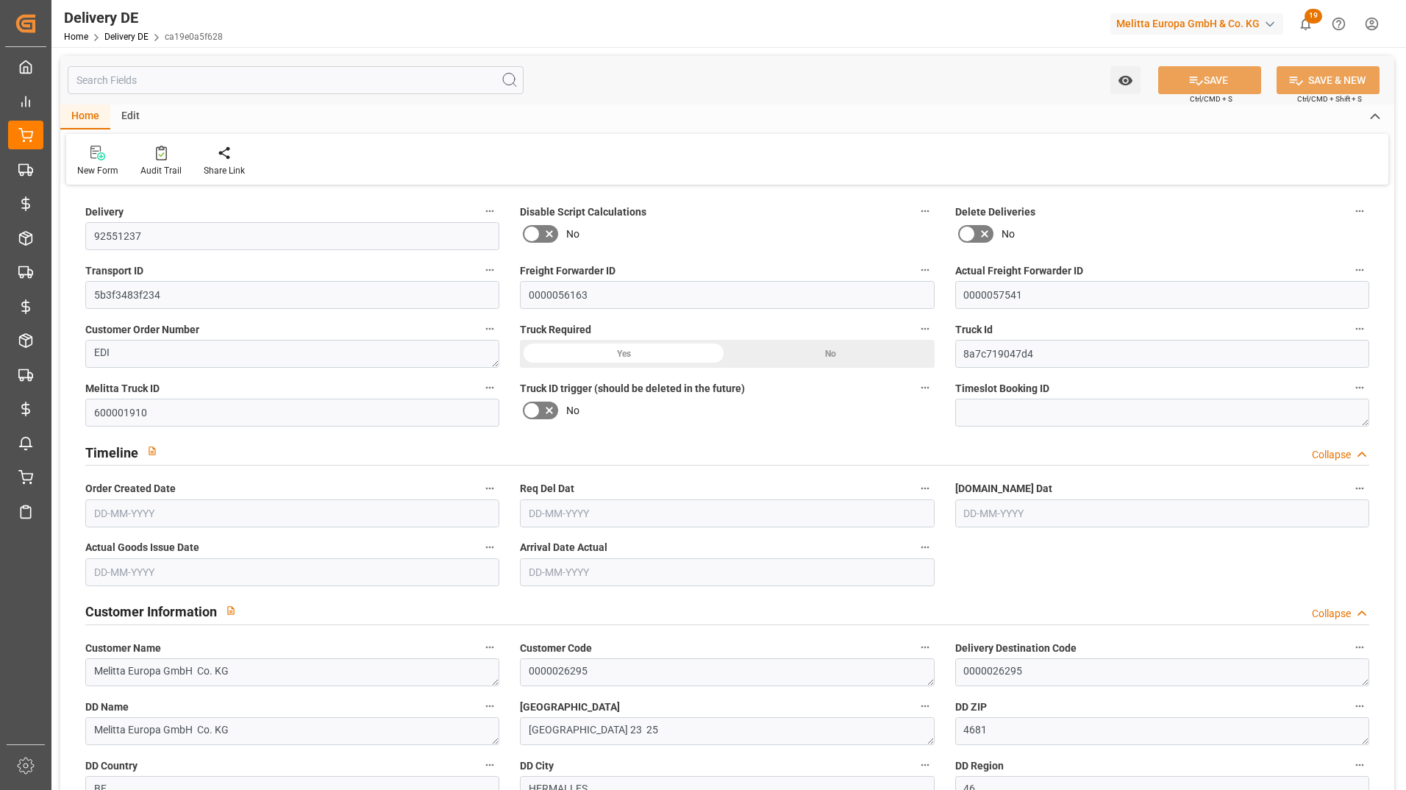
type input "54220.32"
type input "[DATE]"
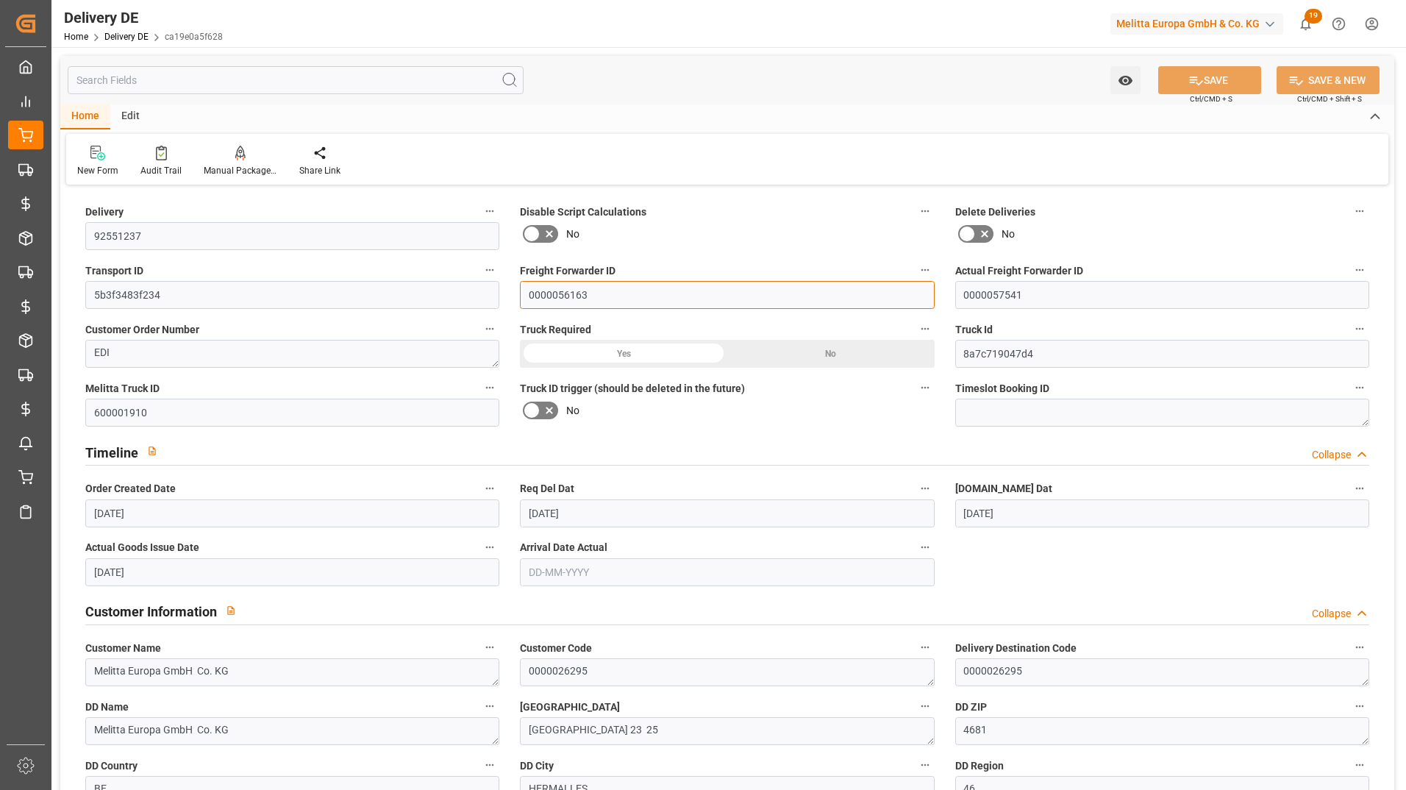
drag, startPoint x: 774, startPoint y: 294, endPoint x: 490, endPoint y: 292, distance: 284.6
paste input "6"
type input "0000056663"
click at [1226, 84] on button "SAVE" at bounding box center [1209, 80] width 103 height 28
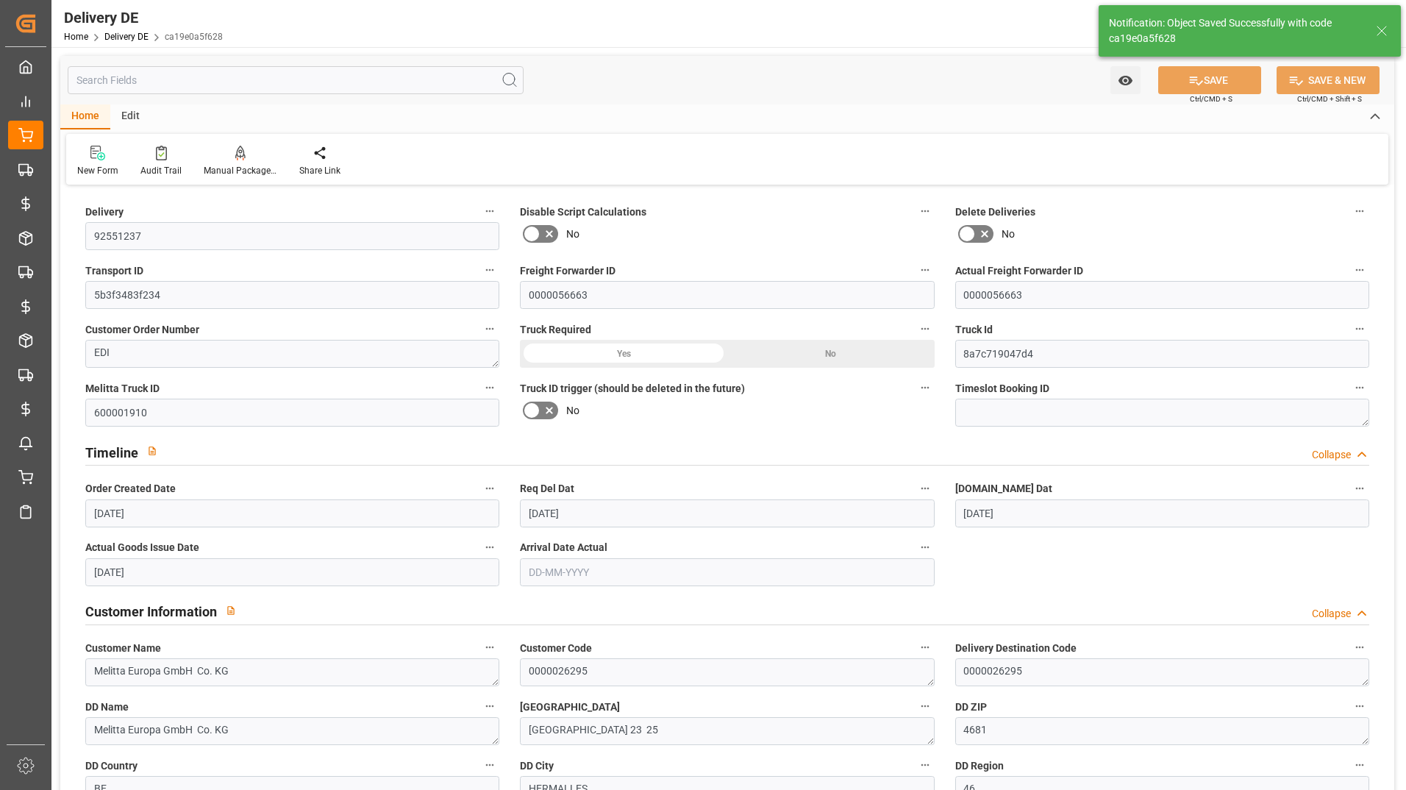
type input "0000056663"
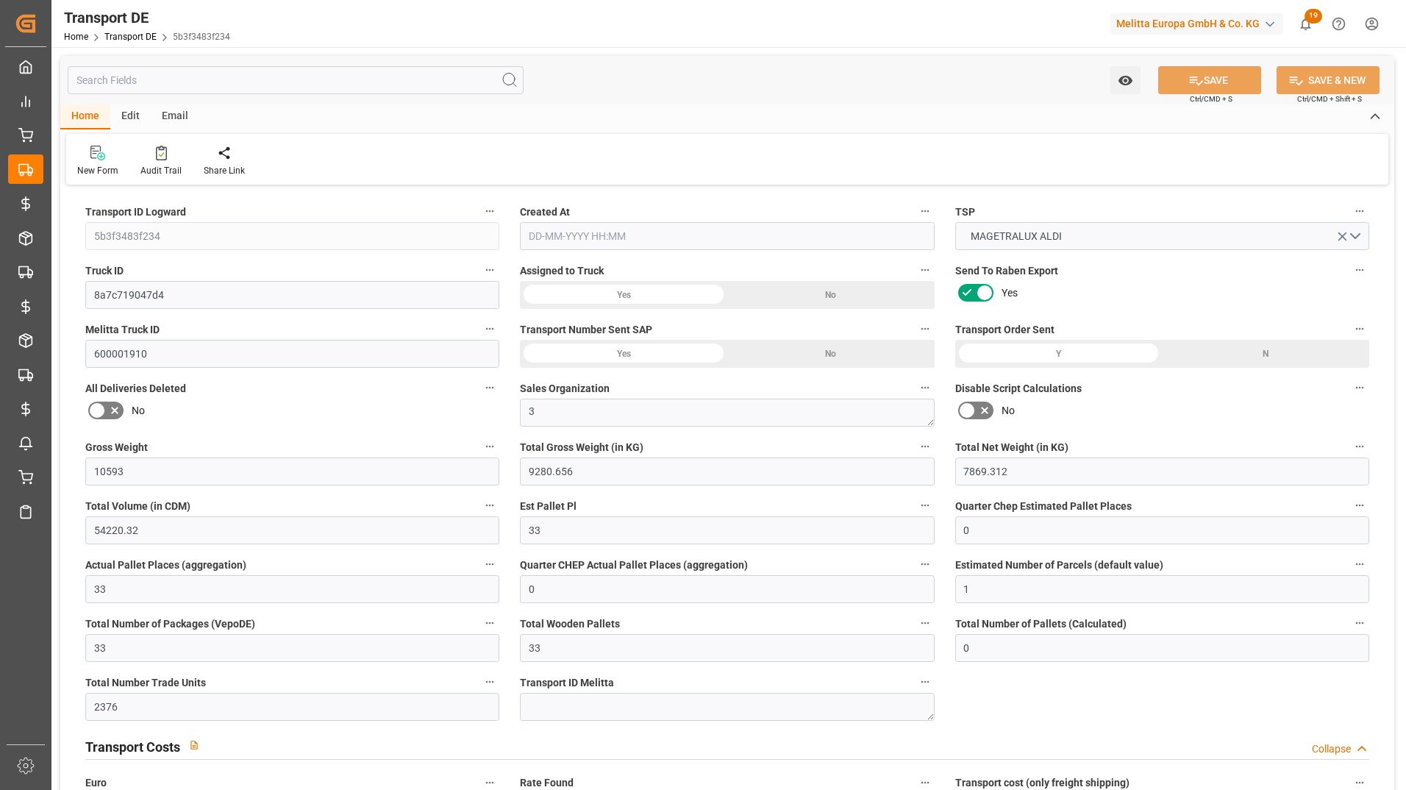
type input "10593"
type input "9280.656"
type input "7869.312"
type input "54220.32"
type input "33"
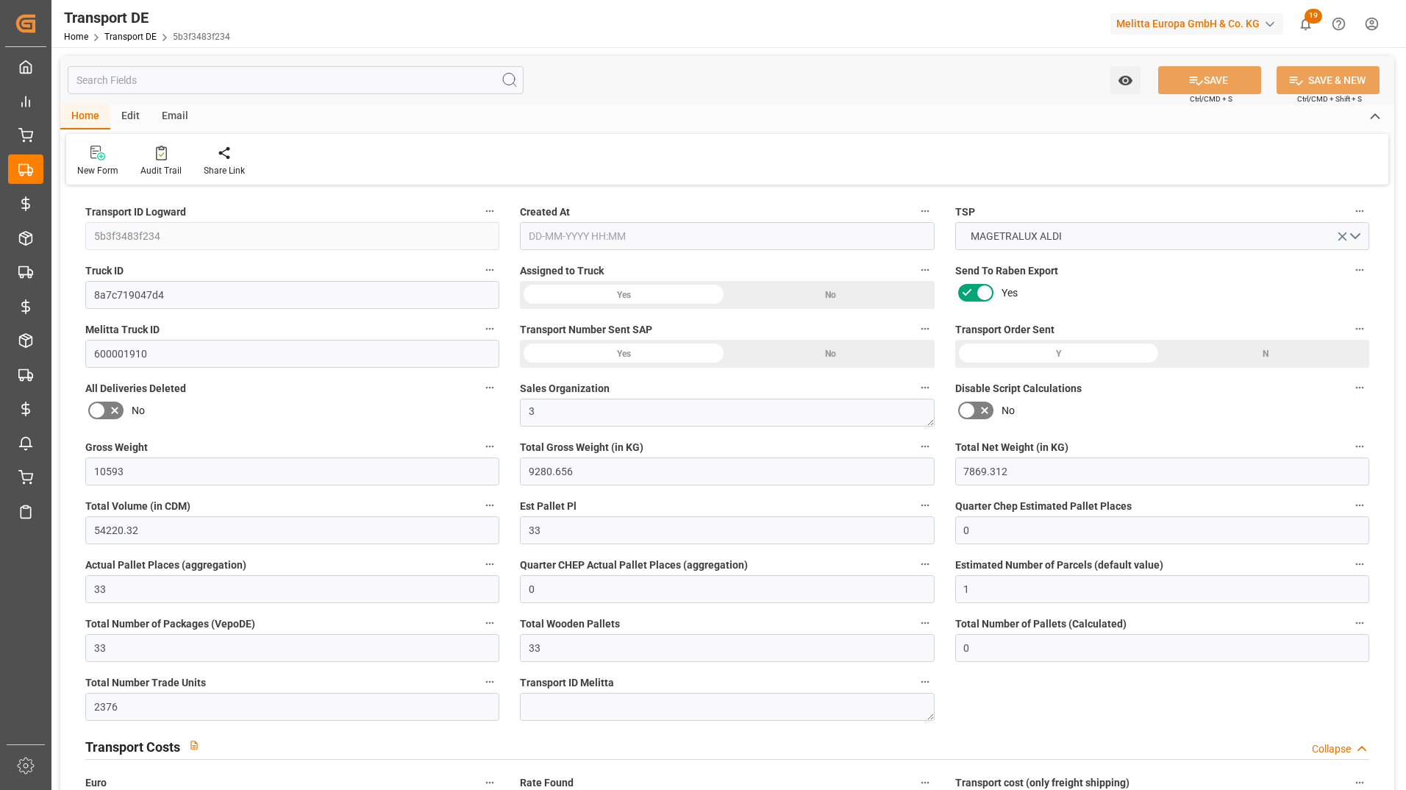
type input "0"
type input "33"
type input "0"
type input "1"
type input "33"
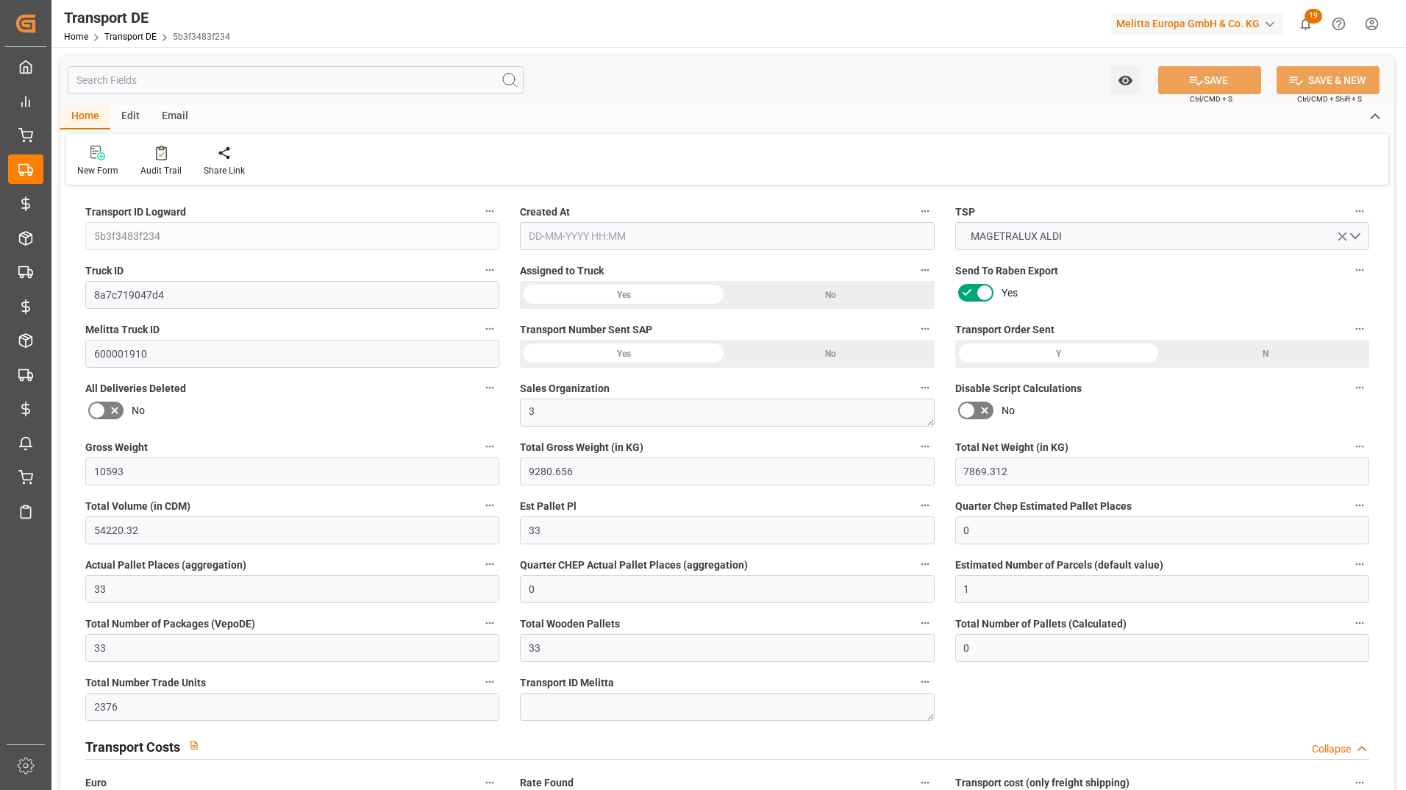
type input "33"
type input "0"
type input "2376"
type input "0"
type input "645.81"
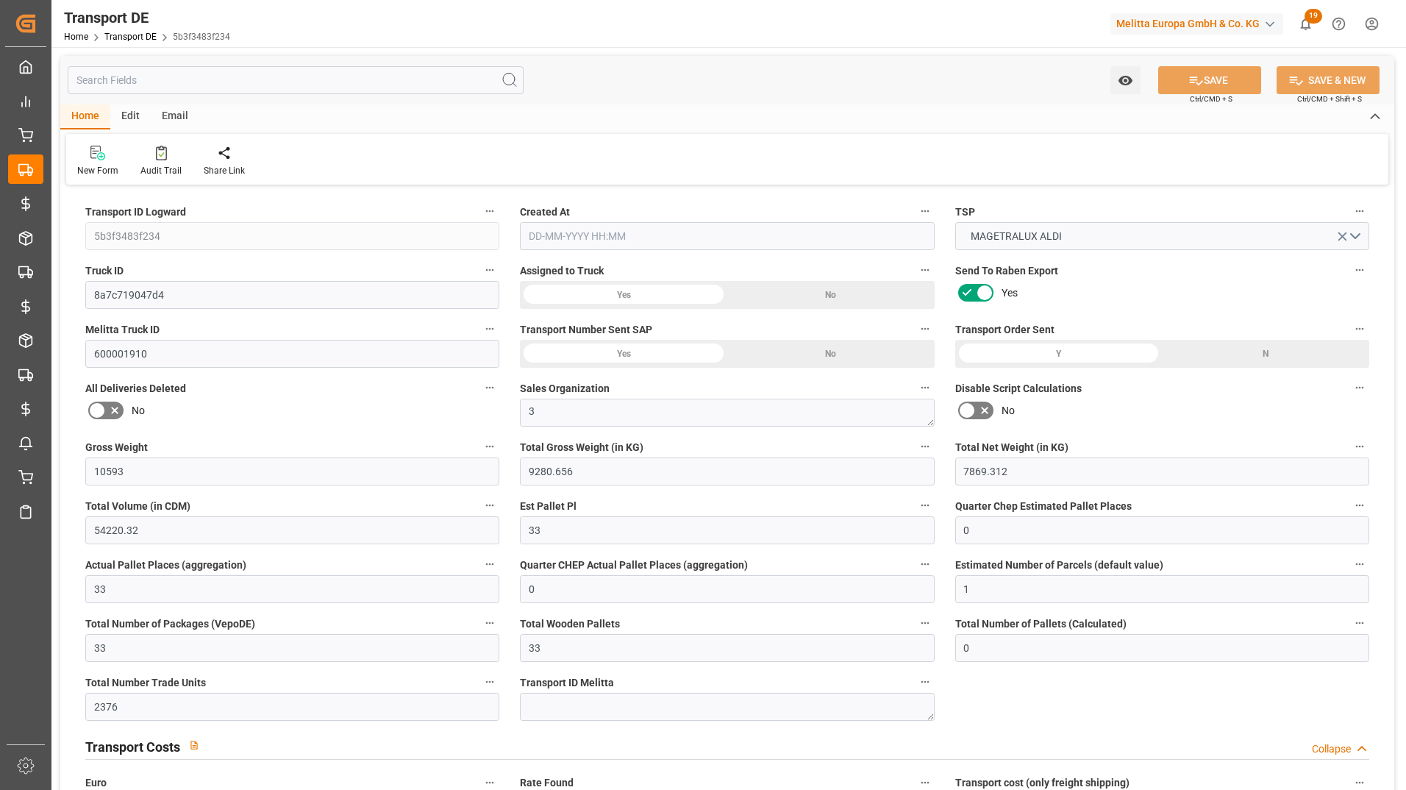
type input "3.039"
type input "645.81"
type input "46"
type input "33"
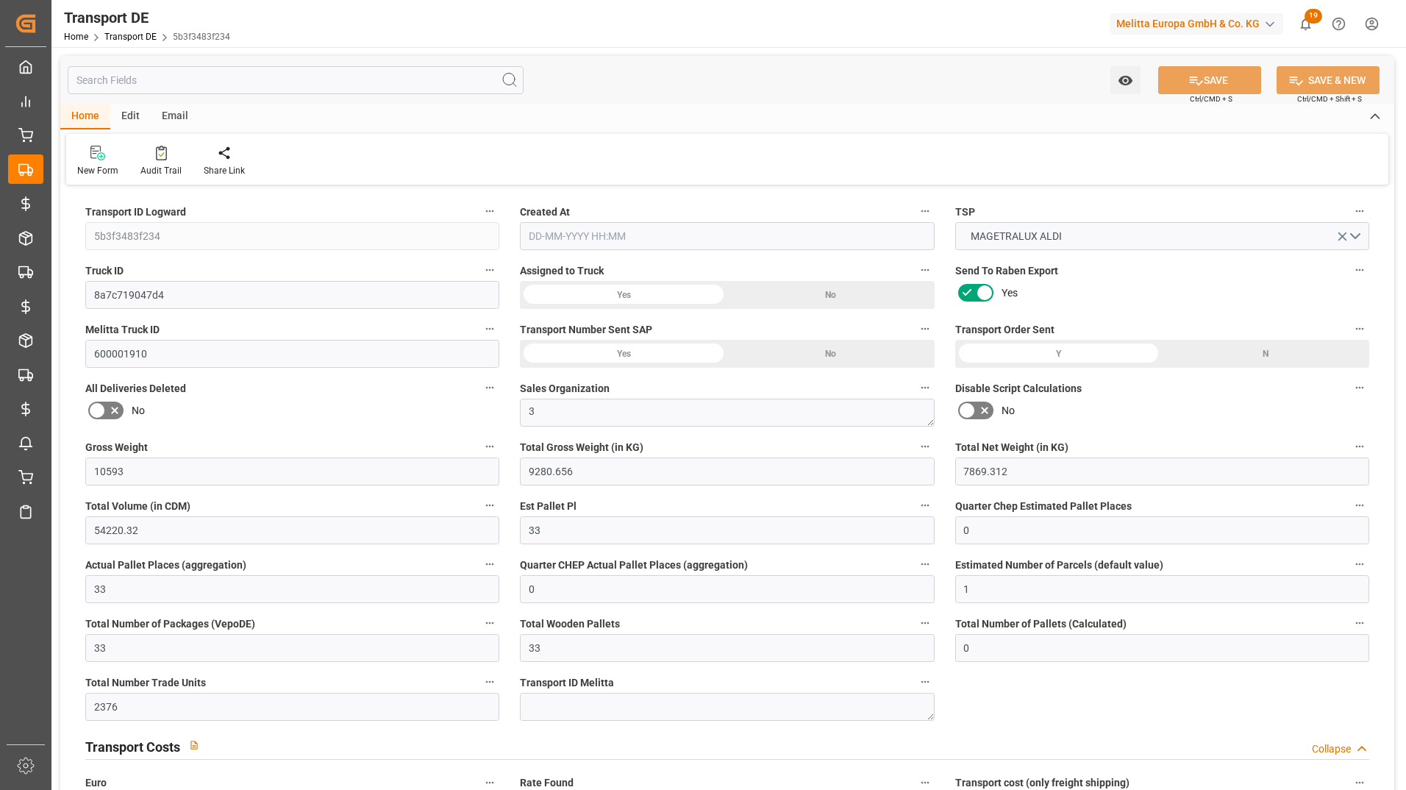
type input "0"
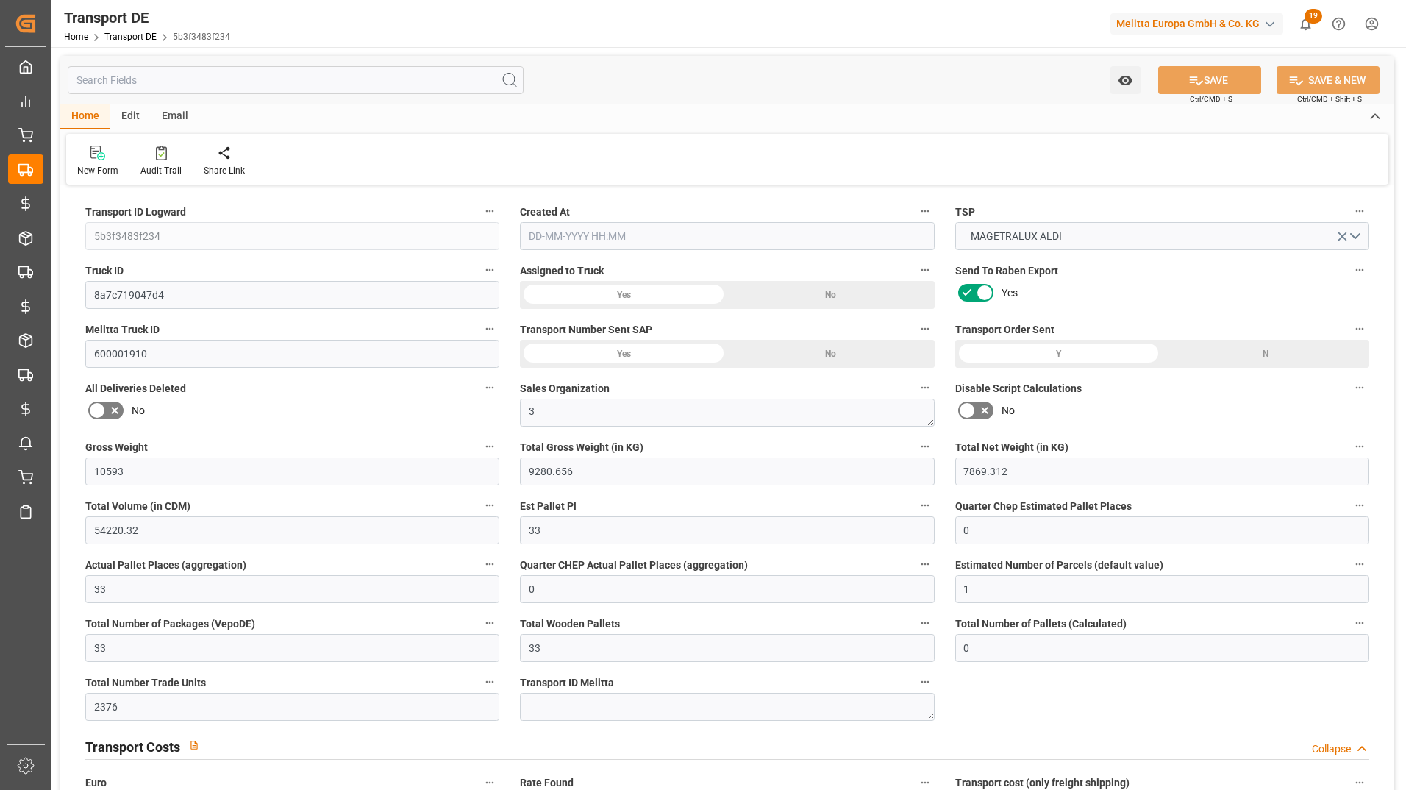
type input "0"
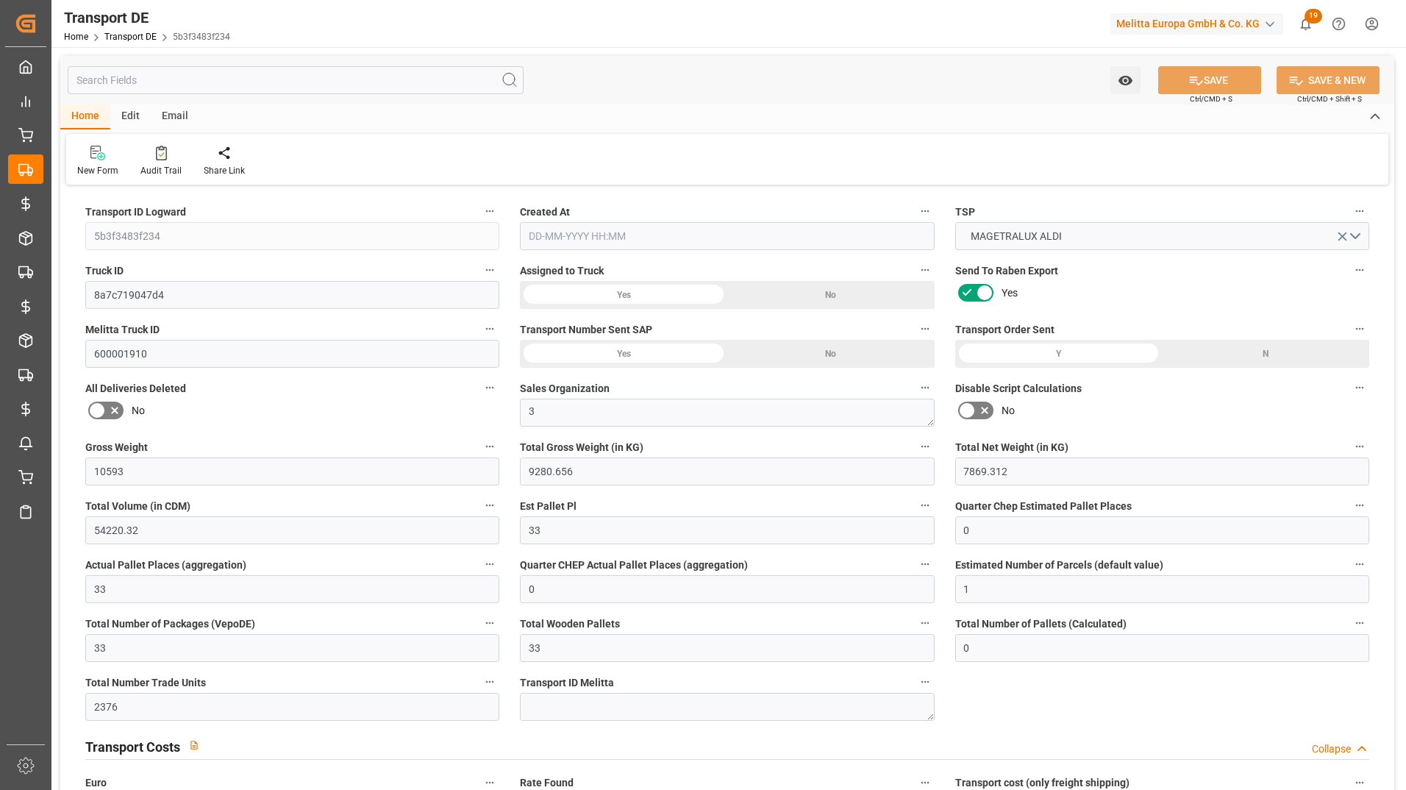
type input "0"
type input "9280.656"
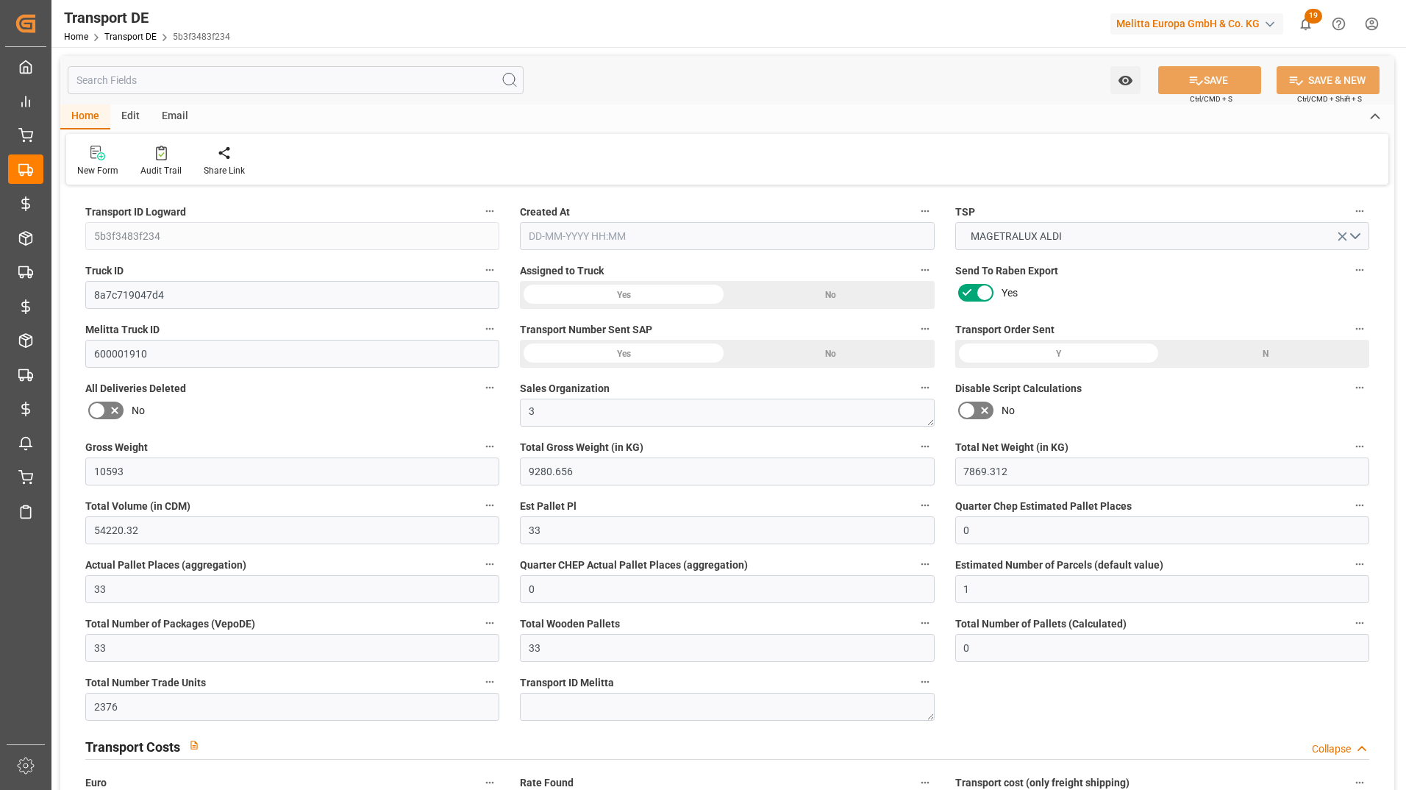
type input "9280.656"
type input "21"
type input "100"
type input "33"
type input "0"
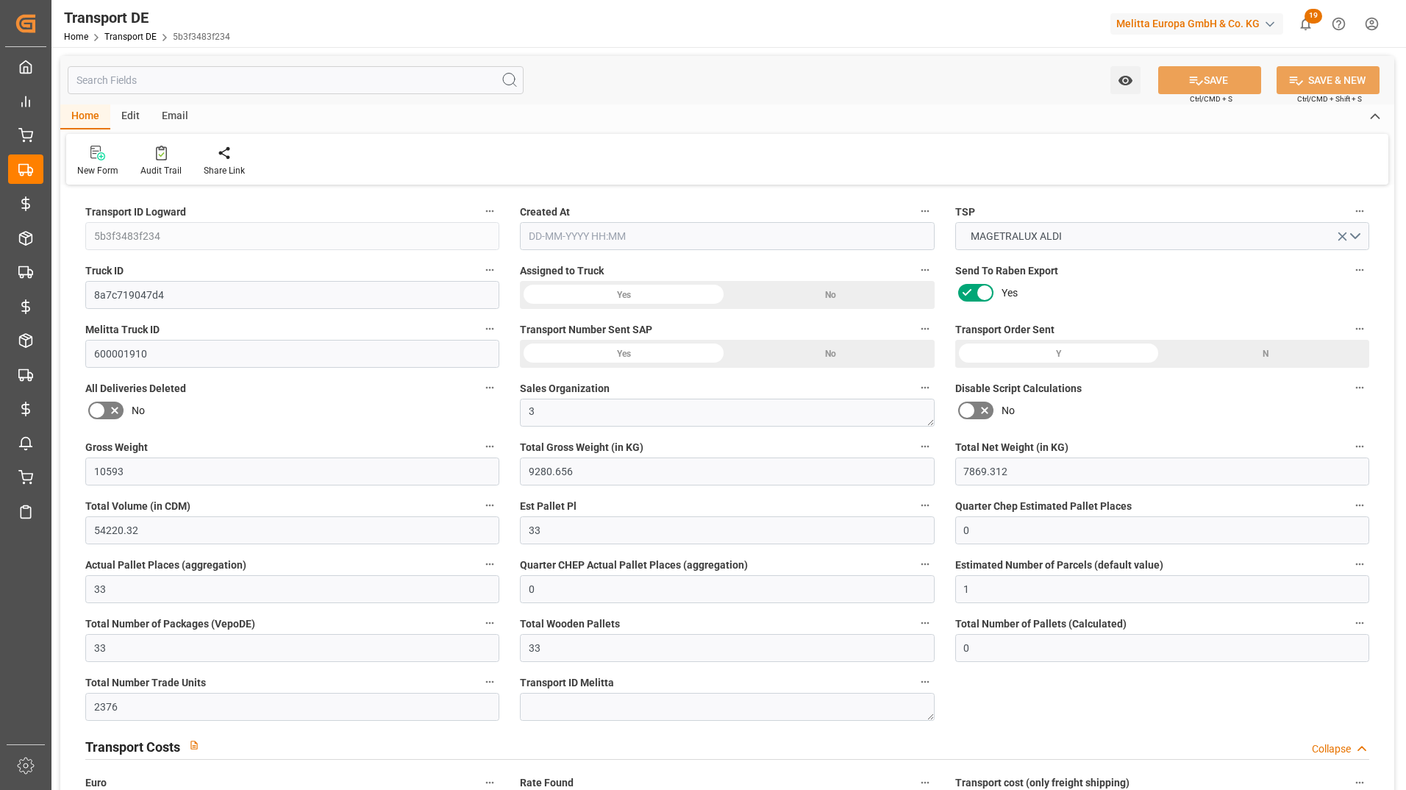
type input "0"
type input "1"
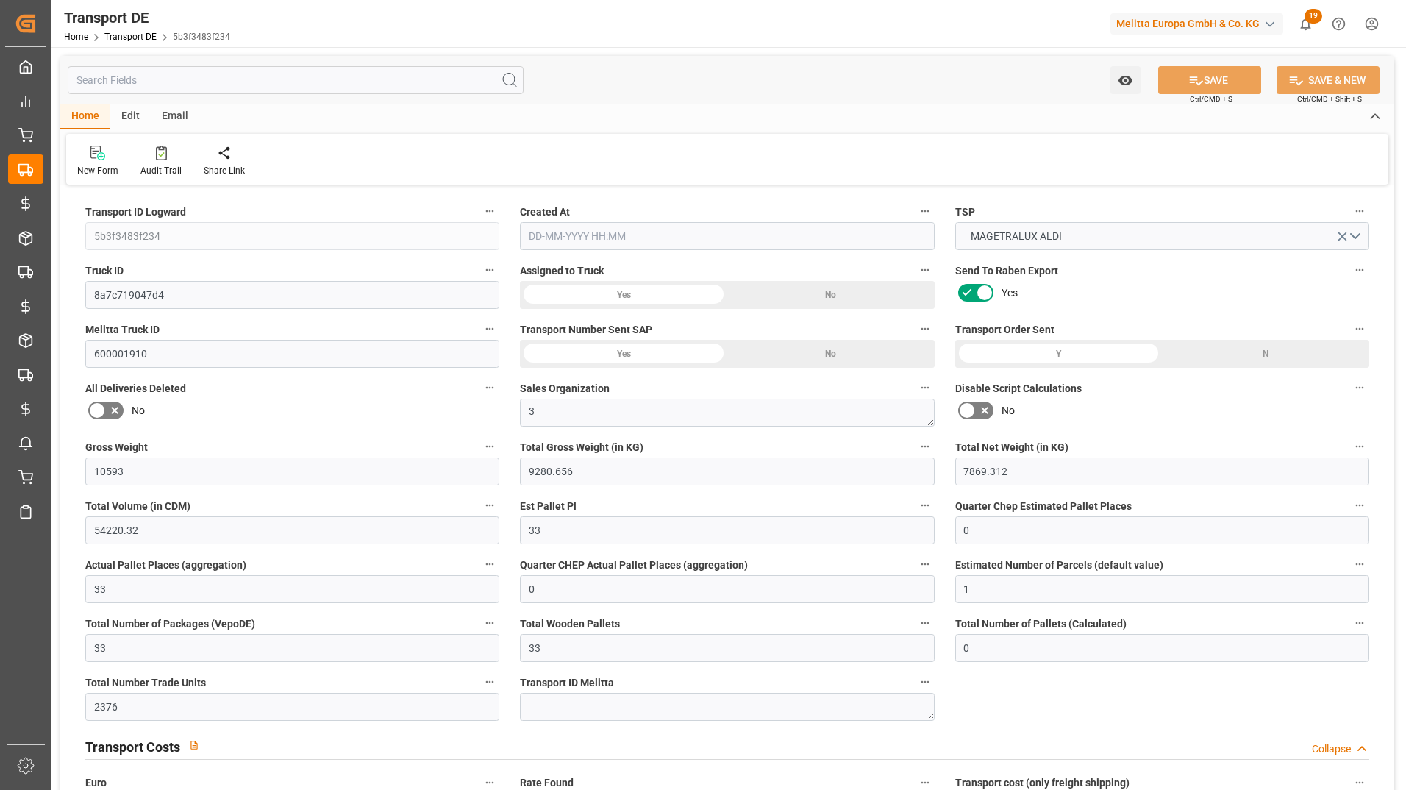
type input "0"
type input "2376"
type input "648.849"
type input "645.81"
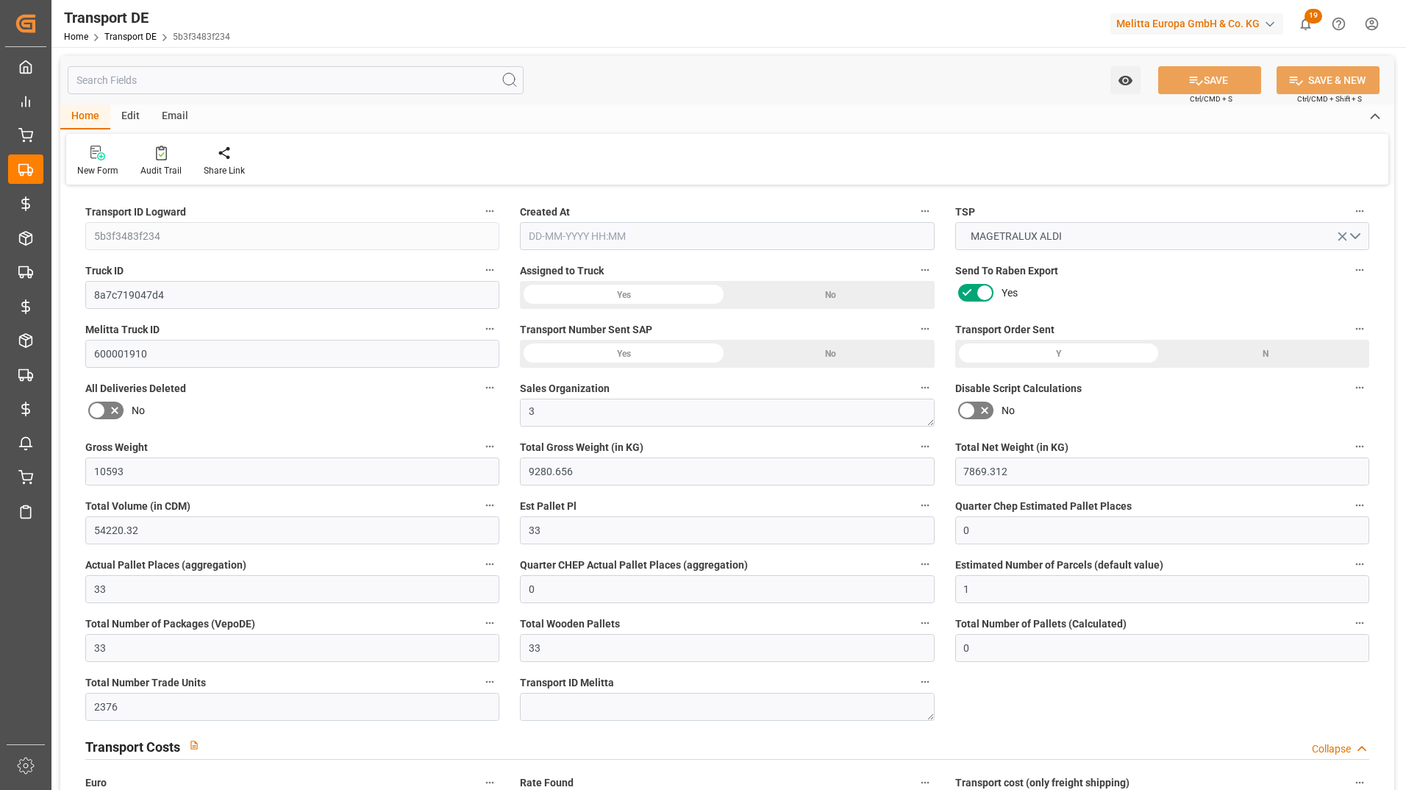
type input "22-08-2025 10:05"
type input "27-08-2025"
type input "28-08-2025"
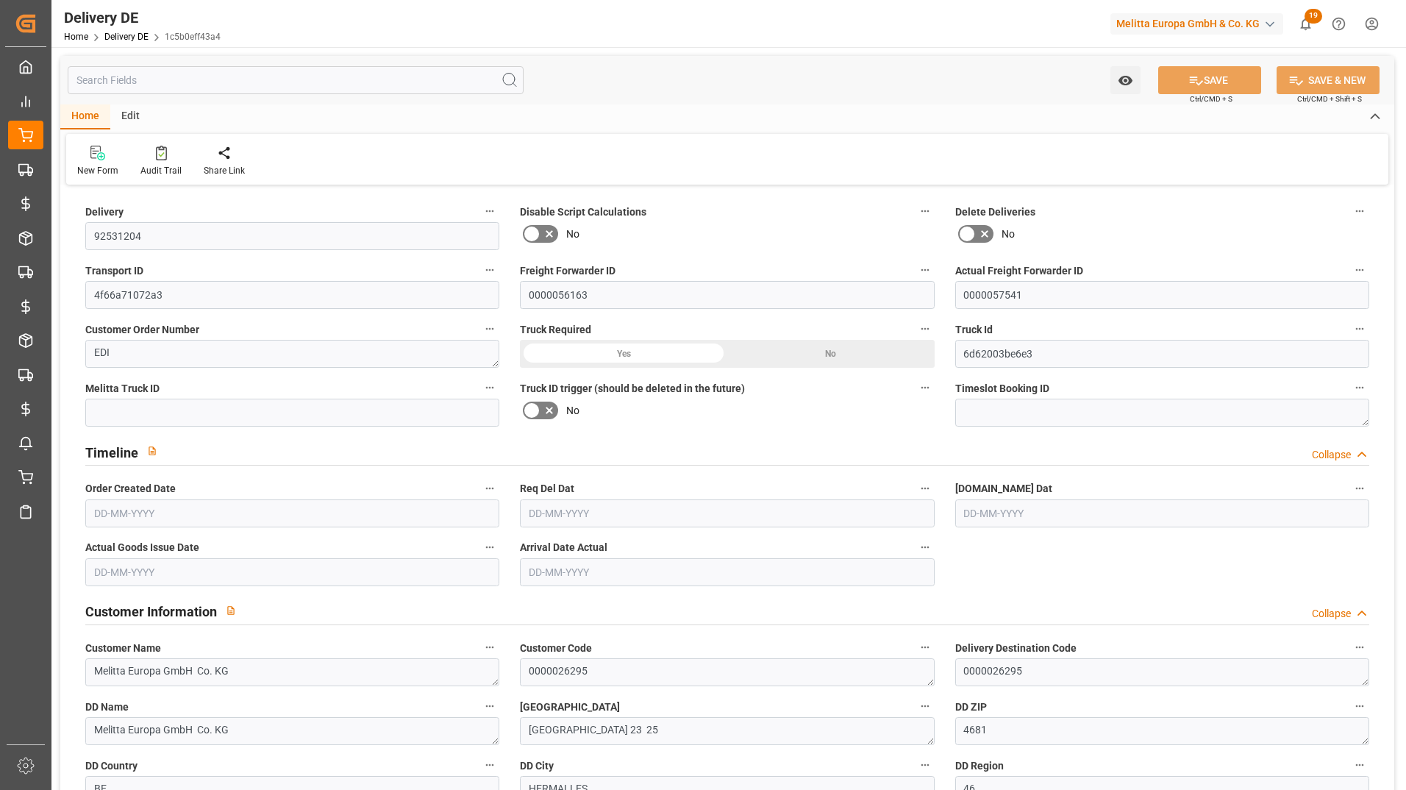
type input "33"
type input "7869.312"
type input "10593"
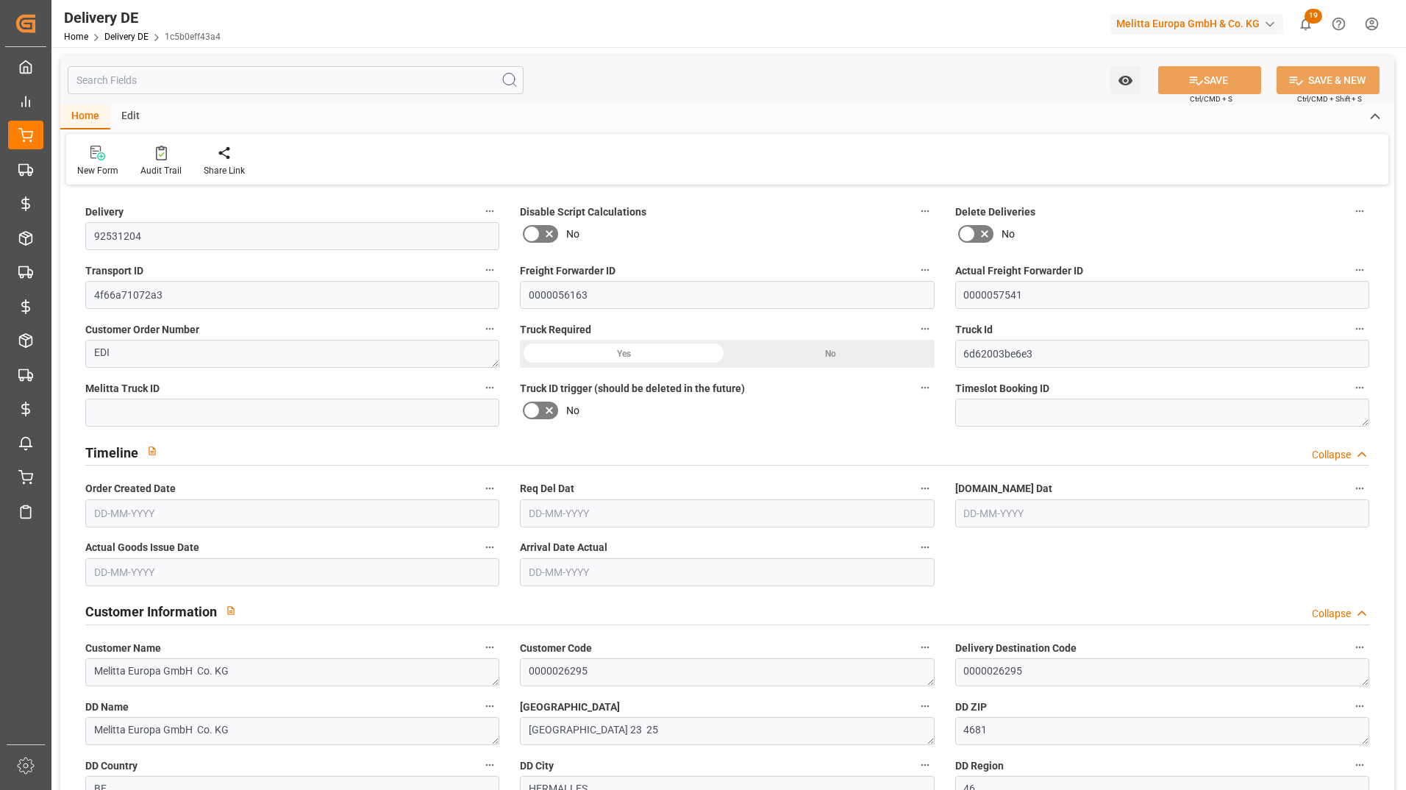
type input "54220.32"
type input "[DATE]"
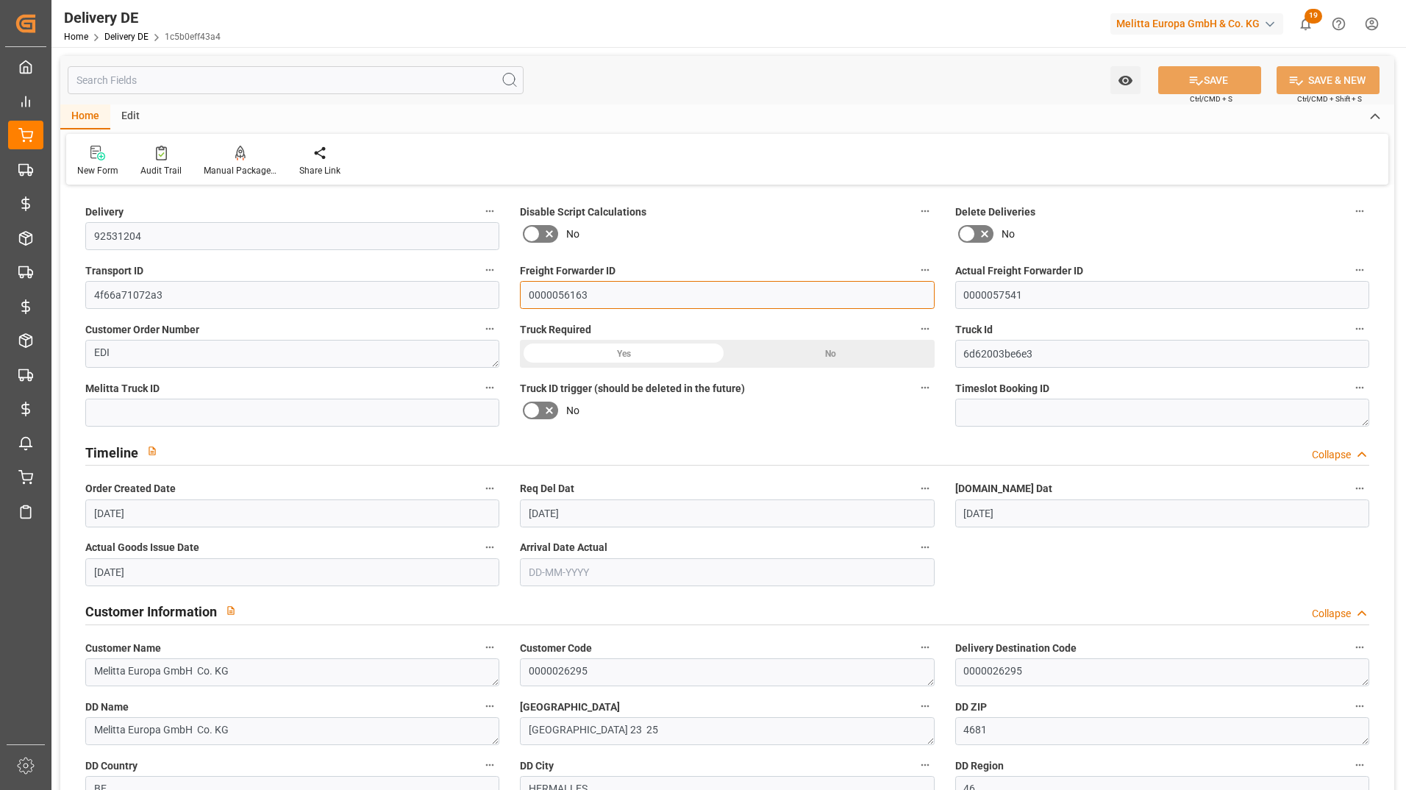
drag, startPoint x: 496, startPoint y: 302, endPoint x: 464, endPoint y: 304, distance: 32.4
paste input "6"
type input "0000056663"
click at [1188, 78] on icon at bounding box center [1195, 80] width 15 height 15
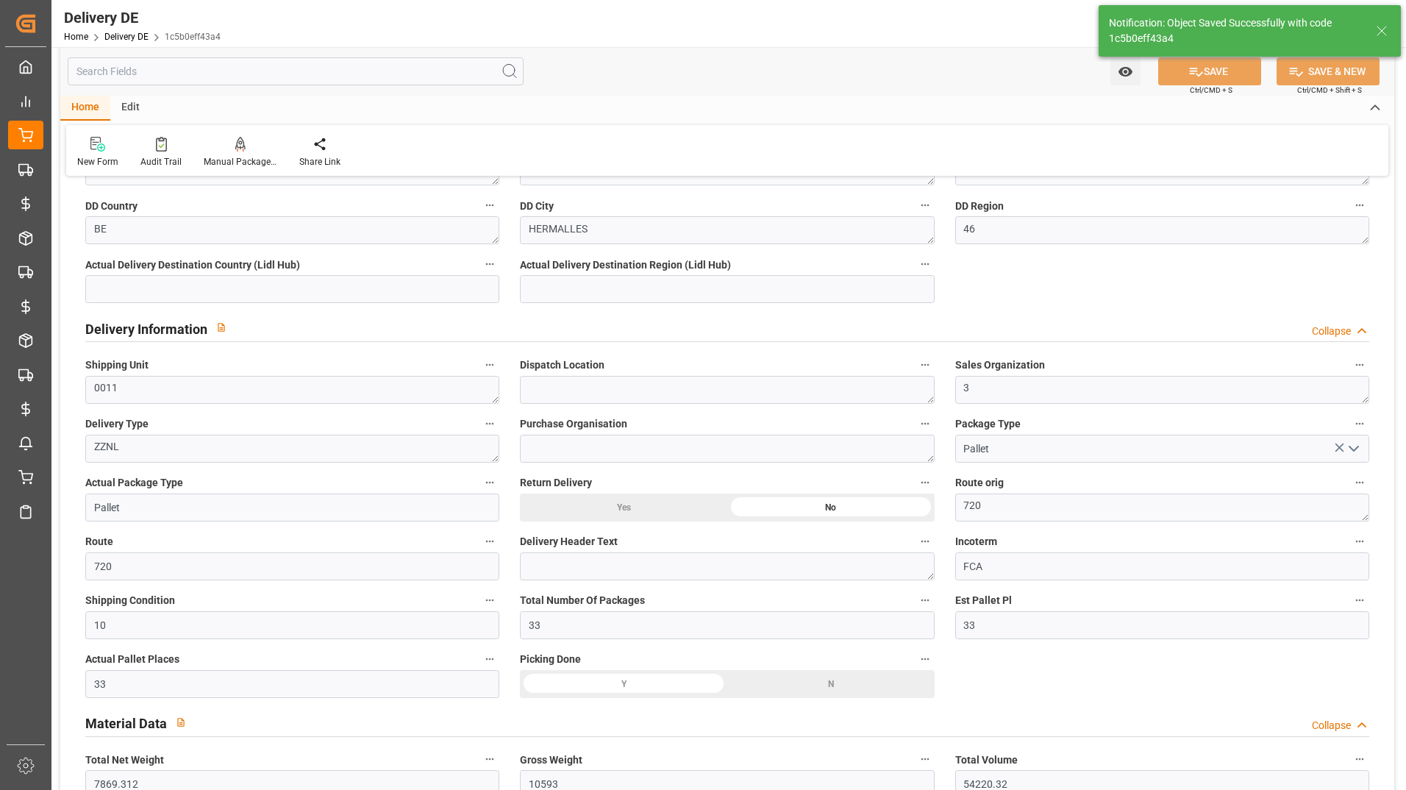
type input "0000056663"
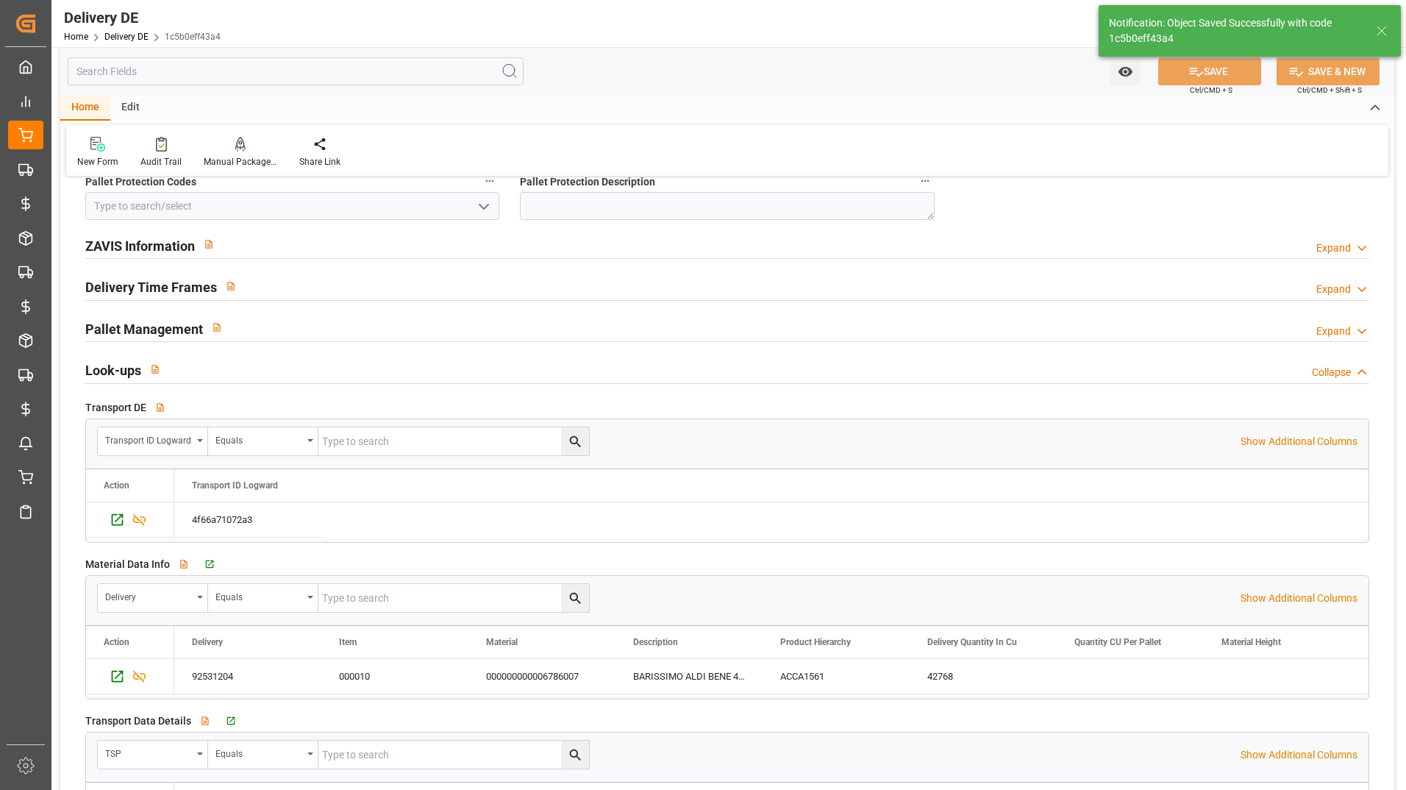
scroll to position [2206, 0]
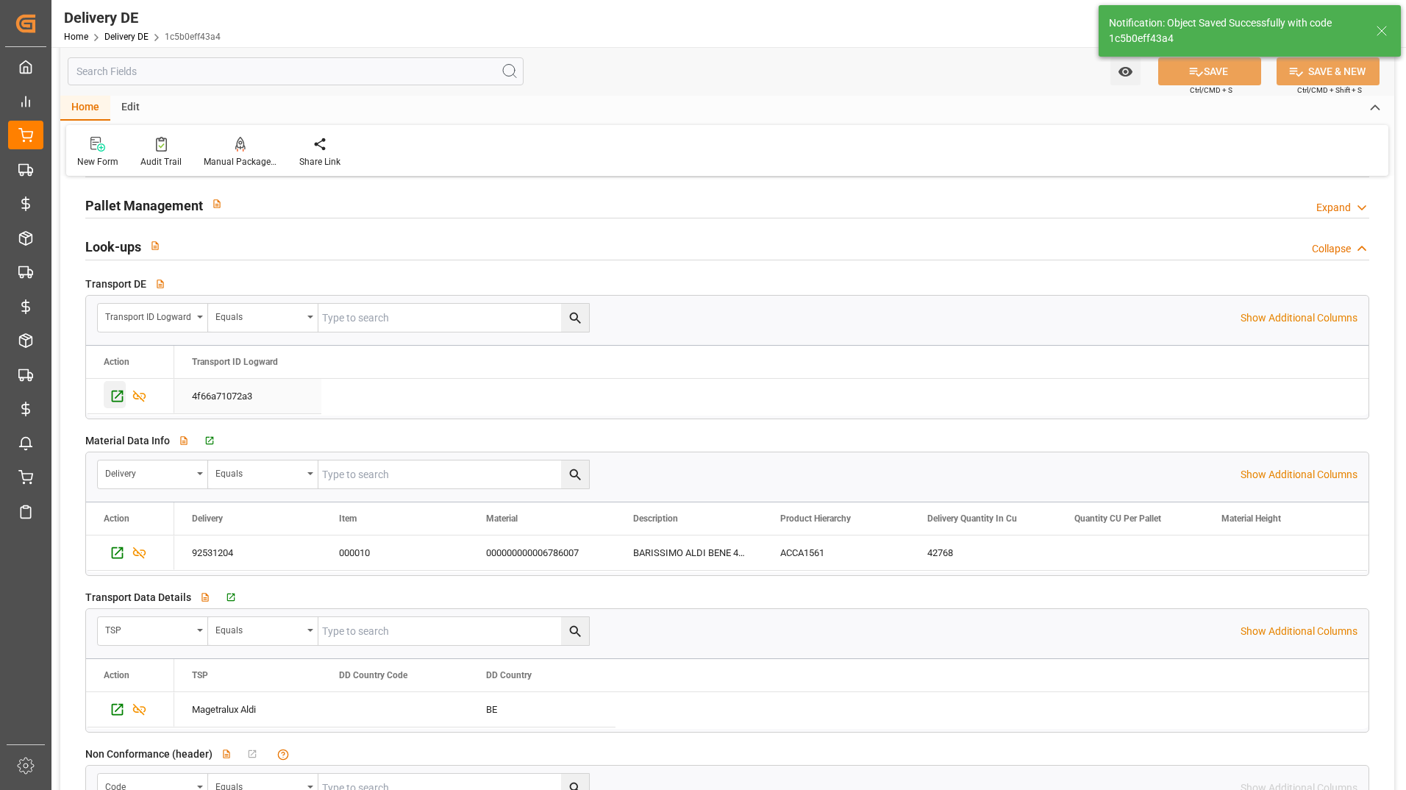
click at [116, 393] on icon "Press SPACE to select this row." at bounding box center [117, 395] width 15 height 15
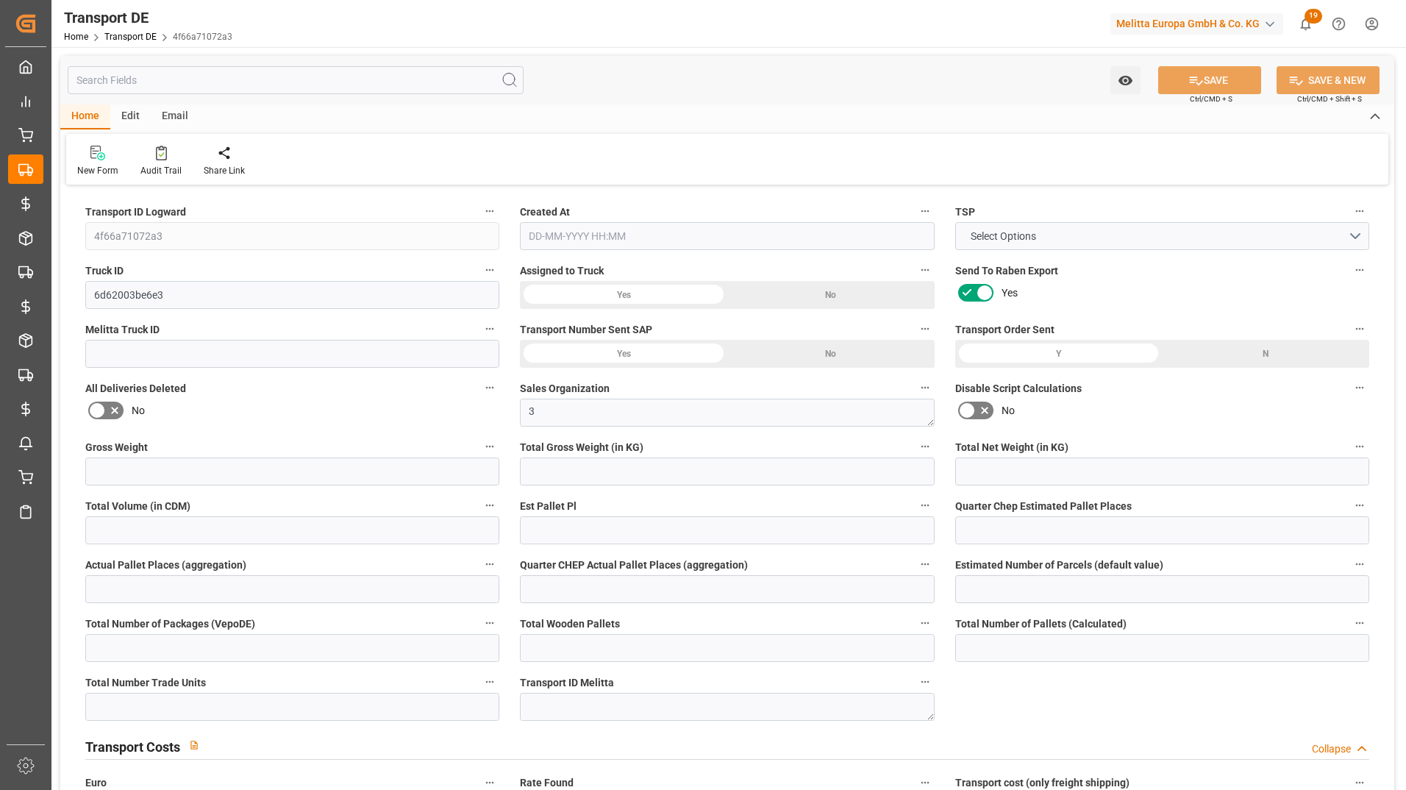
type input "10593"
type input "9280.656"
type input "7869.312"
type input "54220.32"
type input "33"
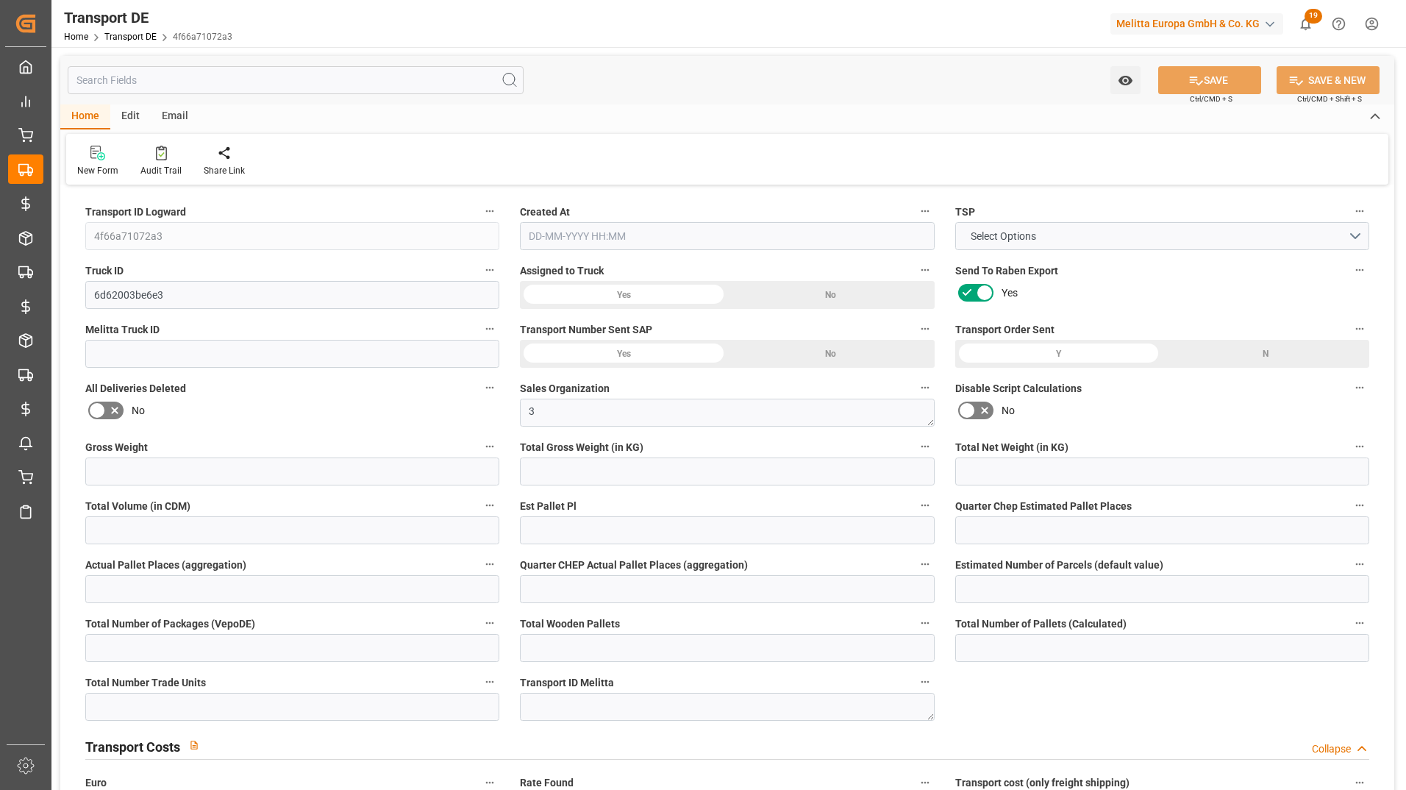
type input "0"
type input "33"
type input "0"
type input "1"
type input "33"
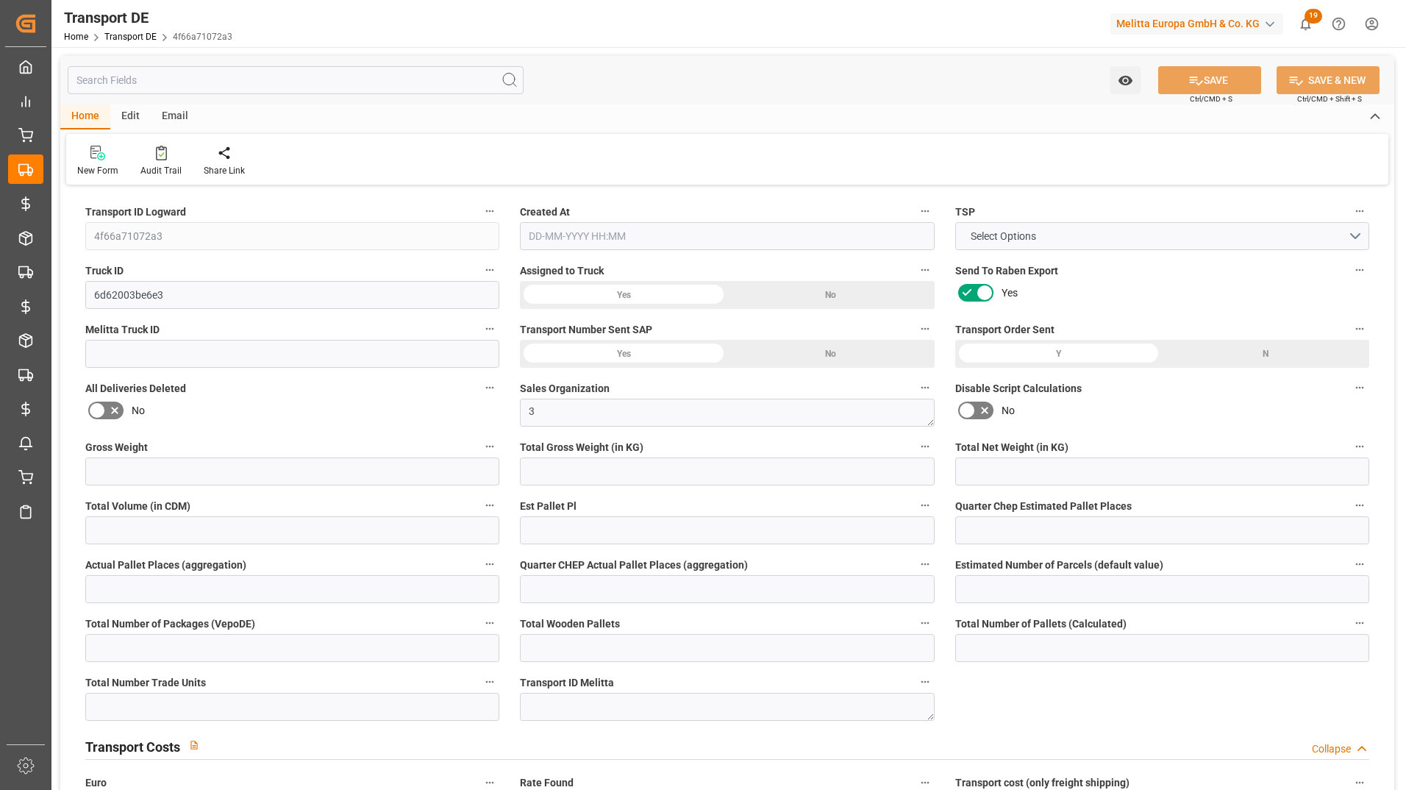
type input "33"
type input "0"
type input "2376"
type input "0"
type input "645.81"
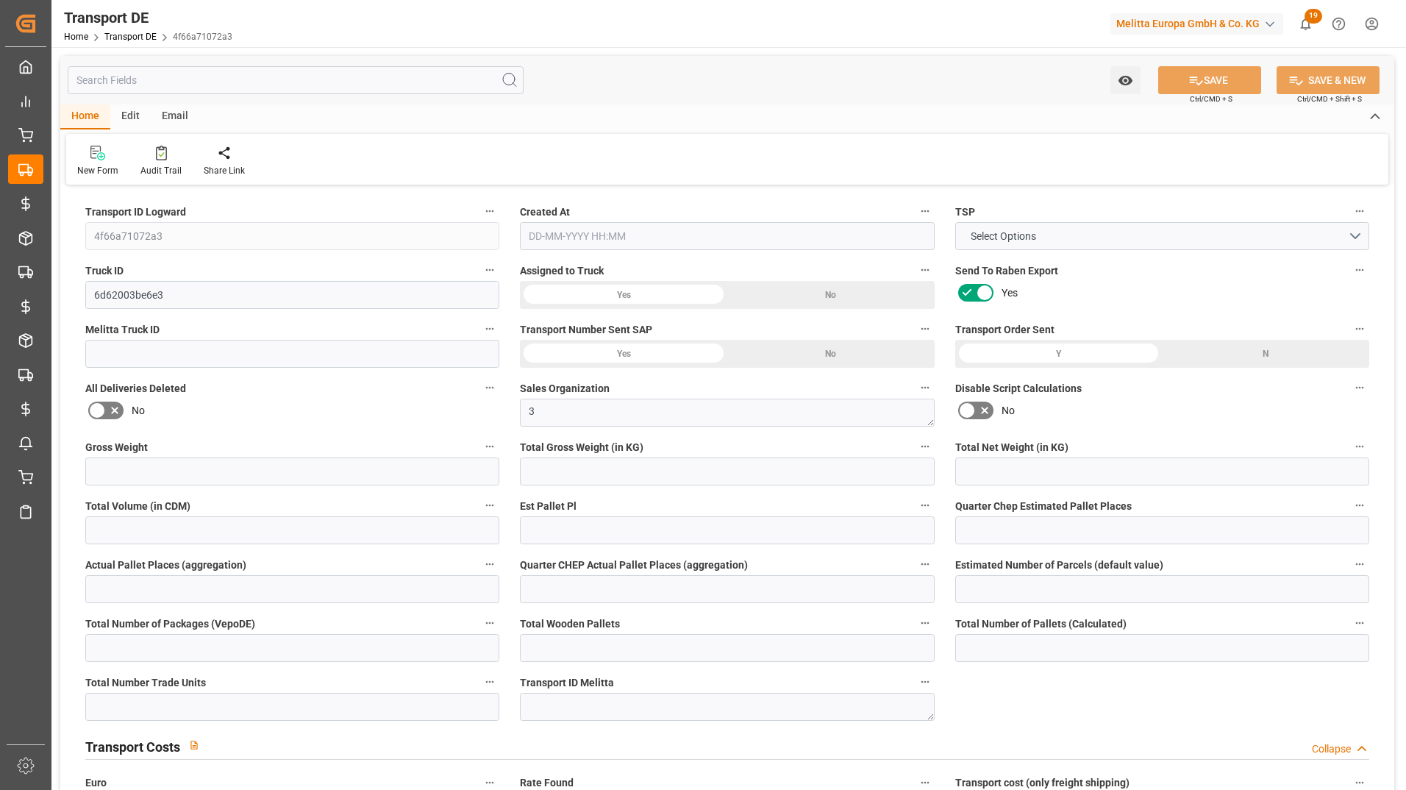
type input "3.039"
type input "645.81"
type input "46"
type input "33"
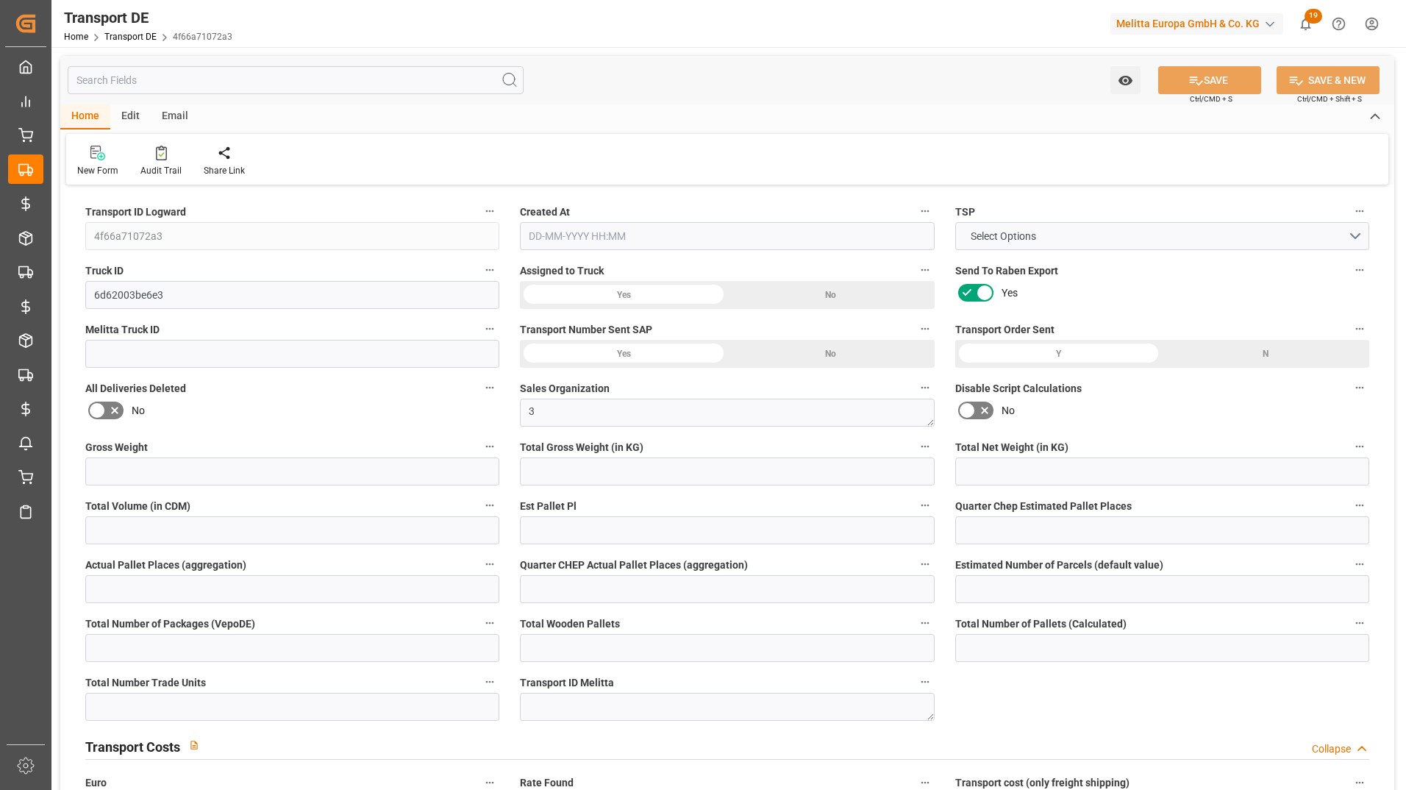
type input "0"
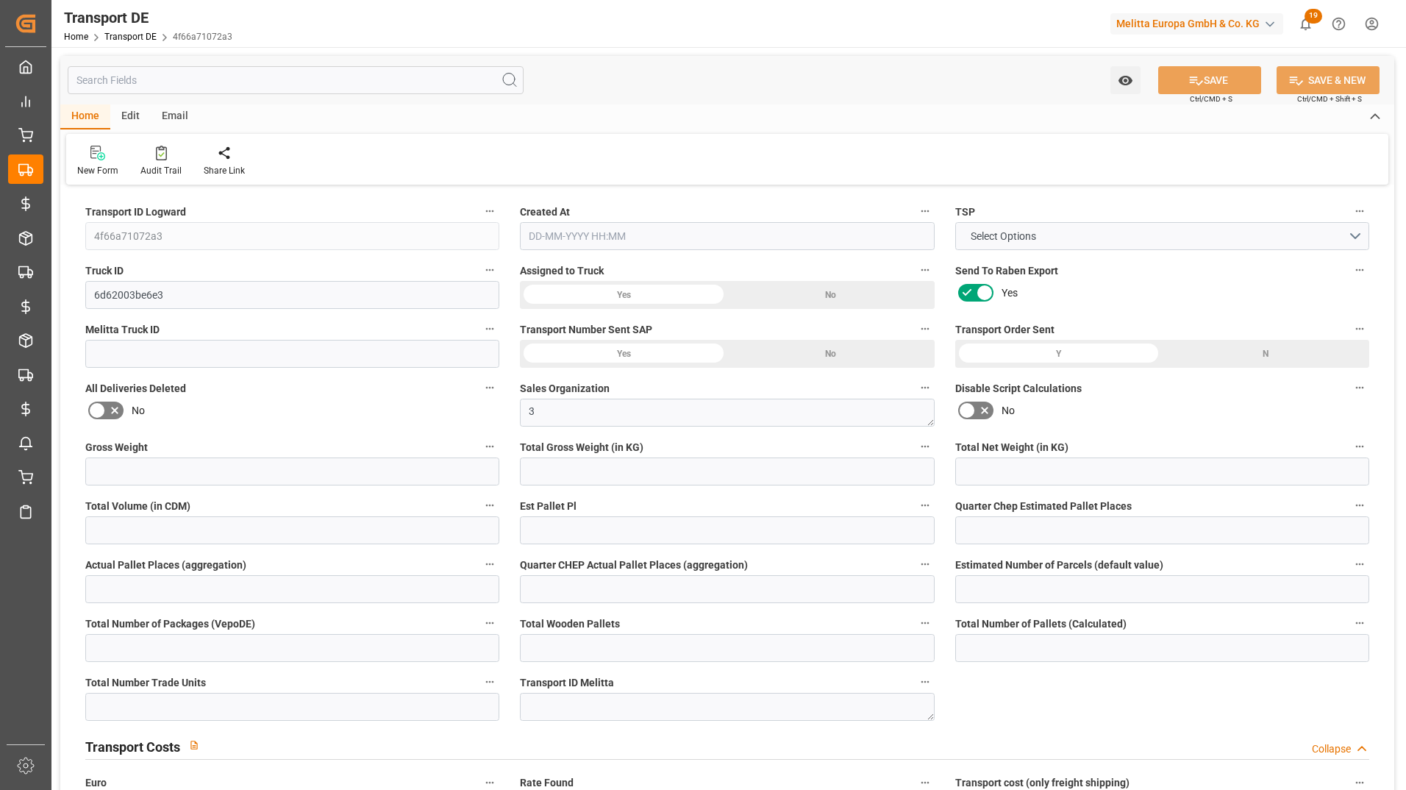
type input "0"
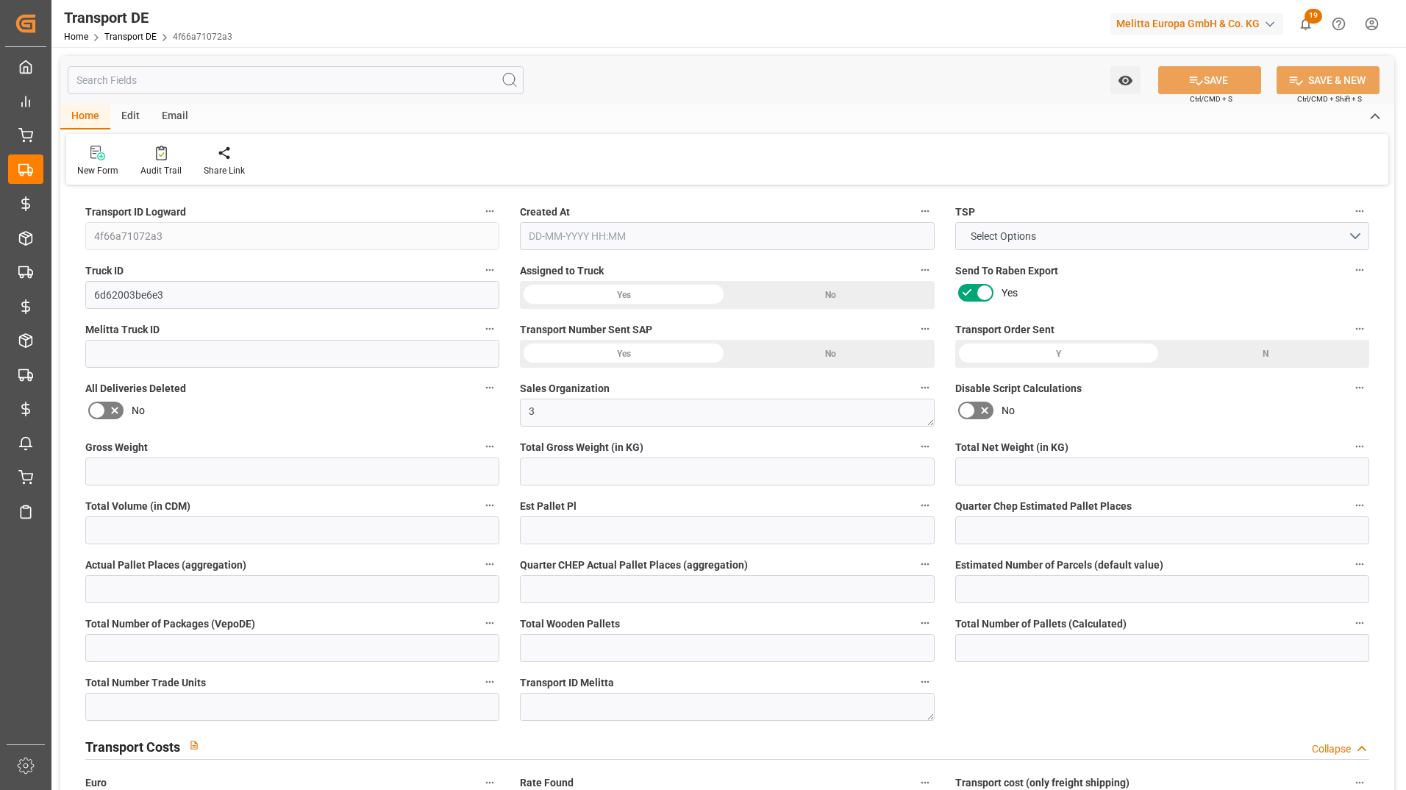
type input "0"
type input "9280.656"
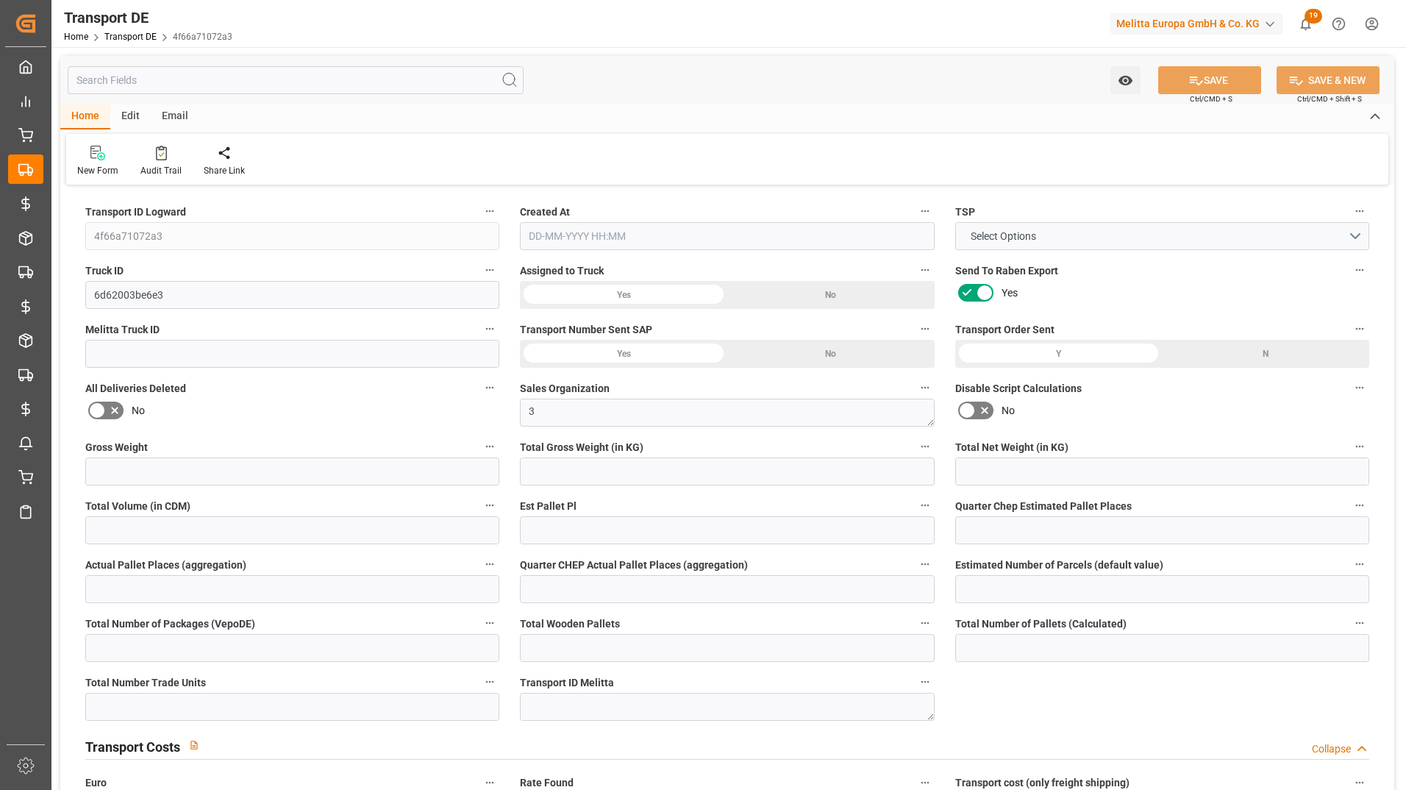
type input "9280.656"
type input "21"
type input "100"
type input "33"
type input "0"
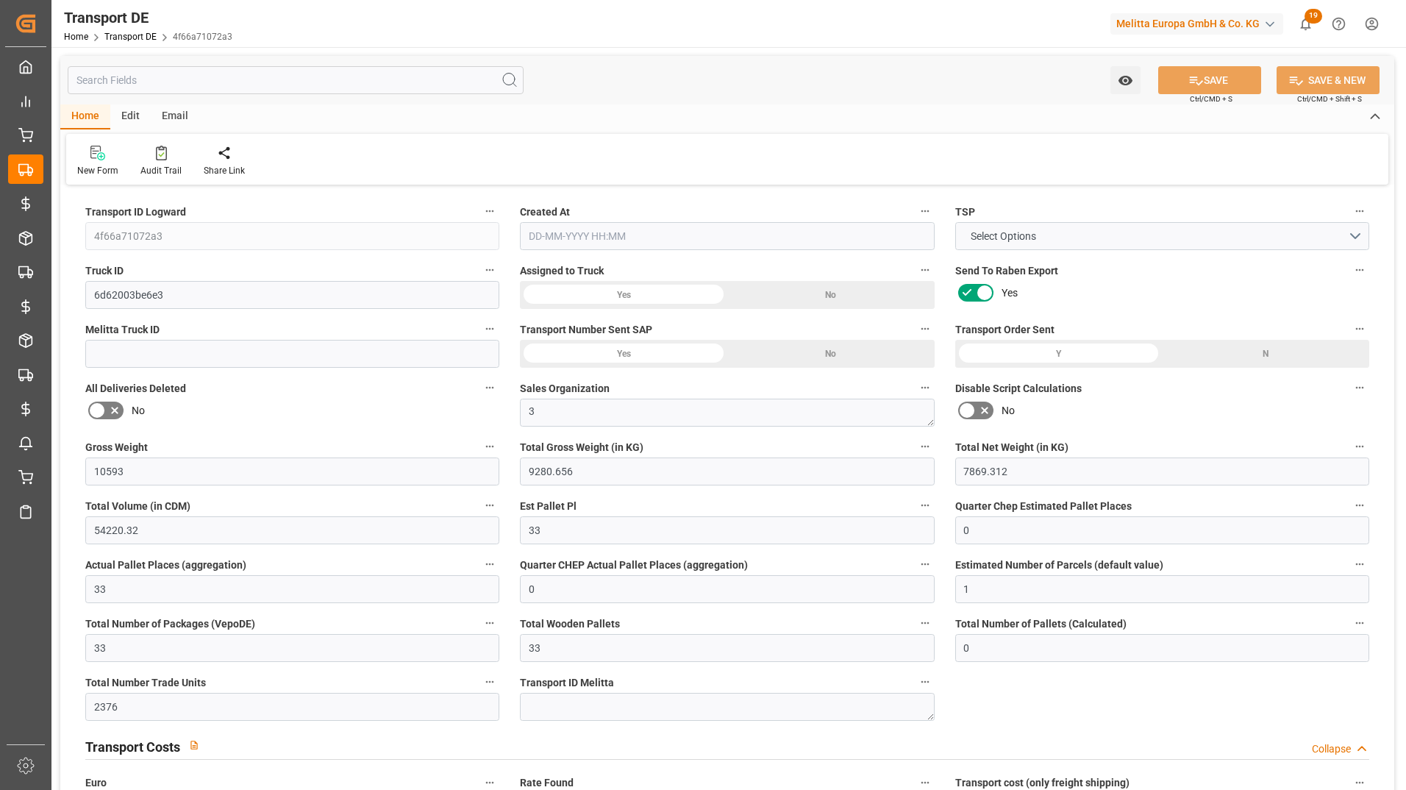
type input "0"
type input "1"
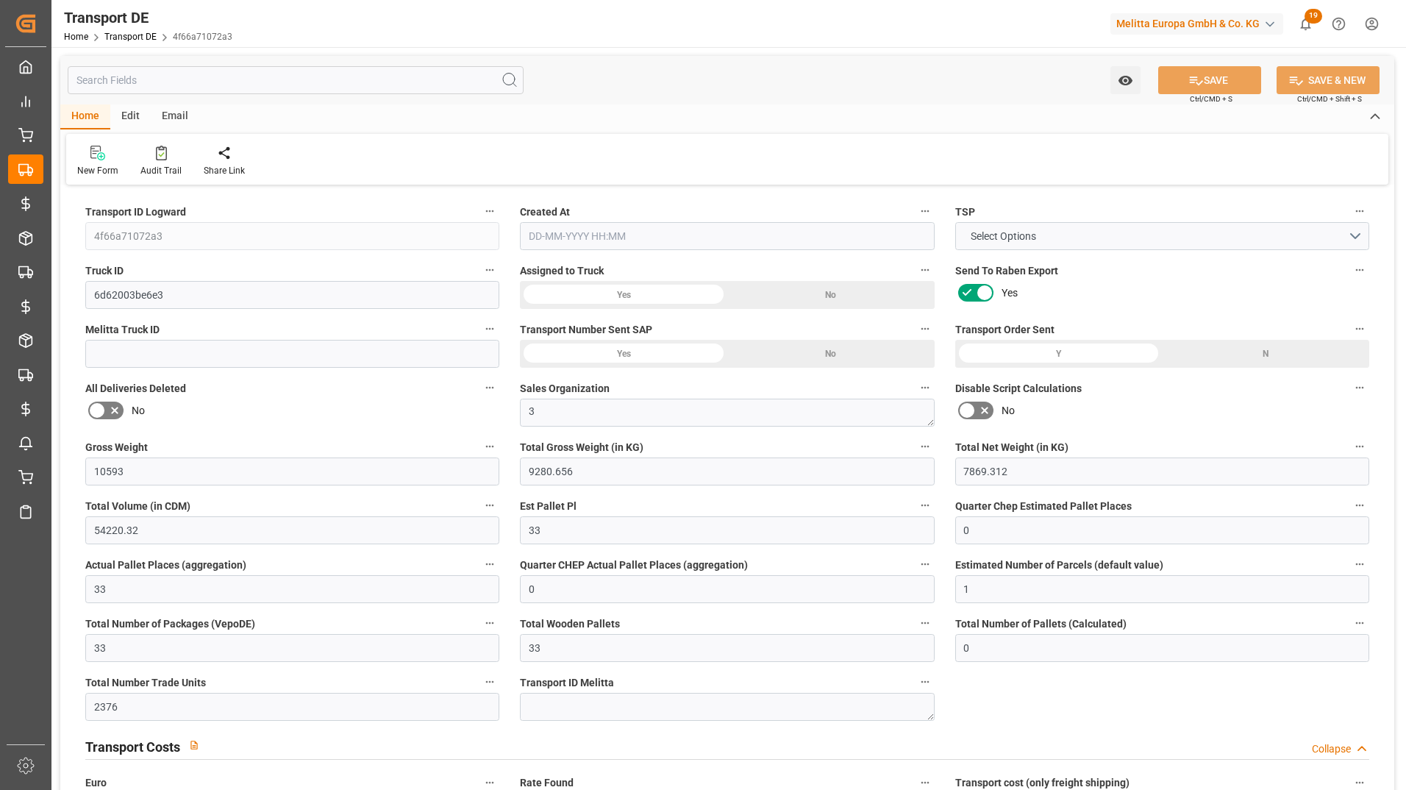
type input "0"
type input "2376"
type input "648.849"
type input "645.81"
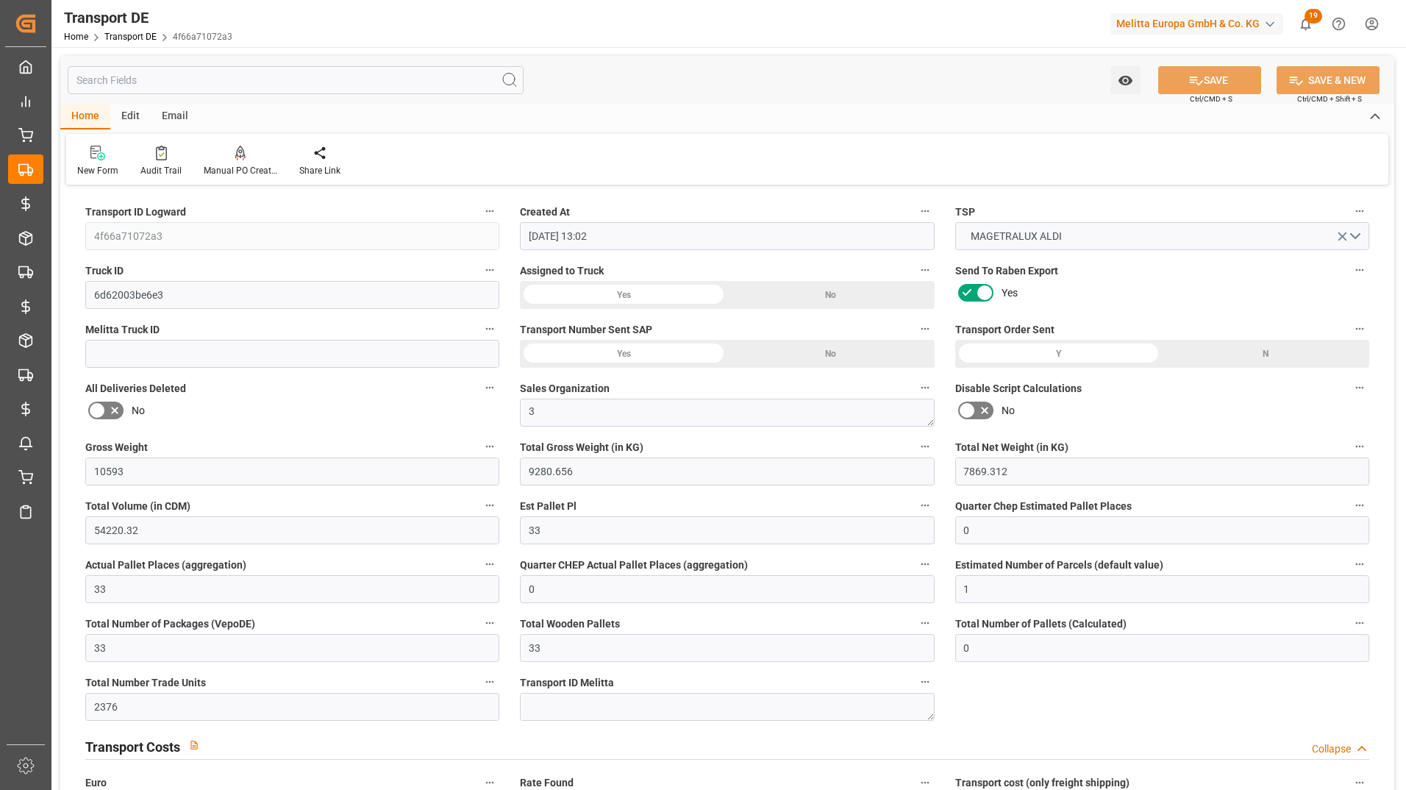
type input "[DATE] 13:02"
type input "[DATE]"
